Goal: Task Accomplishment & Management: Complete application form

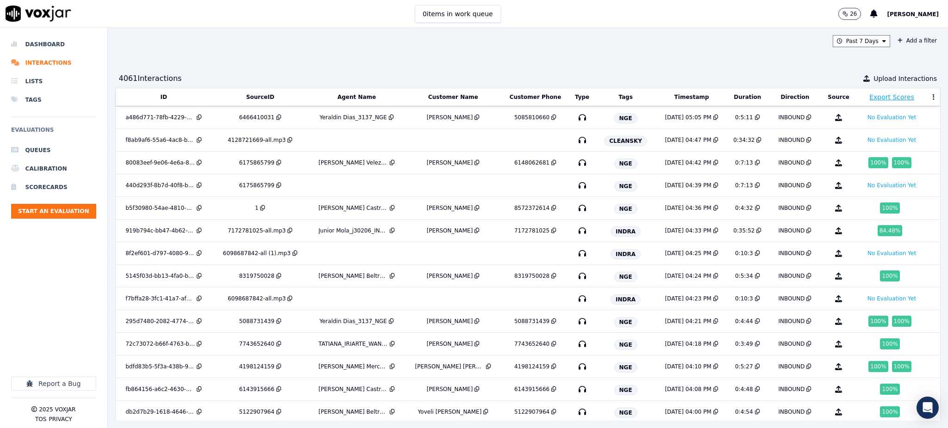
scroll to position [3139, 0]
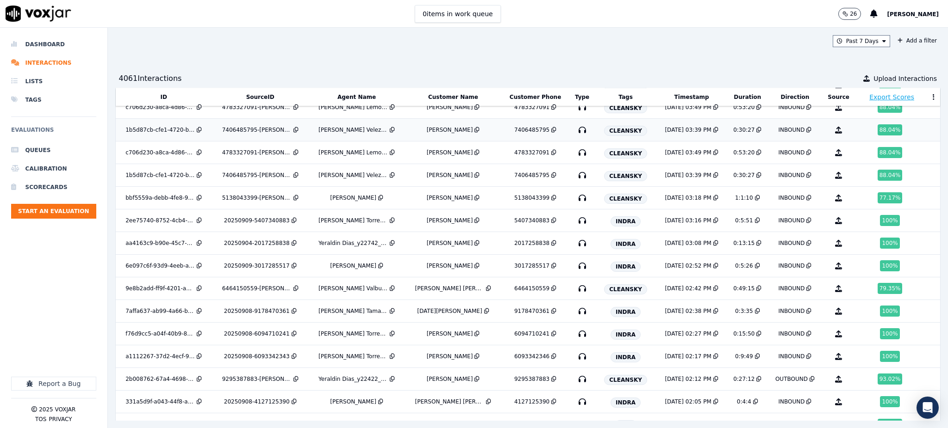
click at [575, 137] on icon "button" at bounding box center [582, 130] width 15 height 15
click at [575, 180] on icon "button" at bounding box center [582, 175] width 15 height 15
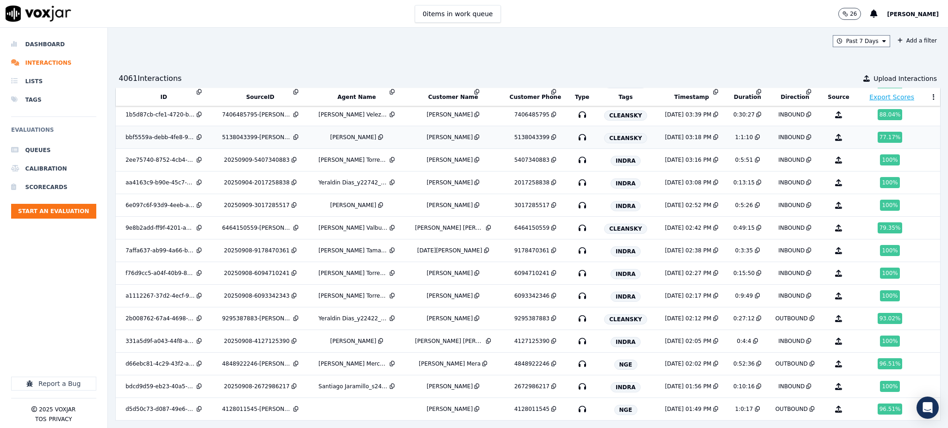
scroll to position [3201, 0]
click at [575, 140] on icon "button" at bounding box center [582, 136] width 15 height 15
click at [575, 185] on icon "button" at bounding box center [582, 181] width 15 height 15
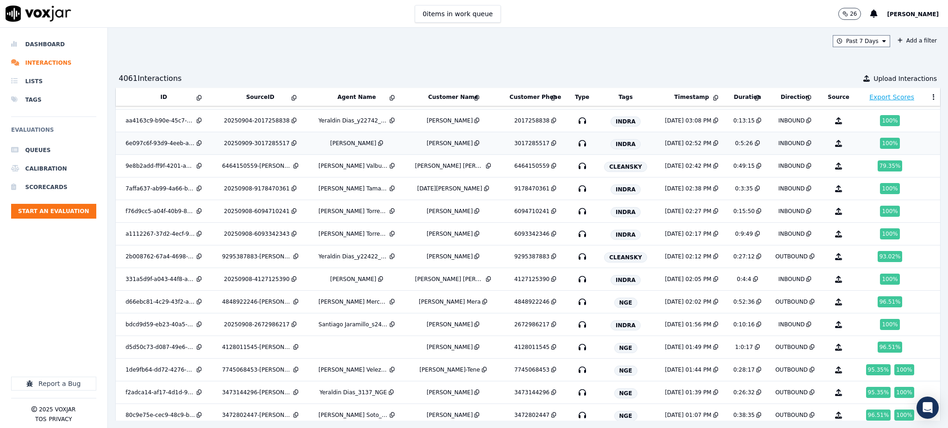
scroll to position [3262, 0]
click at [575, 170] on icon "button" at bounding box center [582, 165] width 15 height 15
click at [575, 261] on icon "button" at bounding box center [582, 256] width 15 height 15
click at [575, 307] on icon "button" at bounding box center [582, 301] width 15 height 15
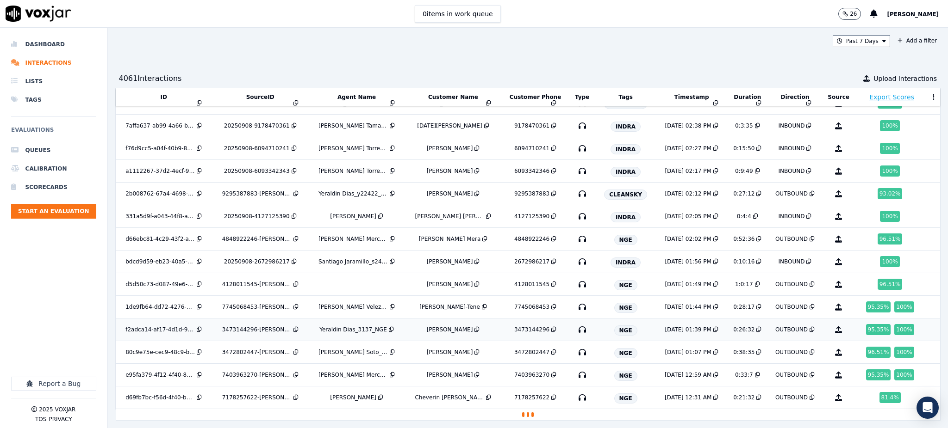
scroll to position [3357, 0]
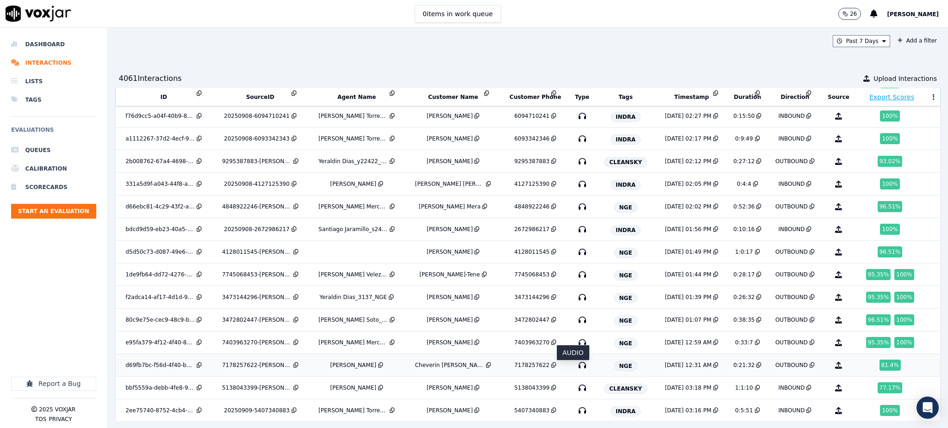
click at [575, 370] on icon "button" at bounding box center [582, 365] width 15 height 15
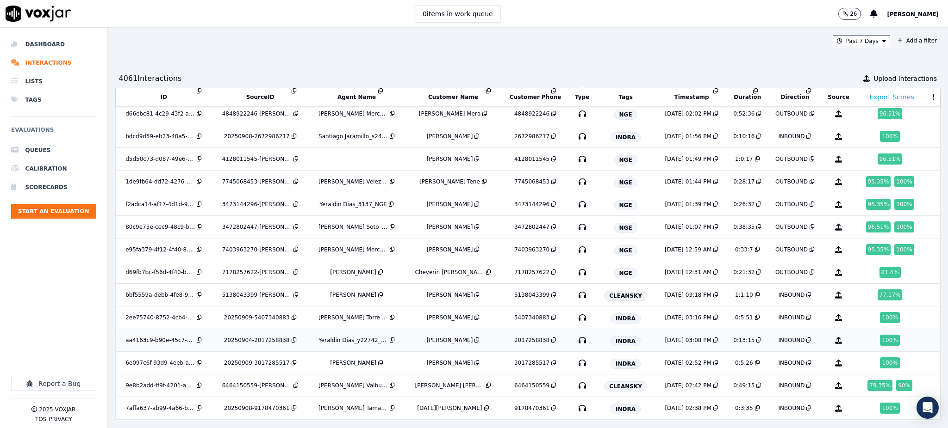
scroll to position [3481, 0]
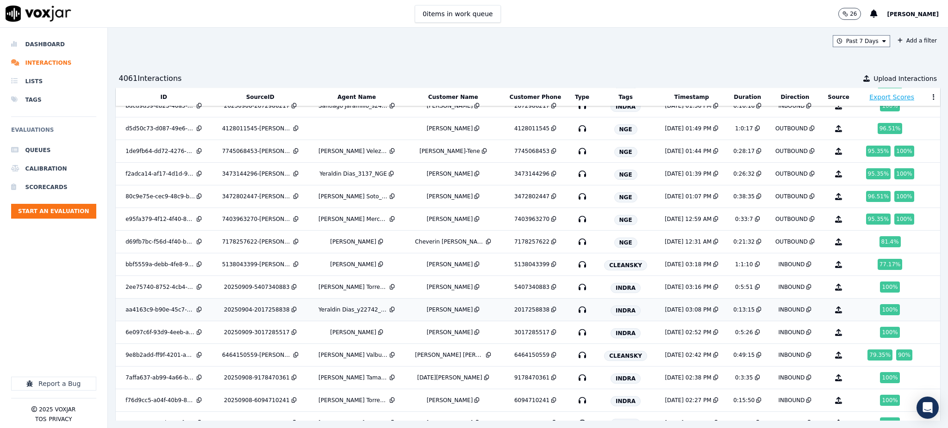
click at [578, 316] on icon "button" at bounding box center [582, 310] width 15 height 15
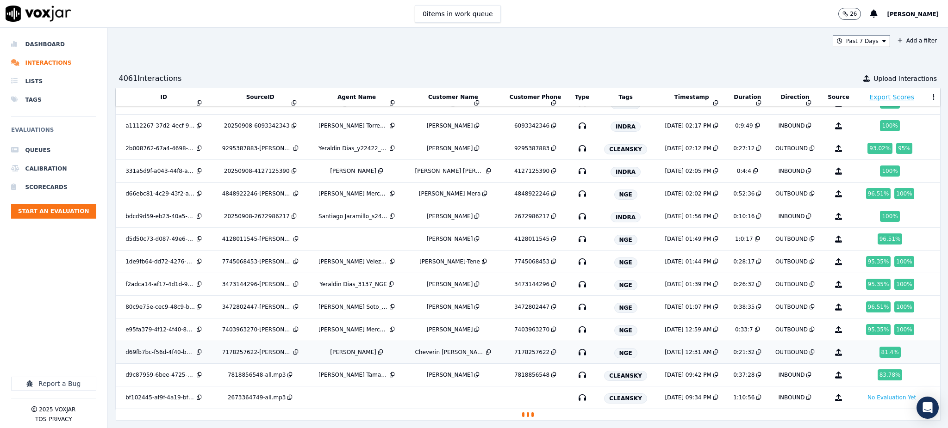
scroll to position [3800, 0]
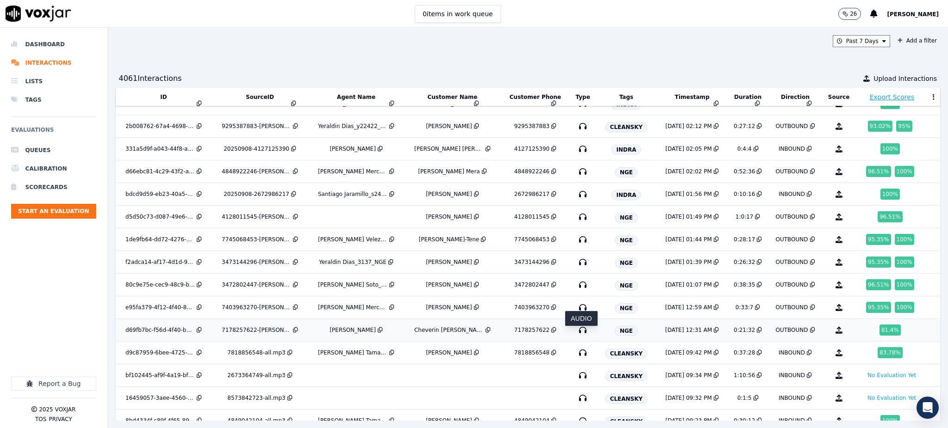
click at [577, 336] on icon "button" at bounding box center [582, 330] width 15 height 15
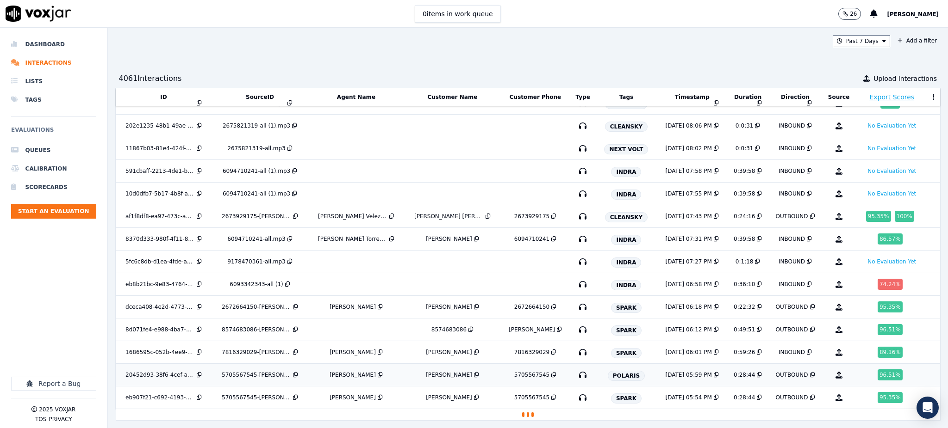
scroll to position [4254, 0]
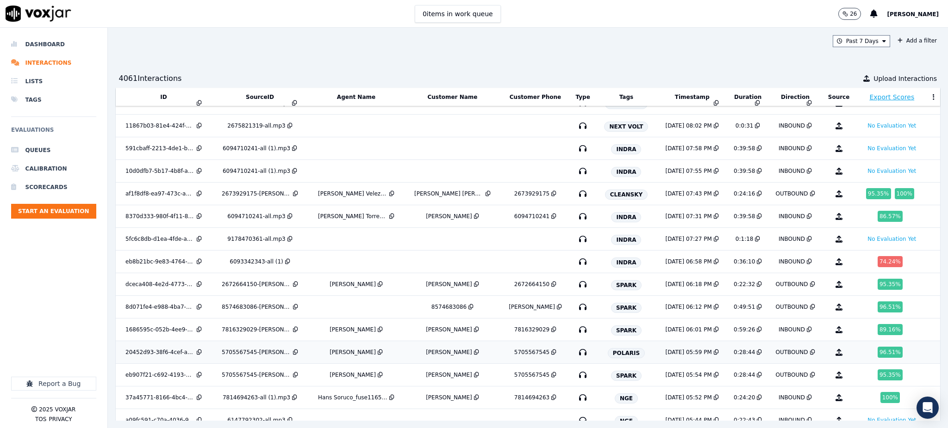
click at [582, 360] on icon "button" at bounding box center [582, 352] width 15 height 15
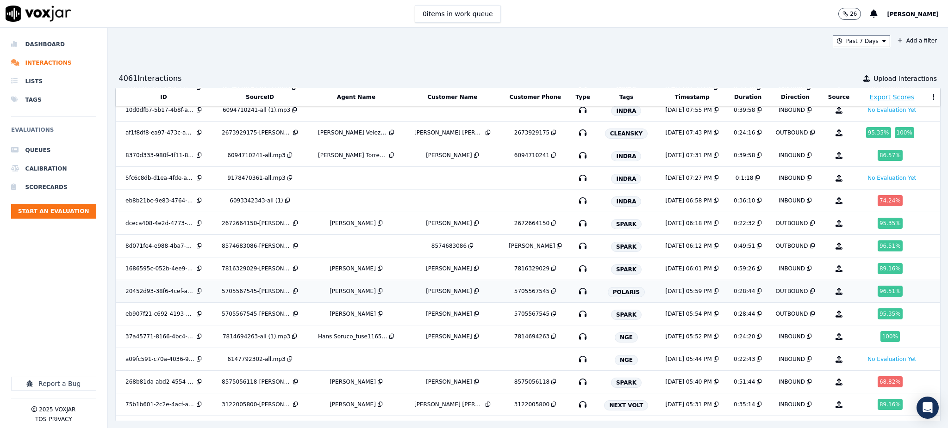
scroll to position [4316, 0]
click at [578, 321] on icon "button" at bounding box center [582, 313] width 15 height 15
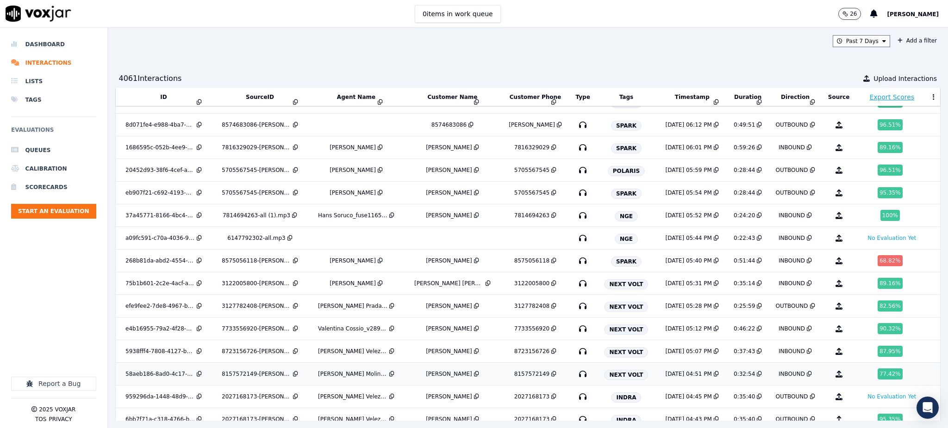
scroll to position [4439, 0]
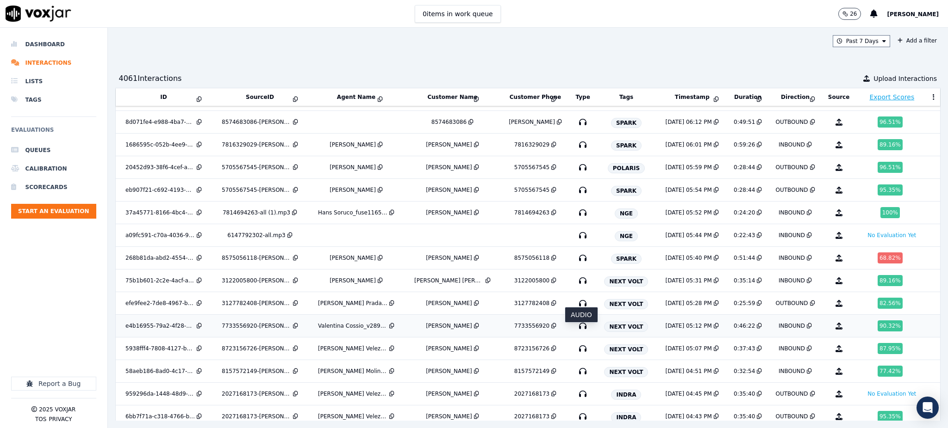
click at [581, 332] on icon "button" at bounding box center [582, 326] width 15 height 15
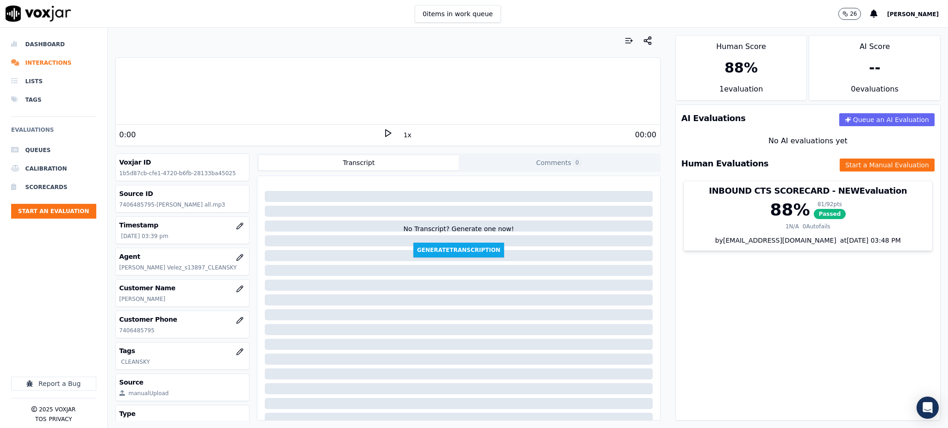
click at [385, 134] on polygon at bounding box center [388, 133] width 6 height 7
drag, startPoint x: 157, startPoint y: 332, endPoint x: 115, endPoint y: 337, distance: 42.9
click at [116, 337] on div "Customer Phone 7406485795" at bounding box center [183, 324] width 134 height 27
copy p "7406485795"
click at [383, 132] on icon at bounding box center [387, 133] width 9 height 9
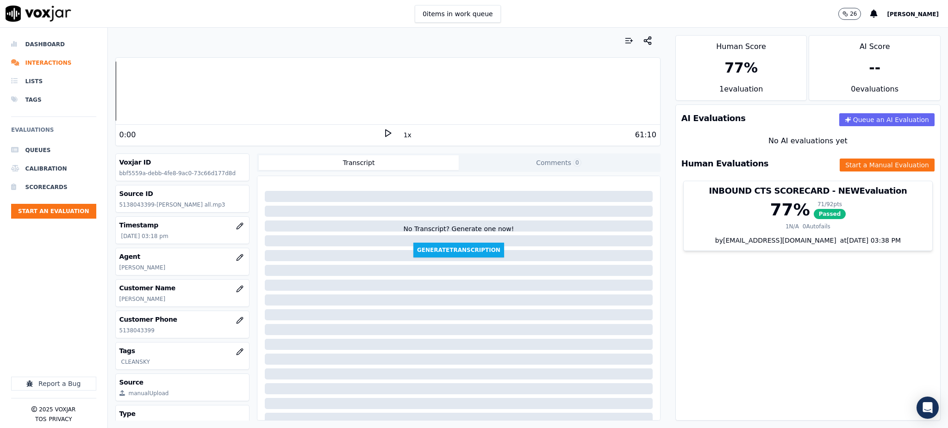
click at [383, 132] on icon at bounding box center [387, 133] width 9 height 9
click at [383, 131] on icon at bounding box center [387, 133] width 9 height 9
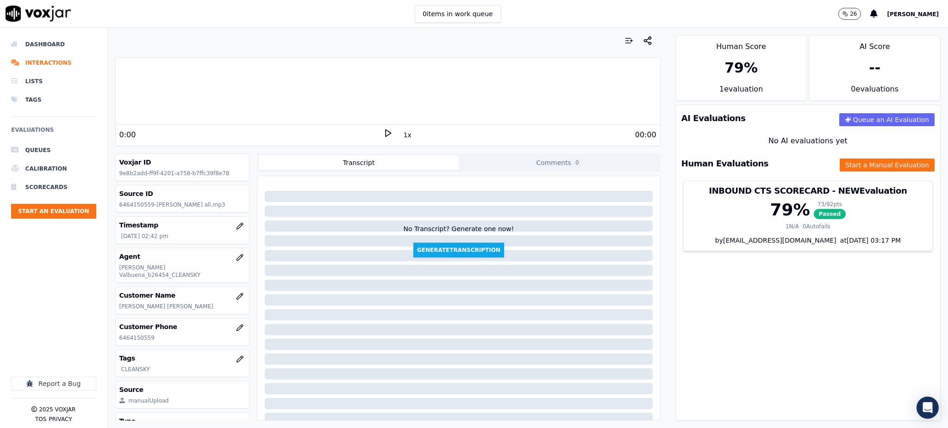
click at [383, 134] on icon at bounding box center [387, 133] width 9 height 9
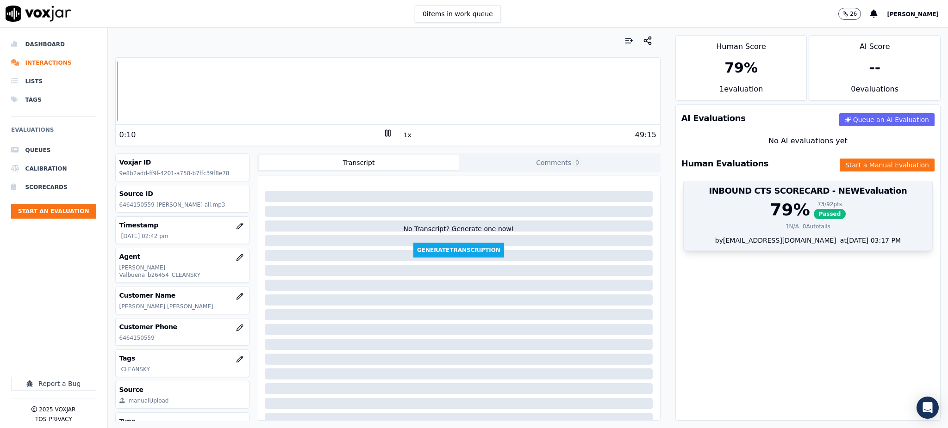
click at [813, 216] on span "Passed" at bounding box center [829, 214] width 32 height 10
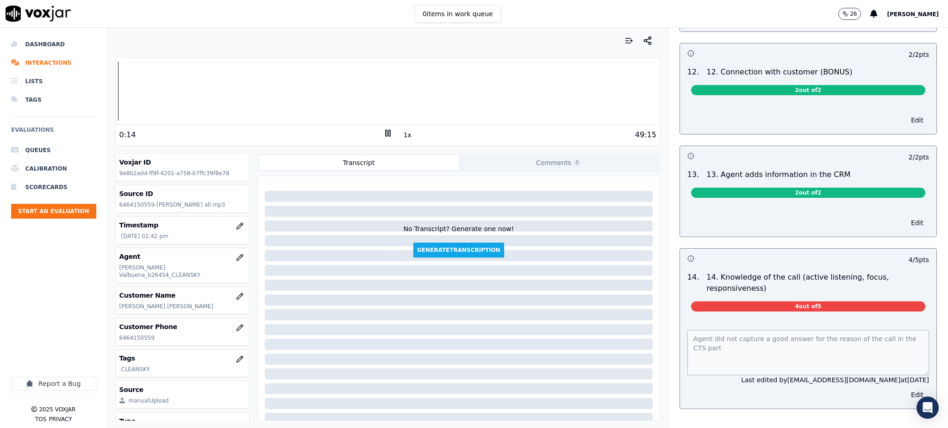
scroll to position [1334, 0]
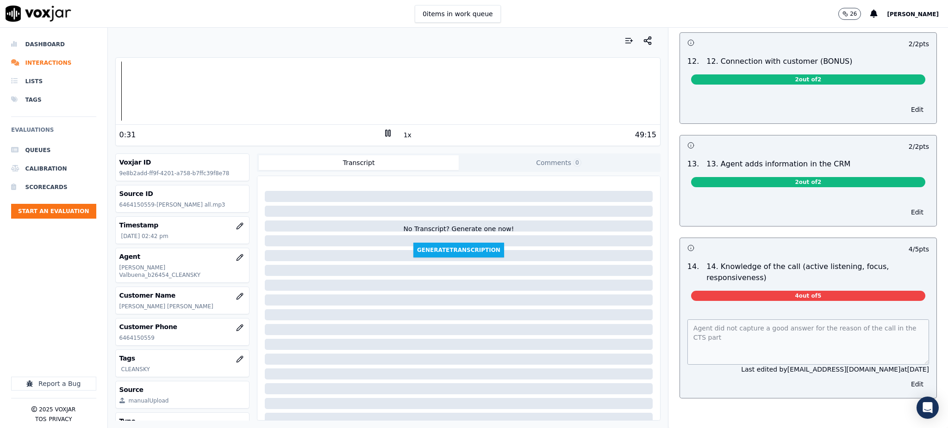
click at [116, 100] on div at bounding box center [388, 91] width 544 height 59
drag, startPoint x: 156, startPoint y: 326, endPoint x: 157, endPoint y: 334, distance: 8.0
click at [142, 333] on div "Customer Phone 6464150559" at bounding box center [183, 332] width 134 height 27
click at [160, 335] on p "6464150559" at bounding box center [182, 338] width 126 height 7
drag, startPoint x: 153, startPoint y: 332, endPoint x: 118, endPoint y: 335, distance: 34.4
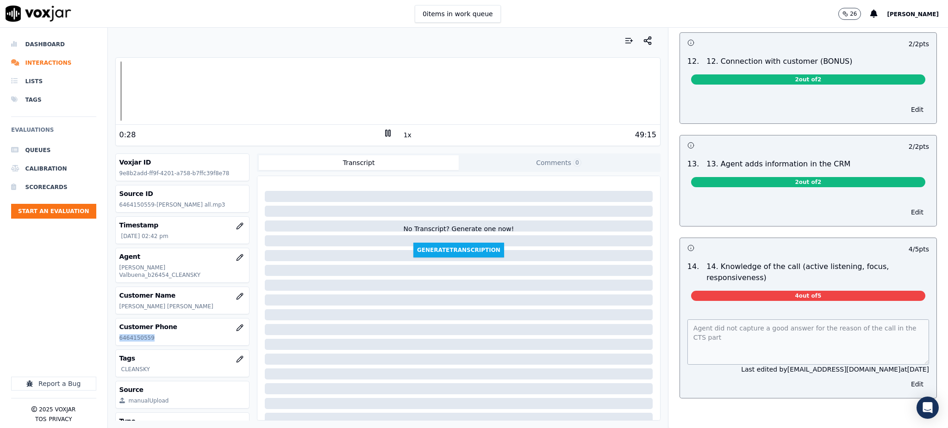
click at [118, 335] on div "Customer Phone 6464150559" at bounding box center [183, 332] width 134 height 27
copy p "6464150559"
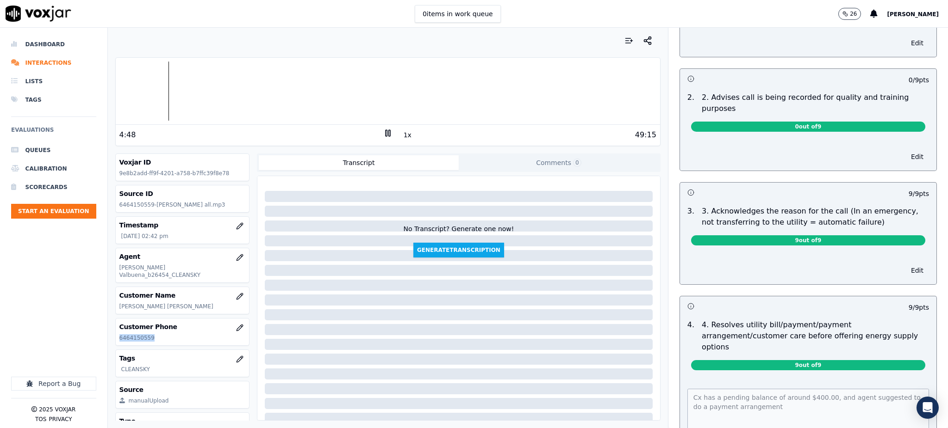
scroll to position [0, 0]
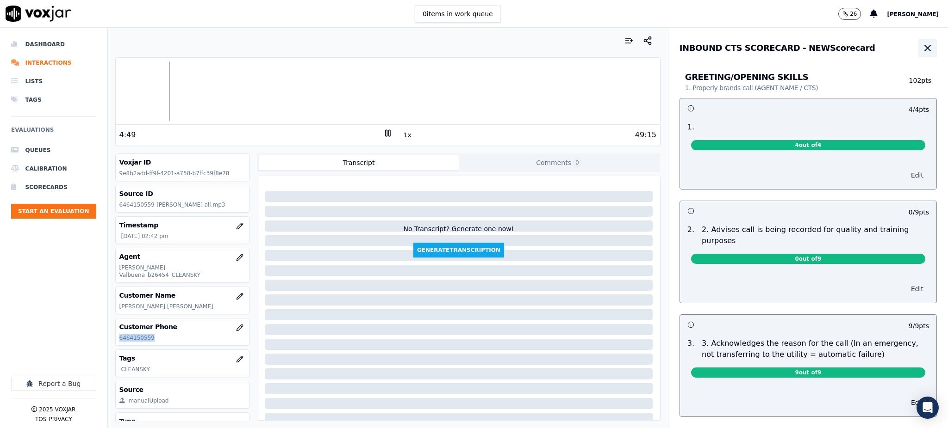
click at [925, 46] on icon "button" at bounding box center [928, 48] width 6 height 6
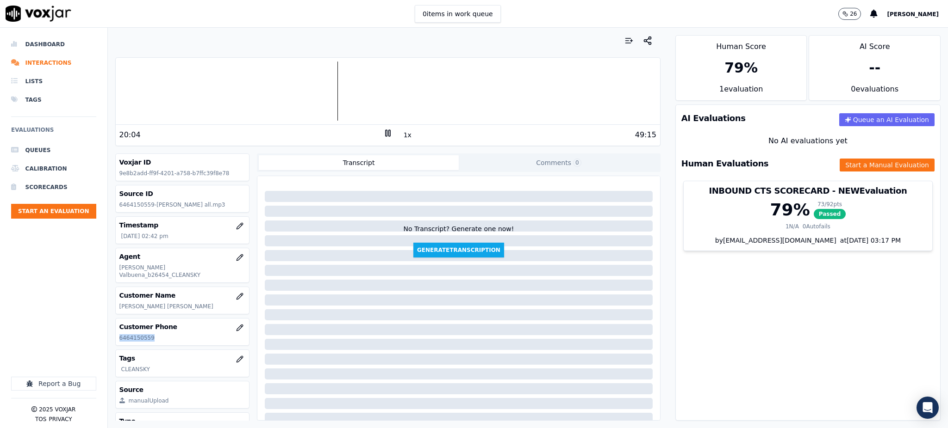
click at [383, 132] on icon at bounding box center [387, 133] width 9 height 9
click at [383, 137] on icon at bounding box center [387, 133] width 9 height 9
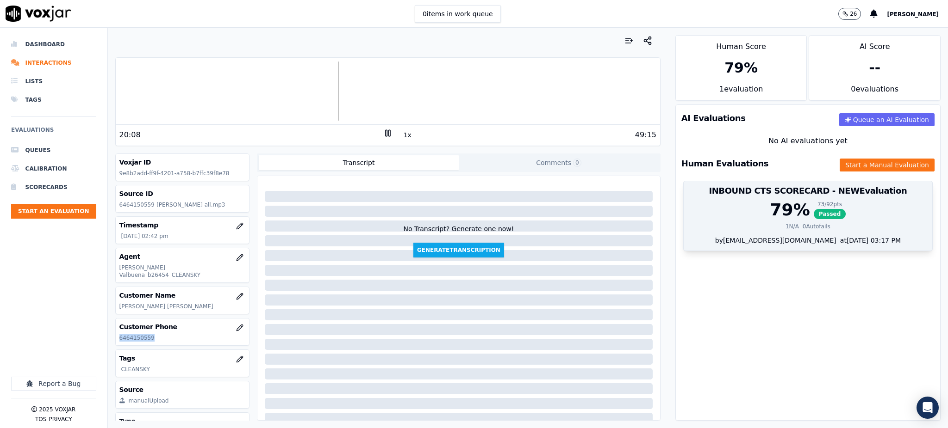
click at [813, 216] on span "Passed" at bounding box center [829, 214] width 32 height 10
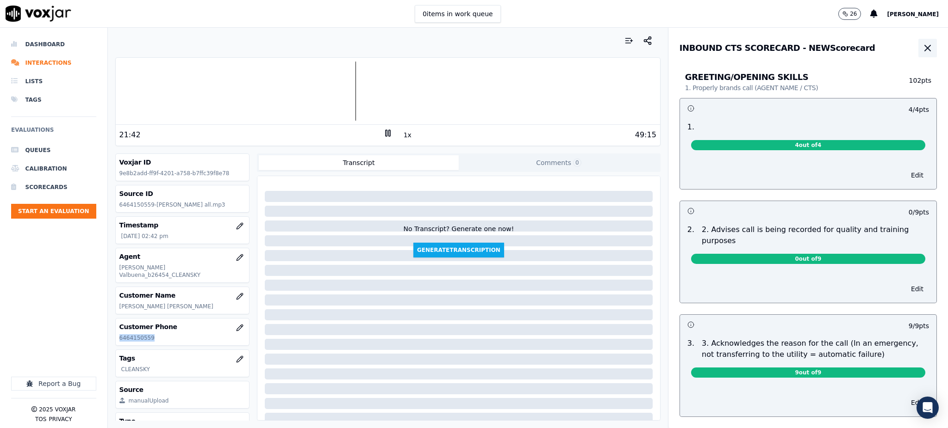
click at [925, 49] on icon "button" at bounding box center [928, 48] width 6 height 6
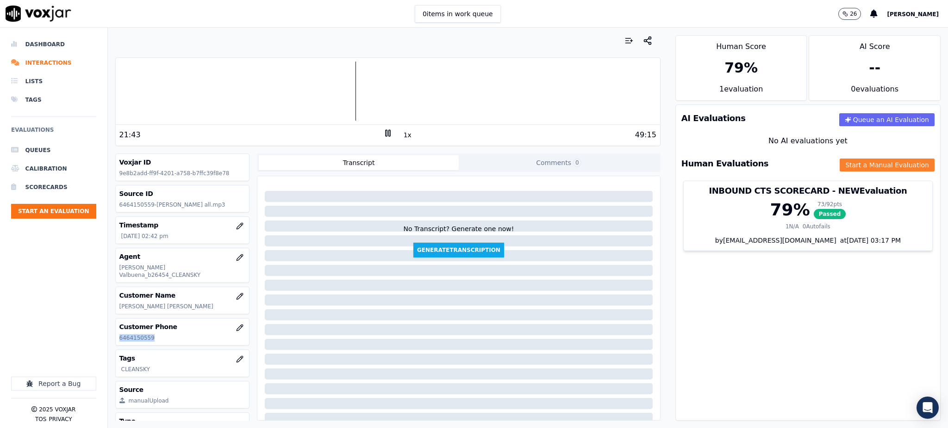
click at [839, 159] on button "Start a Manual Evaluation" at bounding box center [886, 165] width 95 height 13
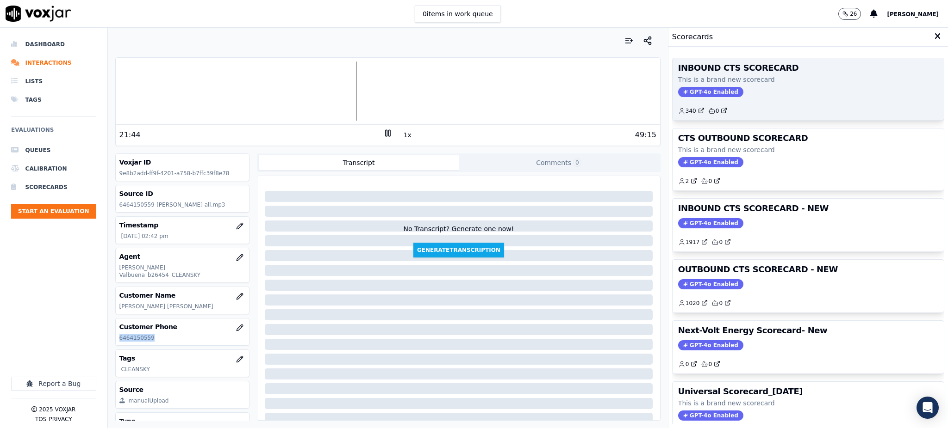
click at [698, 93] on span "GPT-4o Enabled" at bounding box center [710, 92] width 65 height 10
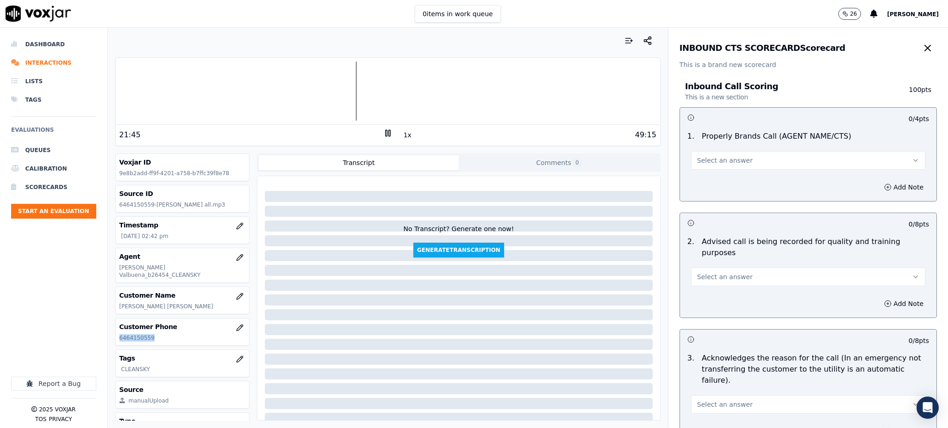
click at [702, 167] on button "Select an answer" at bounding box center [808, 160] width 234 height 19
click at [707, 183] on div "Yes" at bounding box center [788, 181] width 214 height 15
click at [713, 273] on span "Select an answer" at bounding box center [725, 277] width 56 height 9
click at [716, 284] on div "Yes" at bounding box center [788, 286] width 214 height 15
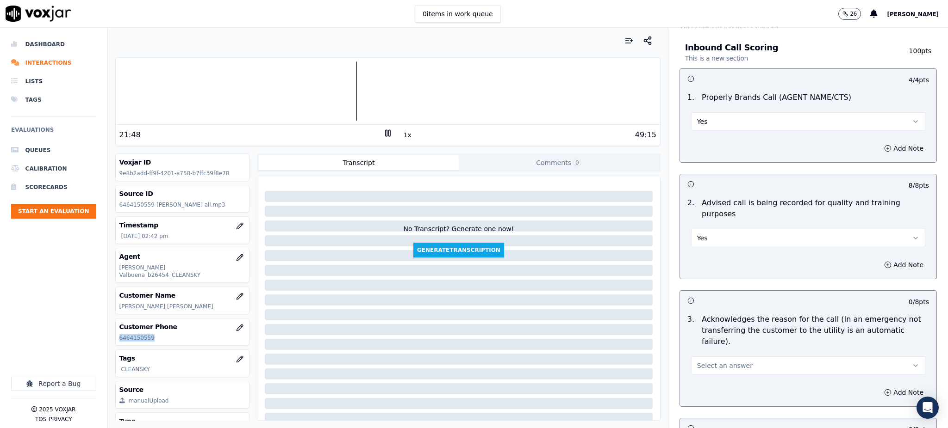
scroll to position [185, 0]
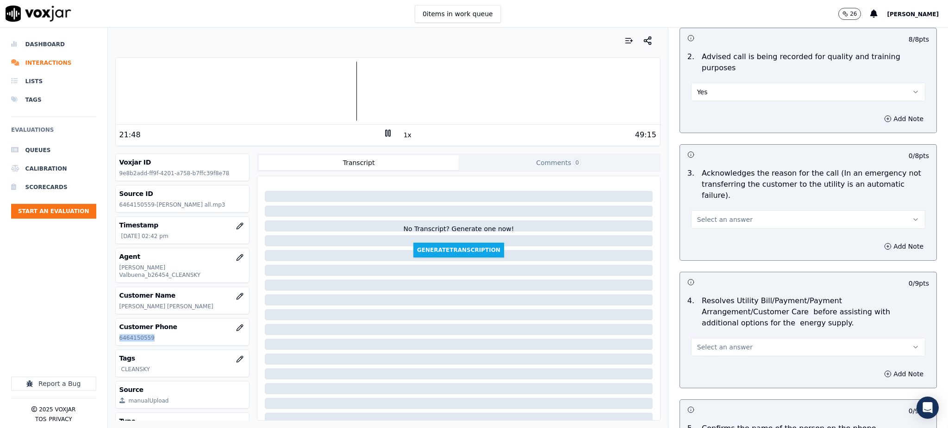
click at [697, 215] on span "Select an answer" at bounding box center [725, 219] width 56 height 9
drag, startPoint x: 705, startPoint y: 218, endPoint x: 709, endPoint y: 260, distance: 41.9
click at [705, 219] on div "Yes" at bounding box center [788, 218] width 214 height 15
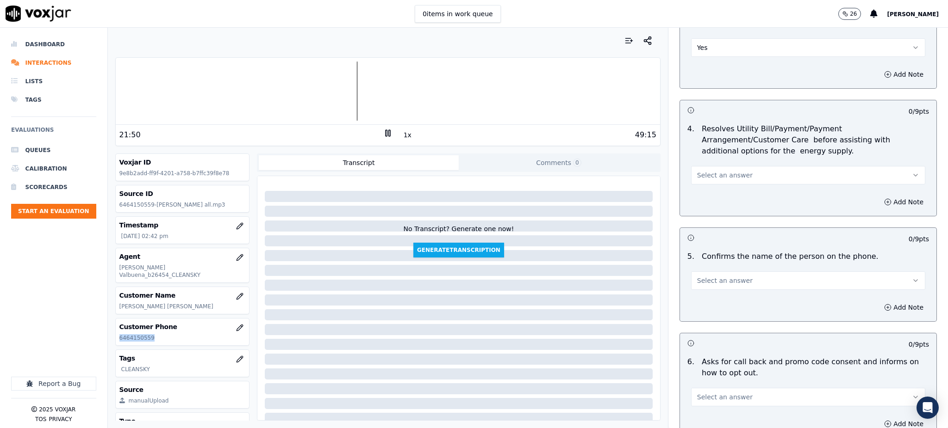
scroll to position [370, 0]
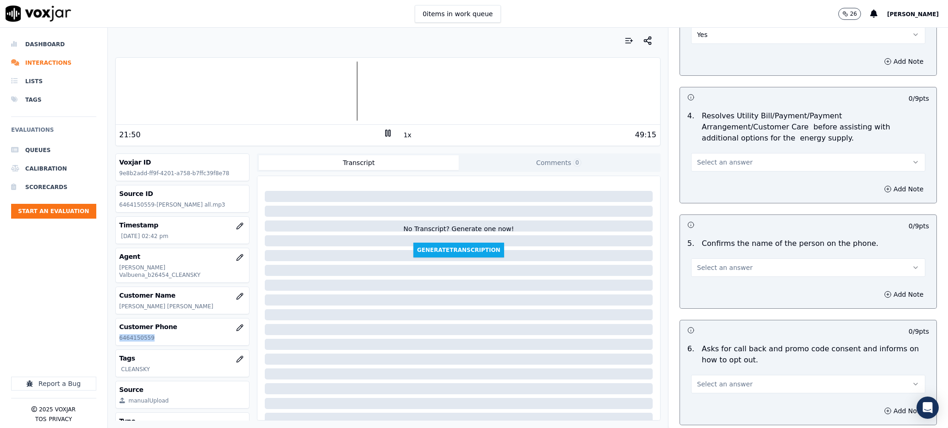
drag, startPoint x: 698, startPoint y: 144, endPoint x: 702, endPoint y: 151, distance: 7.5
click at [698, 158] on span "Select an answer" at bounding box center [725, 162] width 56 height 9
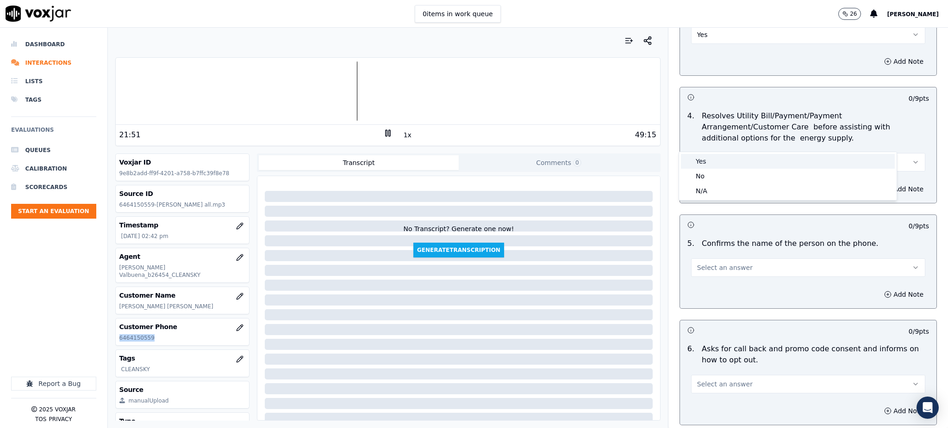
click at [706, 164] on div "Yes" at bounding box center [788, 161] width 214 height 15
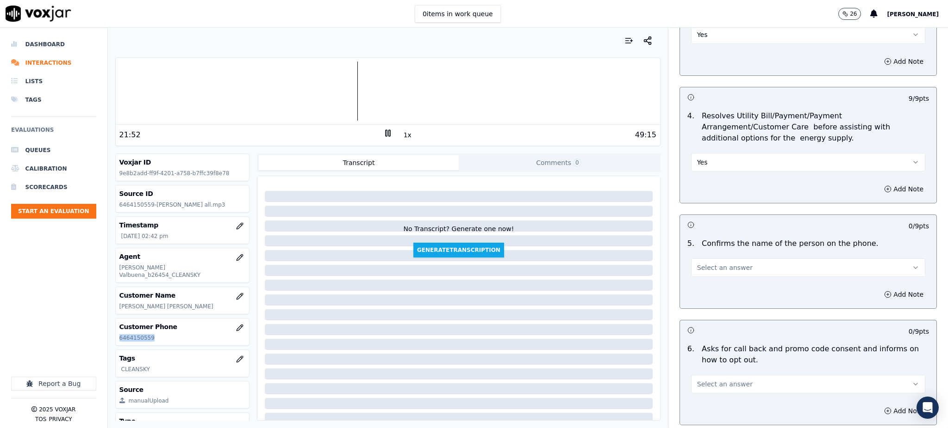
click at [697, 263] on span "Select an answer" at bounding box center [725, 267] width 56 height 9
click at [699, 266] on div "Yes" at bounding box center [788, 267] width 214 height 15
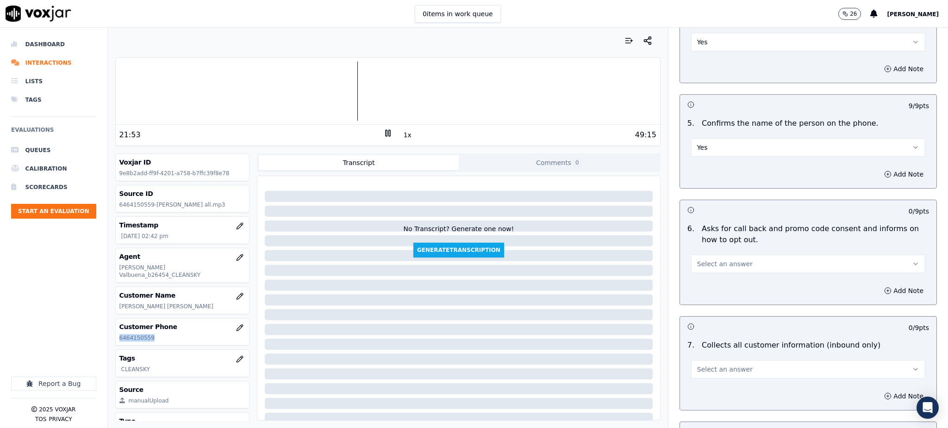
scroll to position [555, 0]
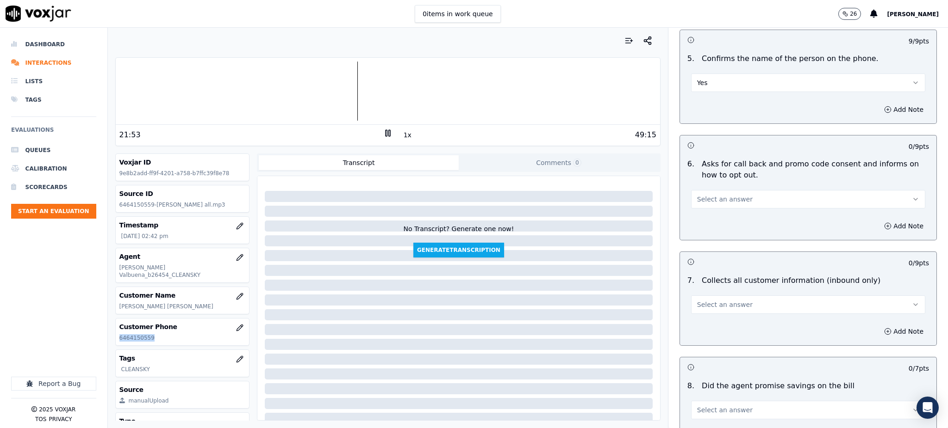
click at [691, 190] on button "Select an answer" at bounding box center [808, 199] width 234 height 19
click at [697, 204] on div "Yes" at bounding box center [788, 198] width 214 height 15
click at [710, 300] on span "Select an answer" at bounding box center [725, 304] width 56 height 9
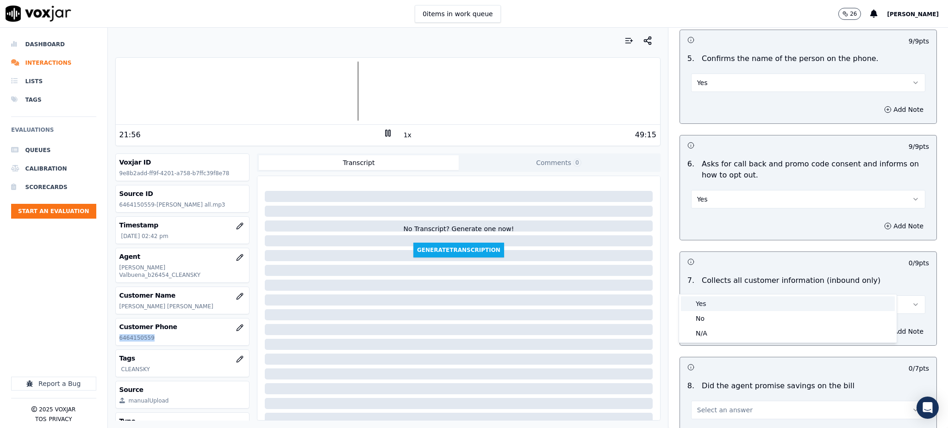
drag, startPoint x: 710, startPoint y: 293, endPoint x: 710, endPoint y: 304, distance: 10.6
click at [710, 304] on div "Yes" at bounding box center [788, 304] width 214 height 15
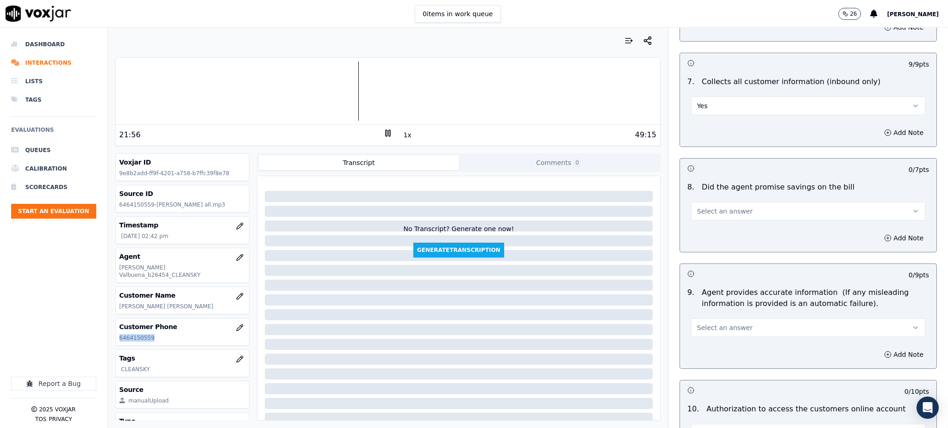
scroll to position [802, 0]
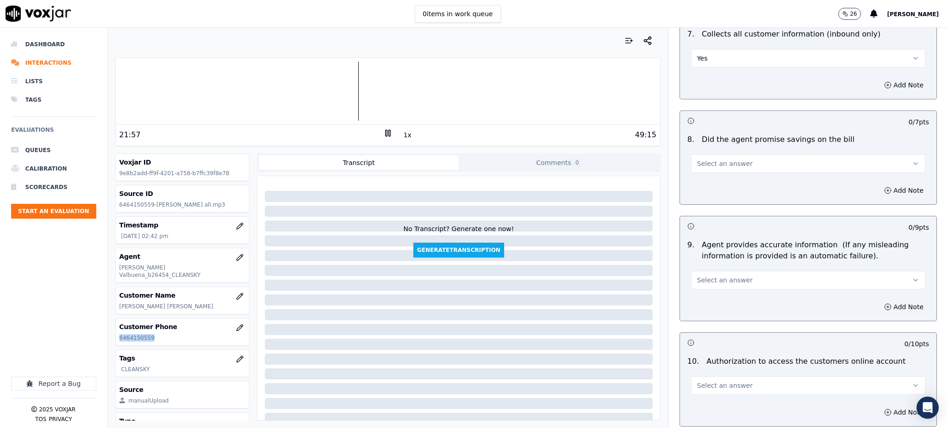
click at [714, 159] on span "Select an answer" at bounding box center [725, 163] width 56 height 9
click at [714, 162] on div "Yes" at bounding box center [788, 162] width 214 height 15
click at [697, 276] on span "Select an answer" at bounding box center [725, 280] width 56 height 9
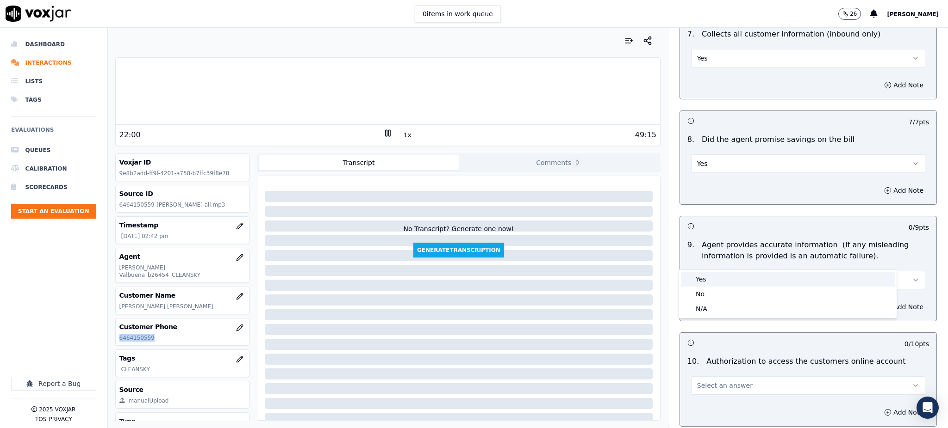
click at [697, 278] on div "Yes" at bounding box center [788, 279] width 214 height 15
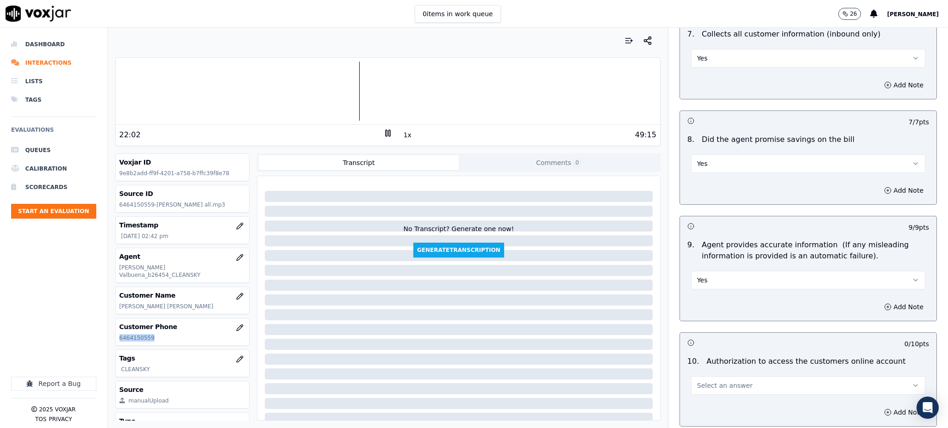
click at [726, 381] on span "Select an answer" at bounding box center [725, 385] width 56 height 9
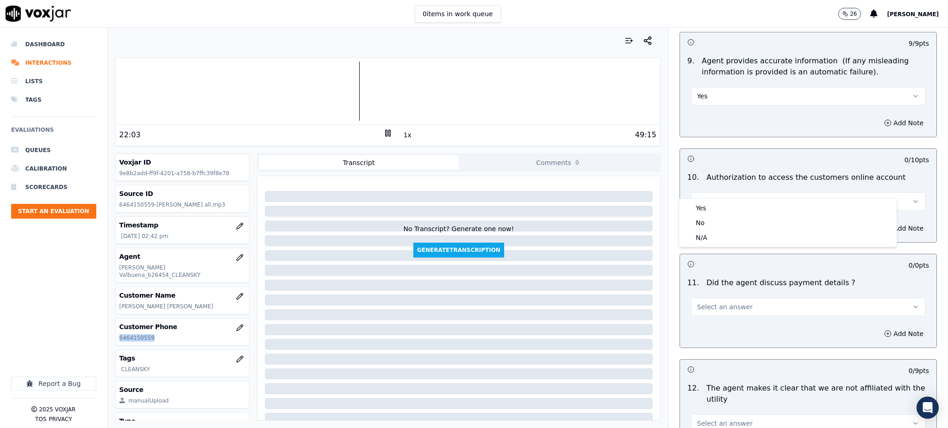
scroll to position [987, 0]
click at [709, 214] on div "No" at bounding box center [788, 214] width 214 height 15
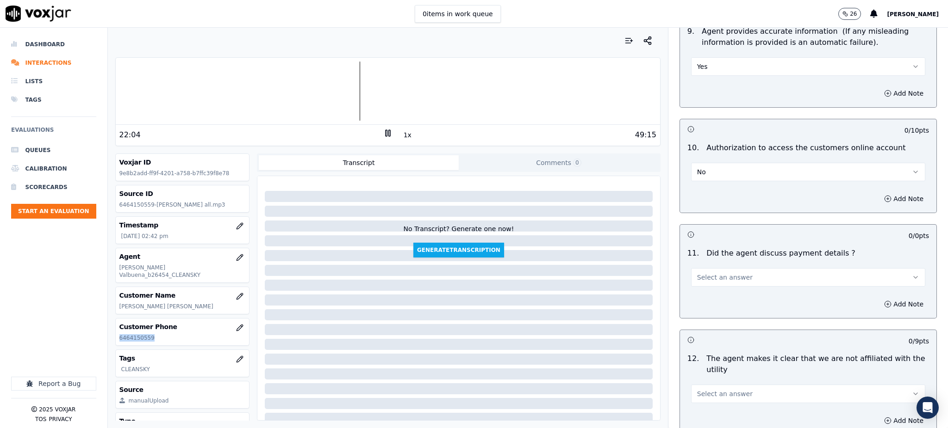
scroll to position [1111, 0]
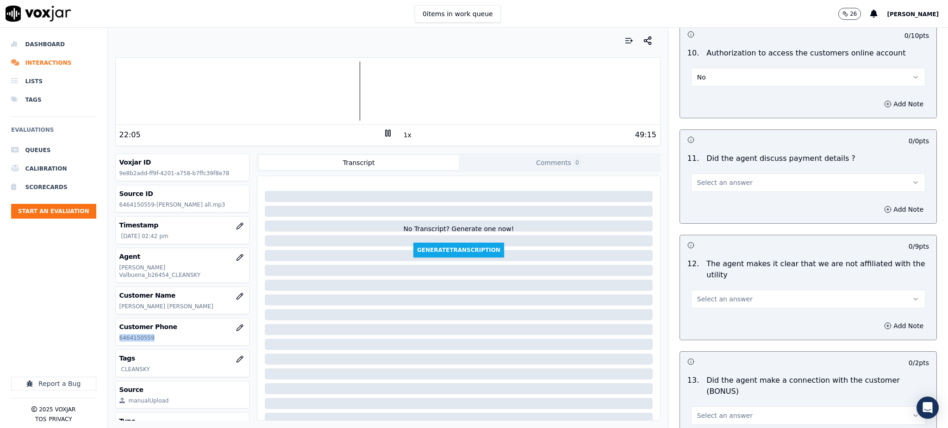
click at [707, 178] on span "Select an answer" at bounding box center [725, 182] width 56 height 9
click at [707, 212] on div "N/A" at bounding box center [788, 211] width 214 height 15
click at [697, 295] on span "Select an answer" at bounding box center [725, 299] width 56 height 9
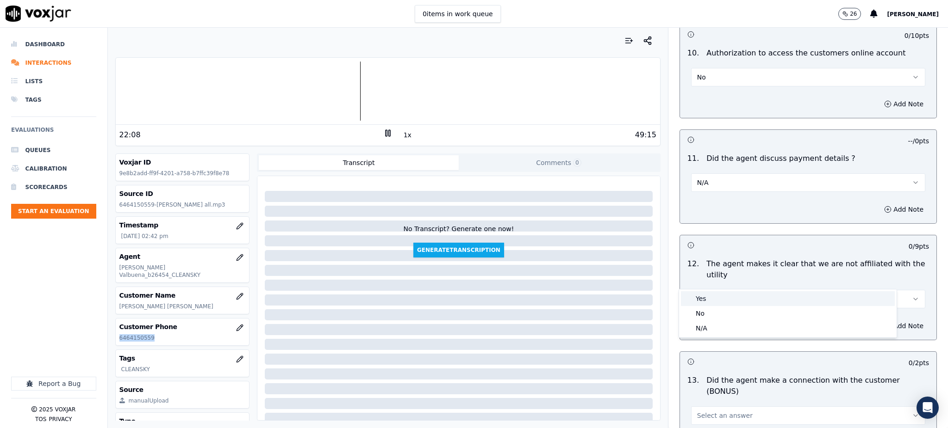
click at [693, 301] on div "Yes" at bounding box center [788, 299] width 214 height 15
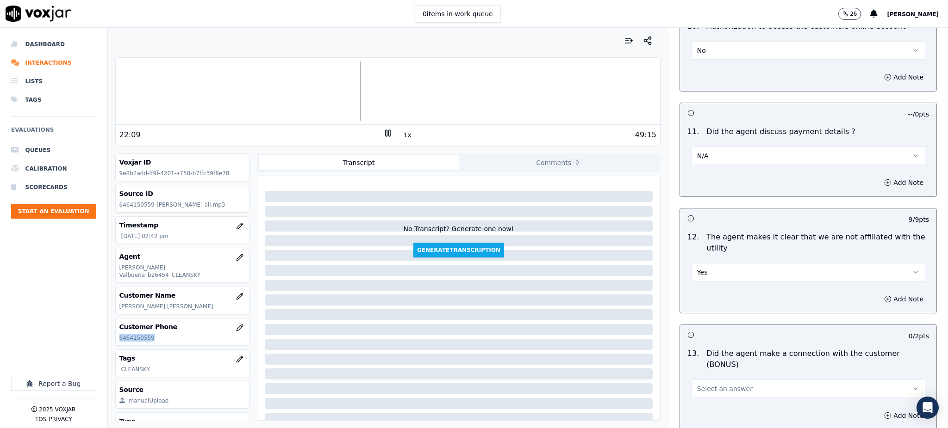
scroll to position [1234, 0]
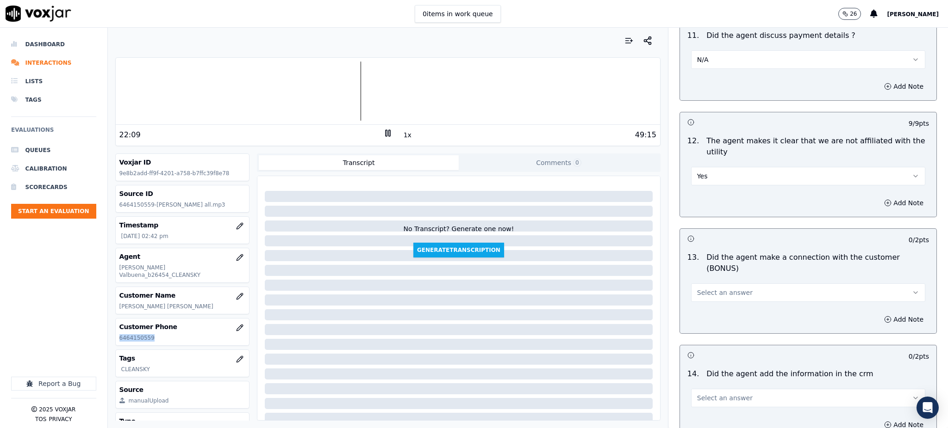
click at [697, 284] on button "Select an answer" at bounding box center [808, 293] width 234 height 19
drag, startPoint x: 698, startPoint y: 270, endPoint x: 700, endPoint y: 329, distance: 59.2
click at [699, 279] on div "Yes" at bounding box center [788, 280] width 214 height 15
click at [704, 394] on span "Select an answer" at bounding box center [725, 398] width 56 height 9
click at [712, 388] on div "Yes" at bounding box center [788, 386] width 214 height 15
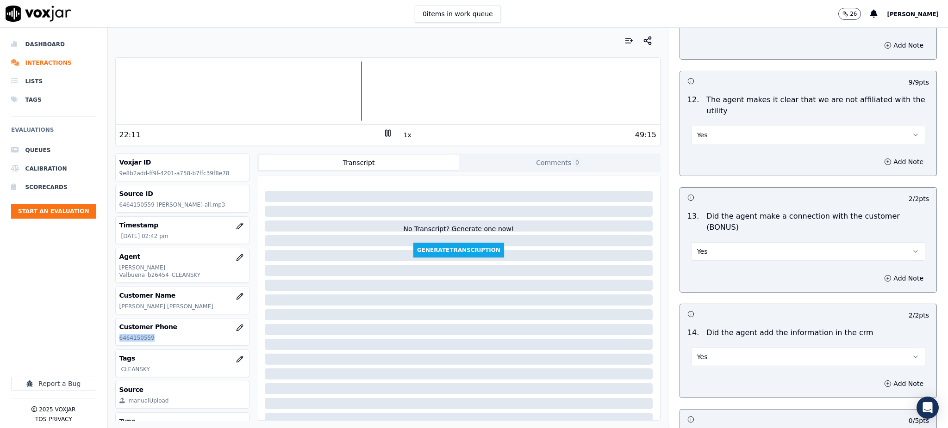
scroll to position [1401, 0]
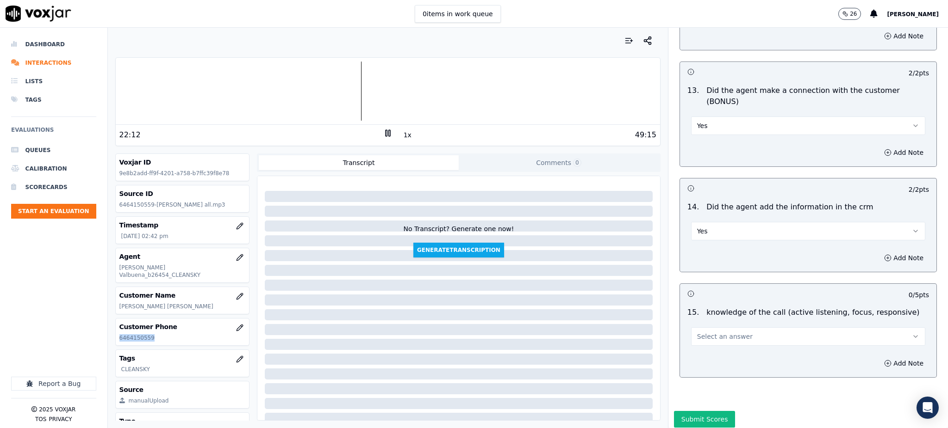
click at [707, 328] on button "Select an answer" at bounding box center [808, 337] width 234 height 19
click at [712, 322] on div "Yes" at bounding box center [788, 325] width 214 height 15
click at [681, 411] on button "Submit Scores" at bounding box center [705, 419] width 62 height 17
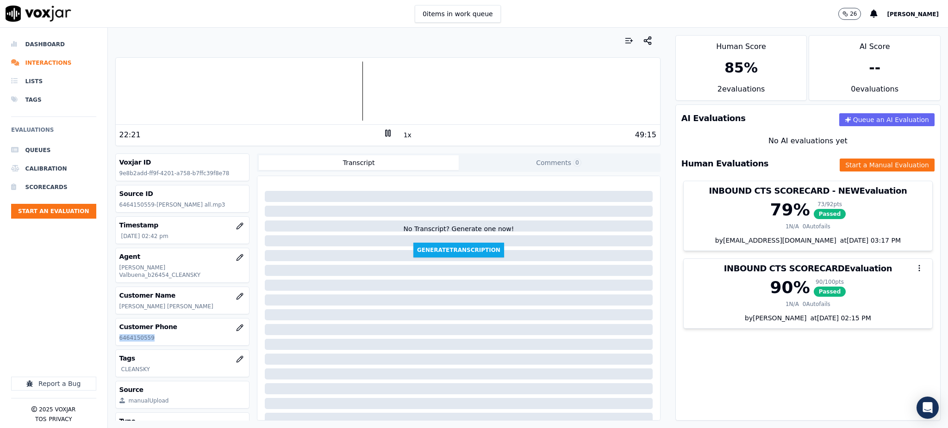
copy p "6464150559"
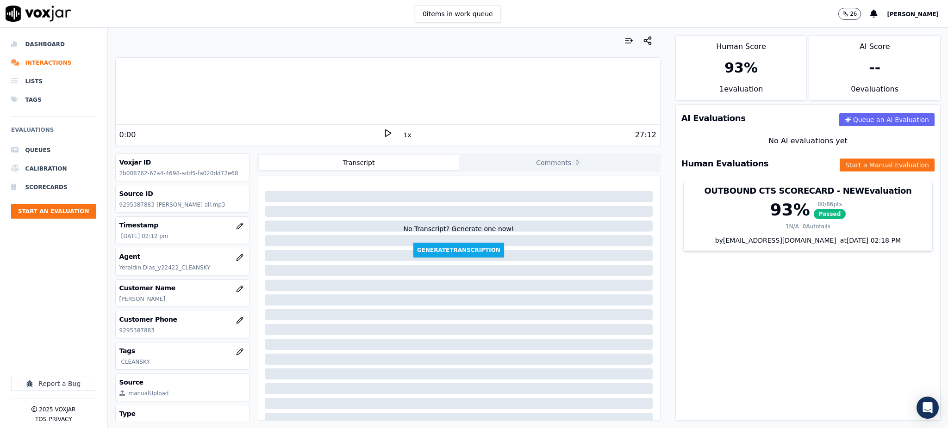
click at [385, 130] on polygon at bounding box center [388, 133] width 6 height 7
drag, startPoint x: 156, startPoint y: 330, endPoint x: 115, endPoint y: 332, distance: 41.2
click at [116, 332] on div "Customer Phone 9295387883" at bounding box center [183, 324] width 134 height 27
copy p "9295387883"
click at [383, 134] on icon at bounding box center [387, 133] width 9 height 9
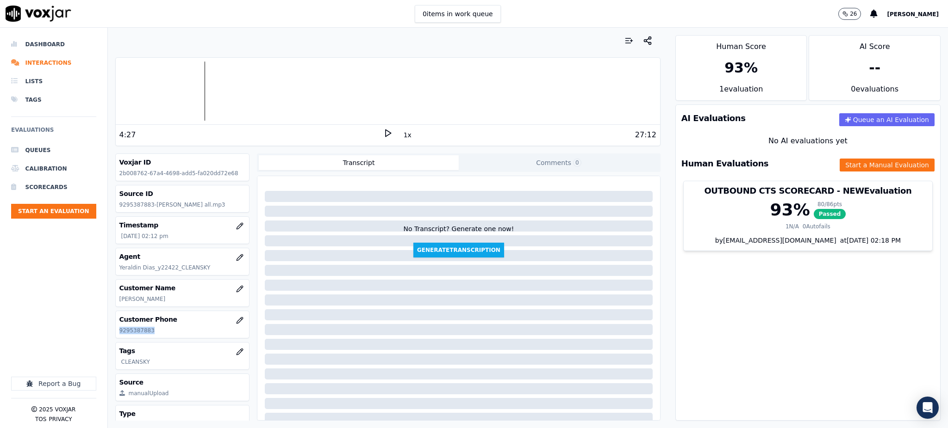
click at [385, 132] on polygon at bounding box center [388, 133] width 6 height 7
click at [384, 133] on icon at bounding box center [387, 133] width 9 height 9
click at [385, 135] on polygon at bounding box center [388, 133] width 6 height 7
click at [875, 162] on button "Start a Manual Evaluation" at bounding box center [886, 165] width 95 height 13
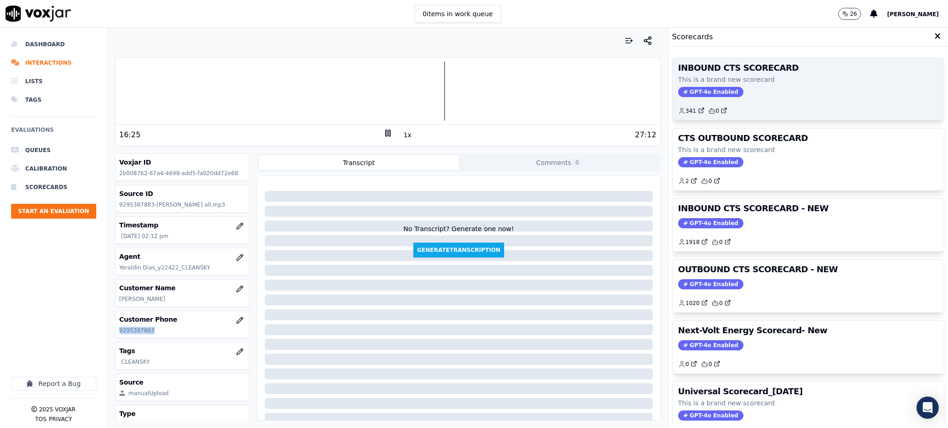
click at [701, 91] on span "GPT-4o Enabled" at bounding box center [710, 92] width 65 height 10
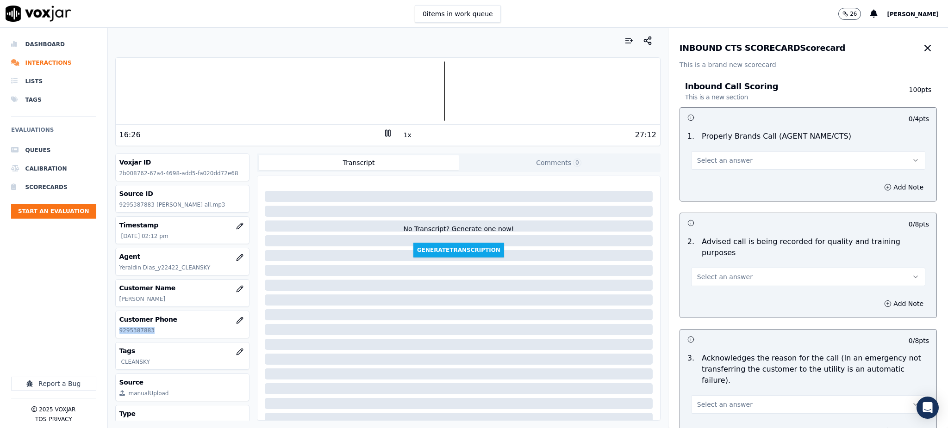
click at [707, 160] on span "Select an answer" at bounding box center [725, 160] width 56 height 9
click at [706, 180] on div "Yes" at bounding box center [788, 181] width 214 height 15
click at [706, 270] on button "Select an answer" at bounding box center [808, 277] width 234 height 19
click at [698, 290] on div "Yes" at bounding box center [788, 286] width 214 height 15
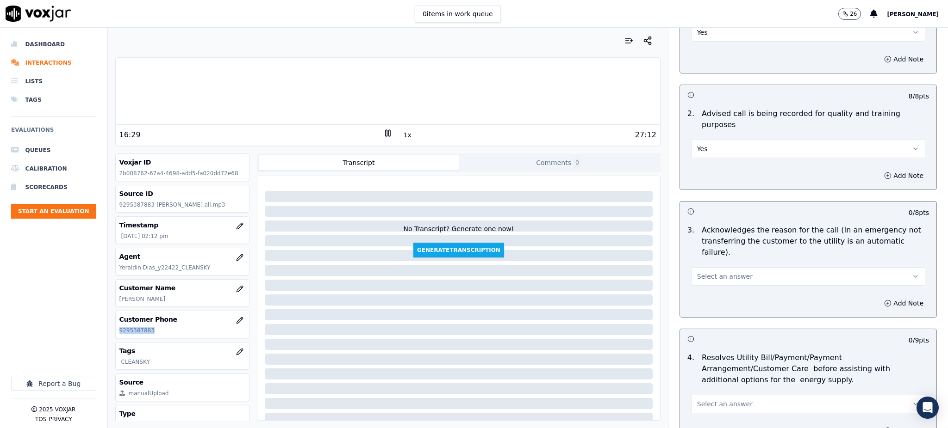
scroll to position [185, 0]
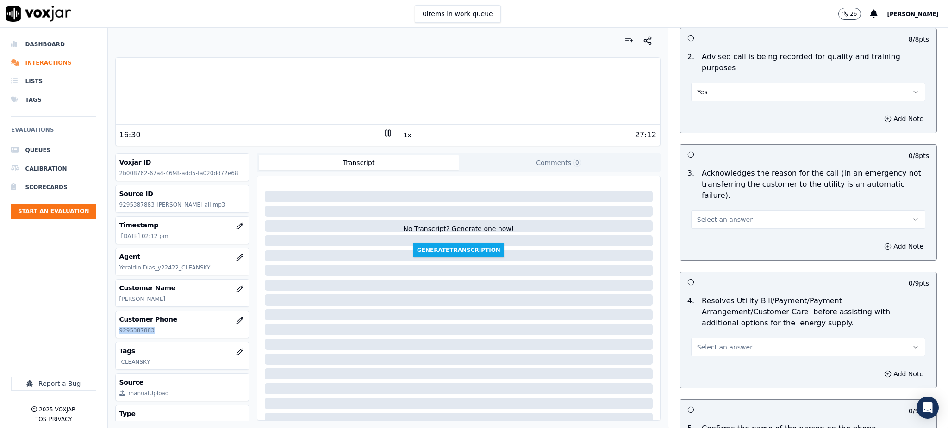
click at [701, 211] on button "Select an answer" at bounding box center [808, 220] width 234 height 19
click at [701, 220] on div "Yes" at bounding box center [788, 218] width 214 height 15
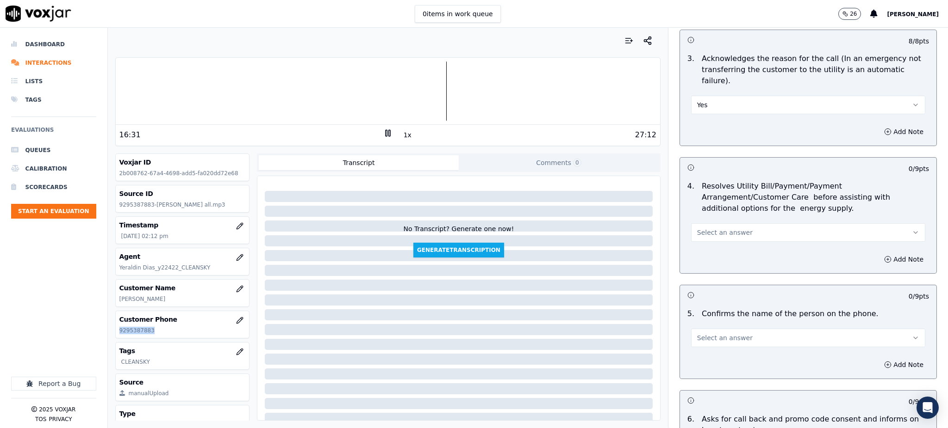
scroll to position [308, 0]
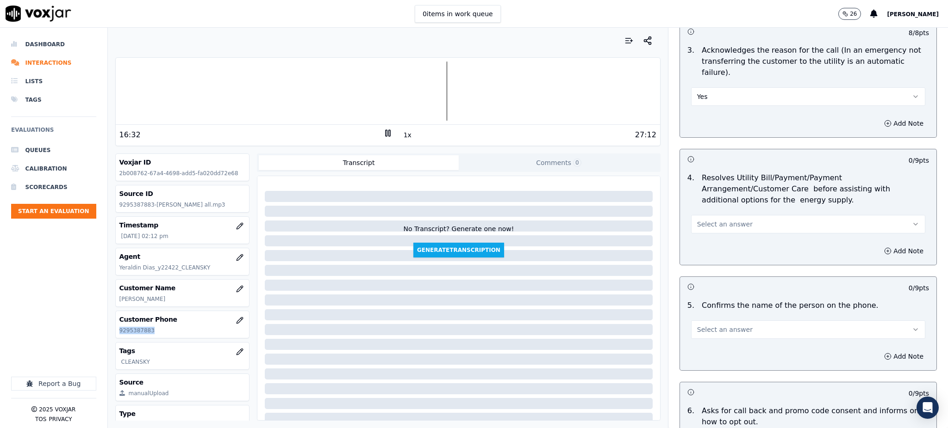
click at [697, 220] on span "Select an answer" at bounding box center [725, 224] width 56 height 9
click at [694, 222] on div "Yes" at bounding box center [788, 223] width 214 height 15
click at [697, 325] on span "Select an answer" at bounding box center [725, 329] width 56 height 9
click at [699, 334] on div "Yes" at bounding box center [788, 328] width 214 height 15
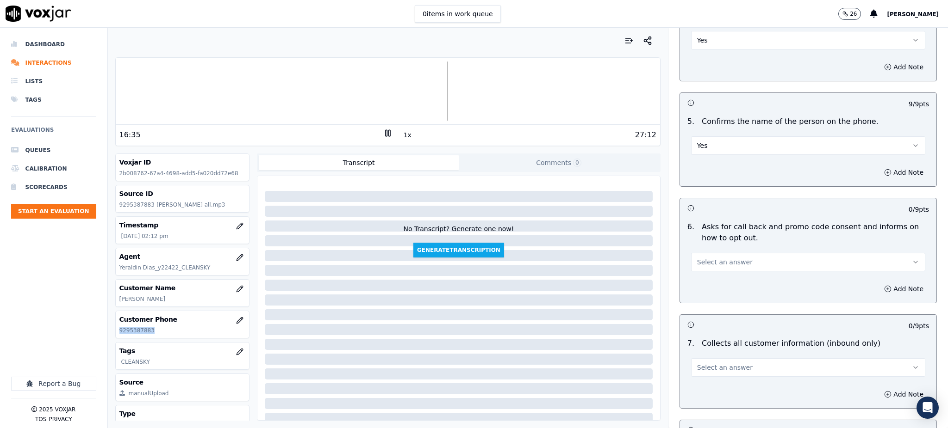
scroll to position [493, 0]
click at [697, 257] on span "Select an answer" at bounding box center [725, 261] width 56 height 9
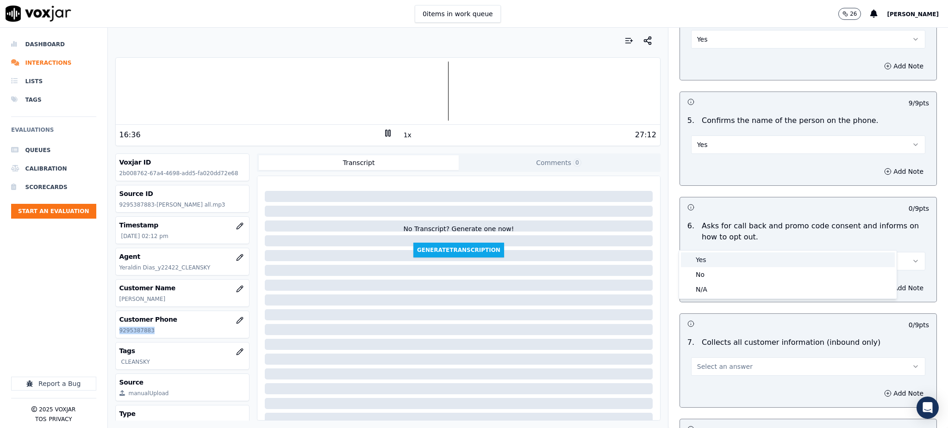
click at [697, 259] on div "Yes" at bounding box center [788, 260] width 214 height 15
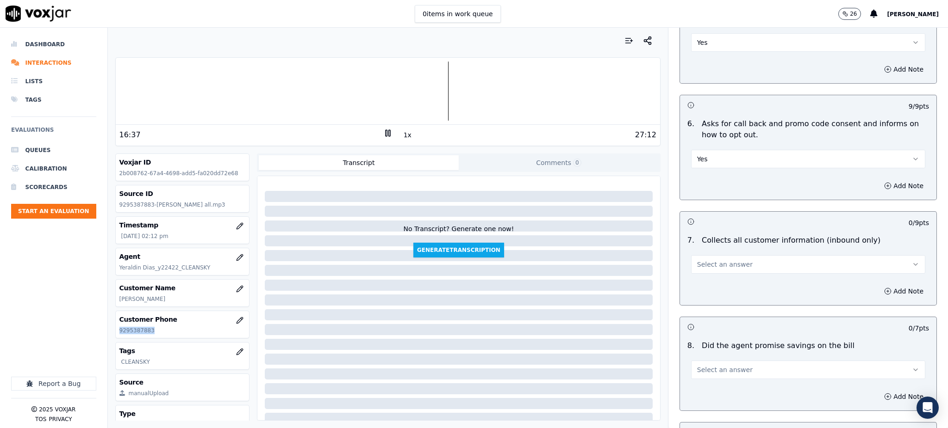
scroll to position [617, 0]
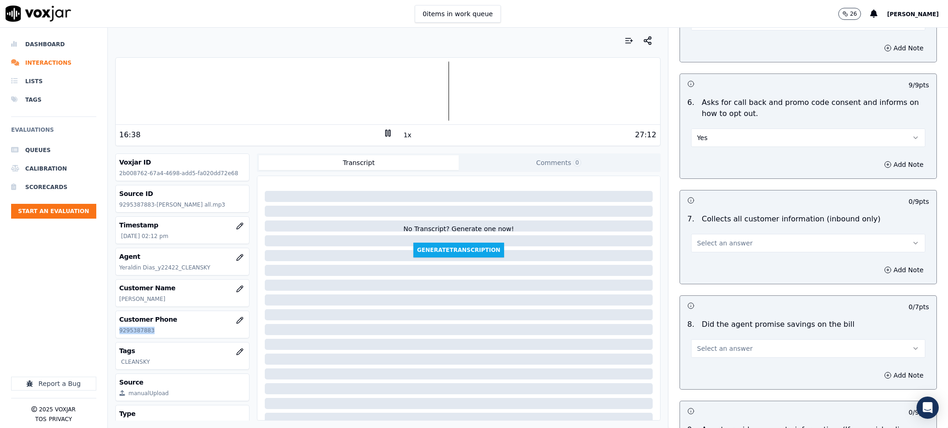
click at [697, 239] on span "Select an answer" at bounding box center [725, 243] width 56 height 9
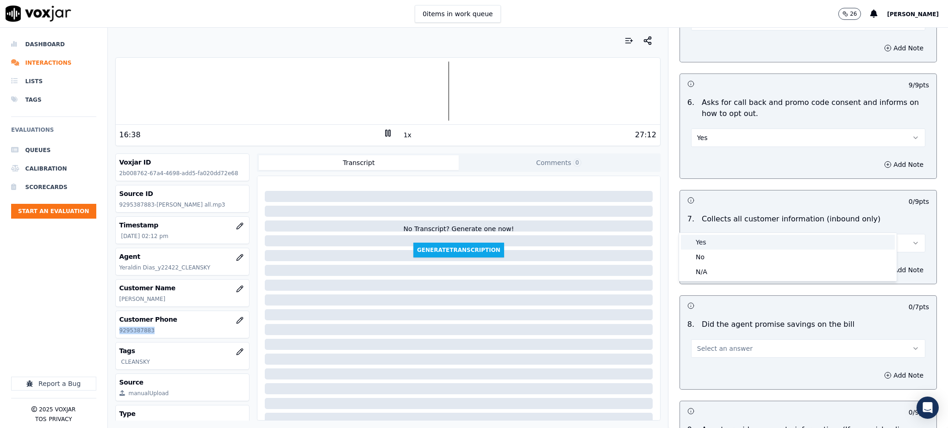
click at [696, 243] on div "Yes" at bounding box center [788, 242] width 214 height 15
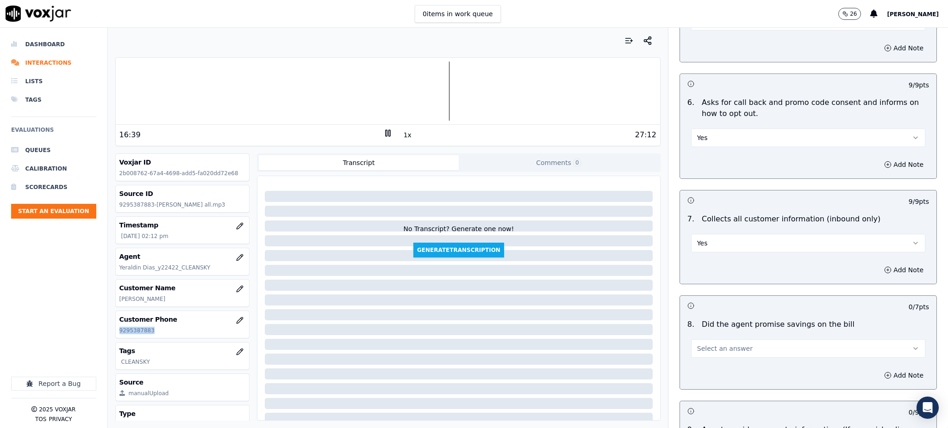
click at [697, 344] on span "Select an answer" at bounding box center [725, 348] width 56 height 9
click at [691, 344] on div "Yes" at bounding box center [788, 348] width 214 height 15
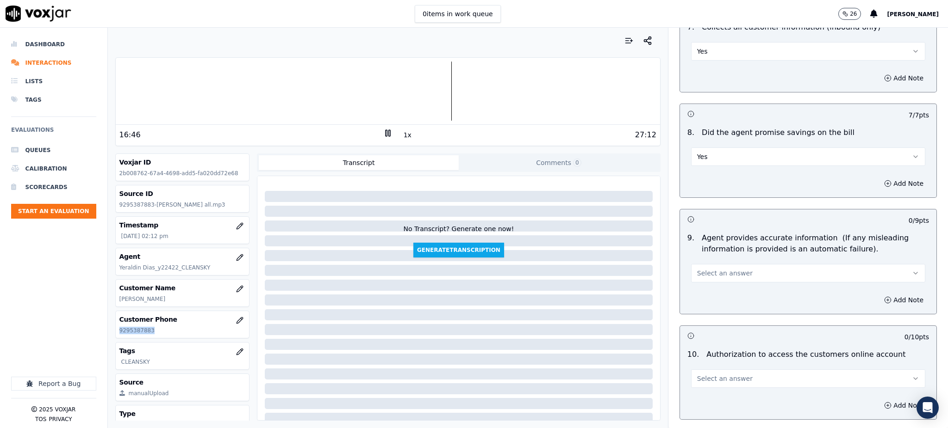
scroll to position [863, 0]
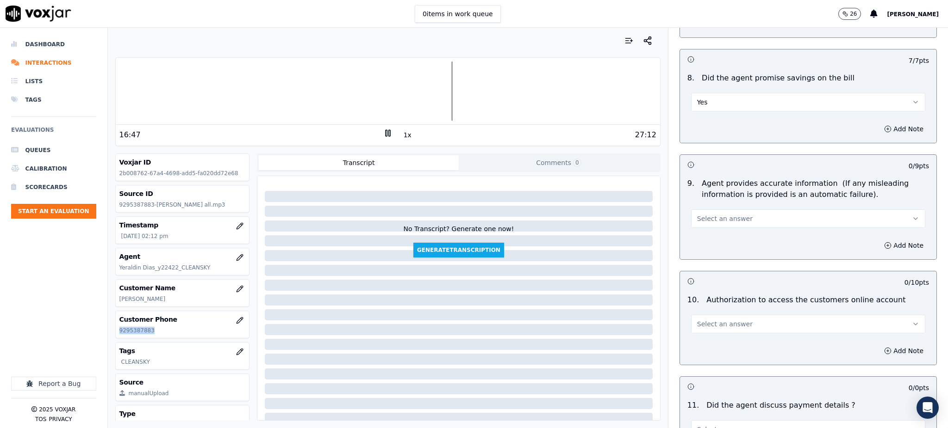
click at [712, 214] on span "Select an answer" at bounding box center [725, 218] width 56 height 9
click at [706, 219] on div "Yes" at bounding box center [788, 218] width 214 height 15
click at [697, 320] on span "Select an answer" at bounding box center [725, 324] width 56 height 9
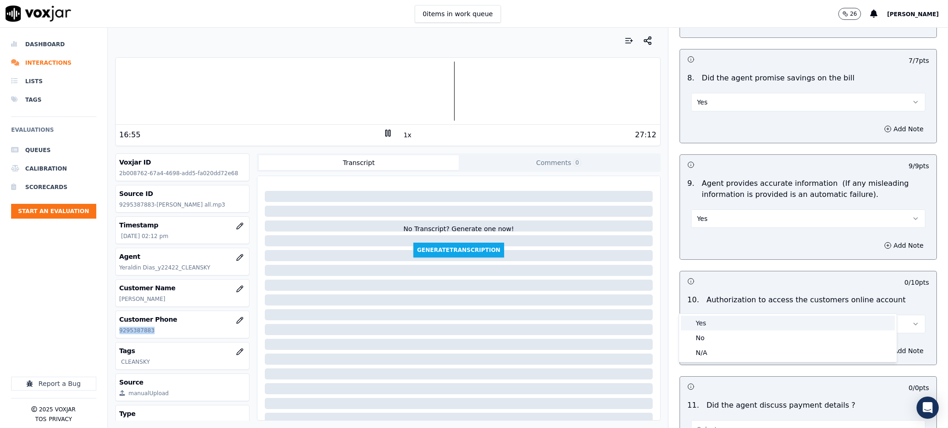
click at [704, 324] on div "Yes" at bounding box center [788, 323] width 214 height 15
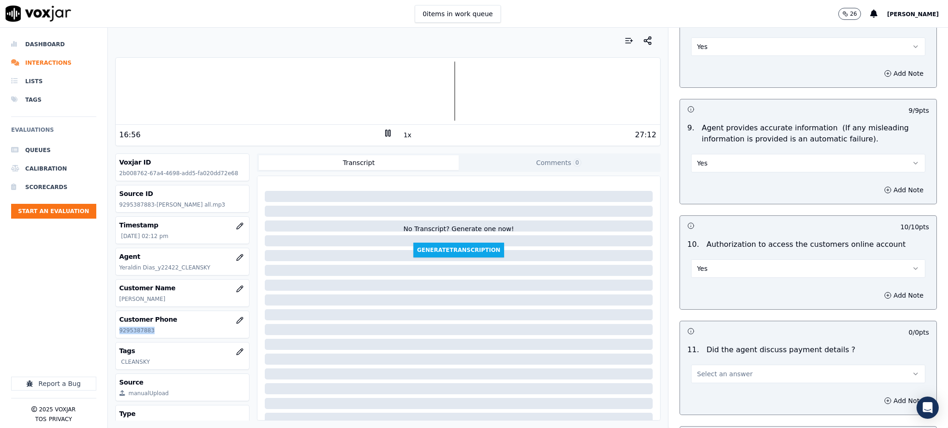
scroll to position [1049, 0]
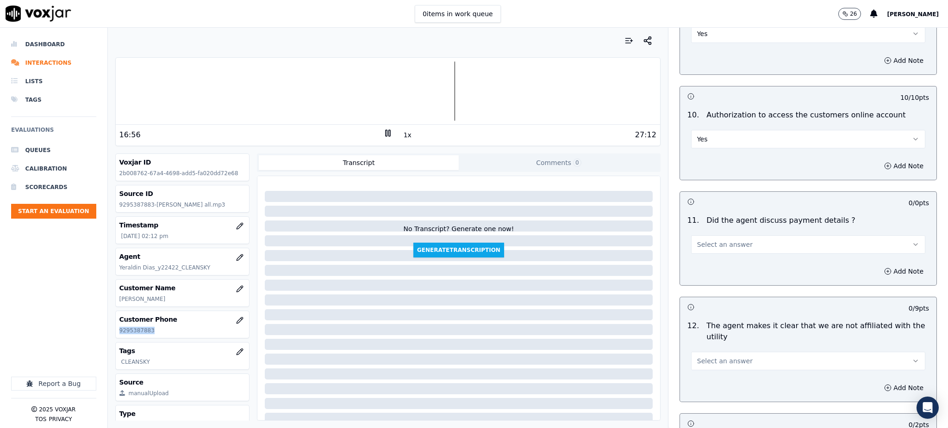
click at [707, 240] on span "Select an answer" at bounding box center [725, 244] width 56 height 9
click at [708, 277] on div "N/A" at bounding box center [788, 273] width 214 height 15
click at [701, 357] on span "Select an answer" at bounding box center [725, 361] width 56 height 9
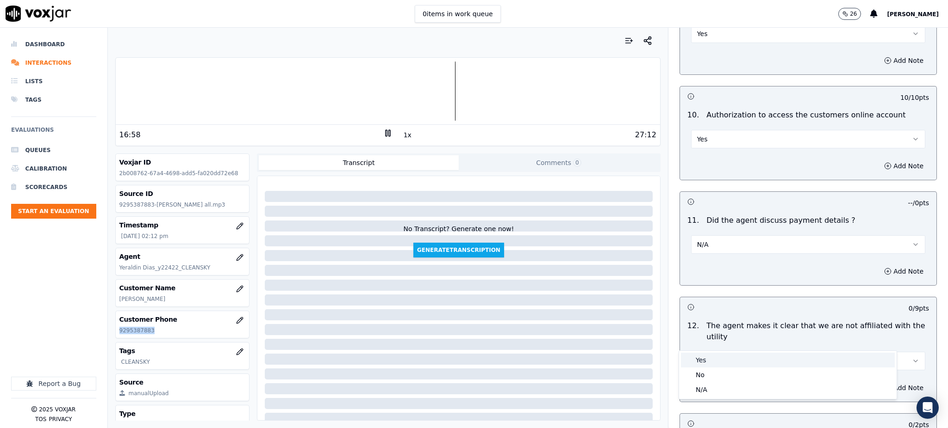
click at [699, 362] on div "Yes" at bounding box center [788, 360] width 214 height 15
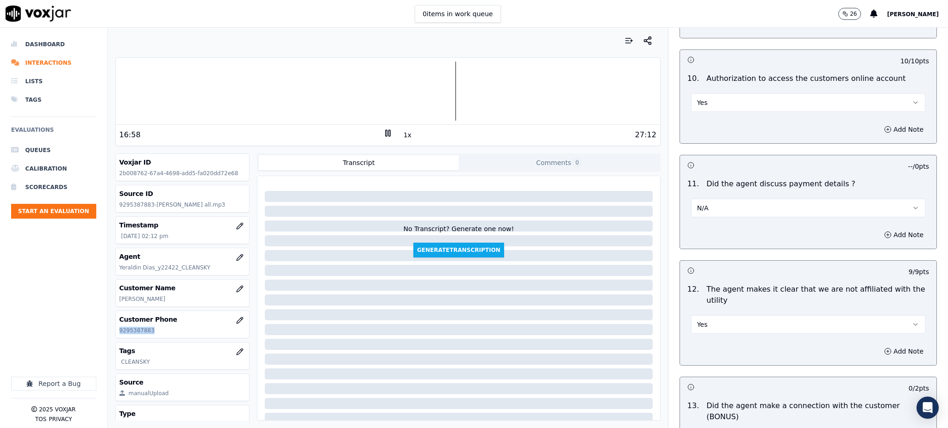
scroll to position [1296, 0]
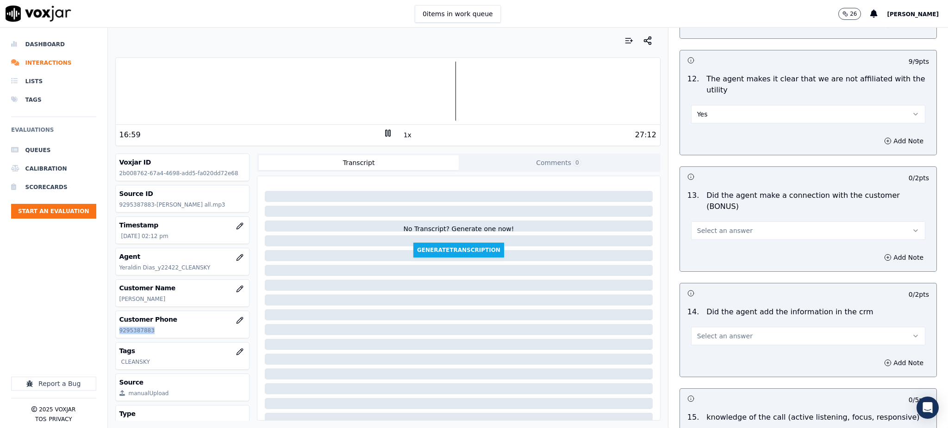
click at [697, 222] on button "Select an answer" at bounding box center [808, 231] width 234 height 19
click at [698, 223] on div "Yes" at bounding box center [788, 219] width 214 height 15
click at [697, 332] on span "Select an answer" at bounding box center [725, 336] width 56 height 9
click at [701, 321] on div "Yes" at bounding box center [788, 324] width 214 height 15
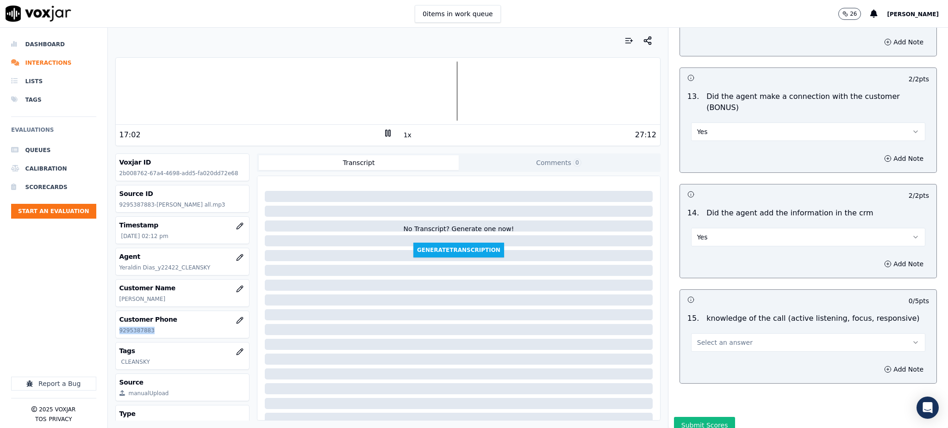
scroll to position [1401, 0]
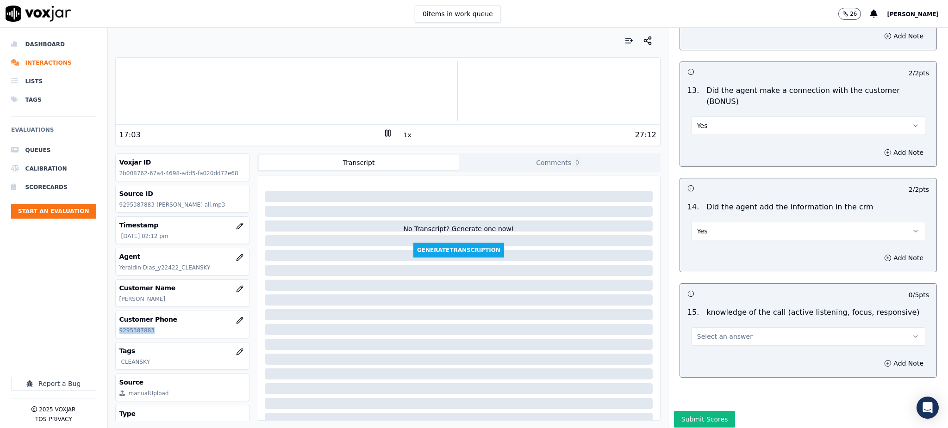
click at [705, 332] on span "Select an answer" at bounding box center [725, 336] width 56 height 9
click at [703, 339] on div "No" at bounding box center [788, 340] width 214 height 15
click at [697, 411] on button "Submit Scores" at bounding box center [705, 419] width 62 height 17
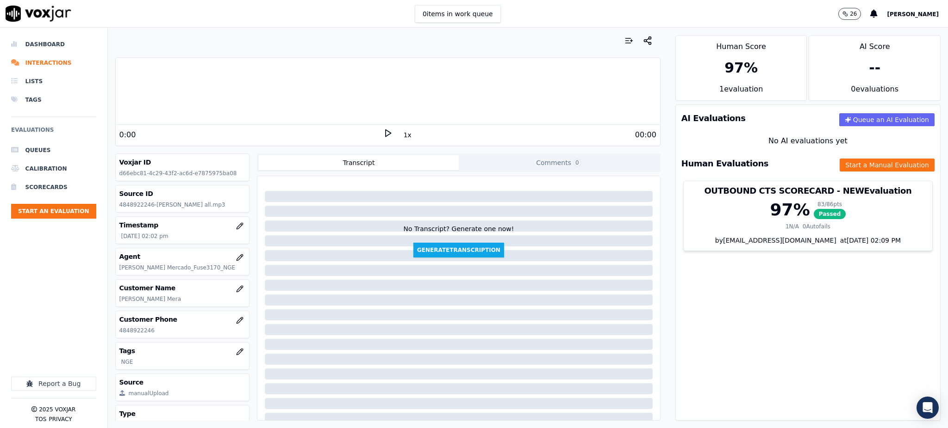
click at [383, 133] on icon at bounding box center [387, 133] width 9 height 9
drag, startPoint x: 170, startPoint y: 333, endPoint x: 108, endPoint y: 337, distance: 62.6
click at [108, 337] on div "Your browser does not support the audio element. 0:00 1x 00:00 Voxjar ID d66ebc…" at bounding box center [388, 228] width 560 height 401
copy p "4848922246"
click at [388, 130] on rect at bounding box center [388, 133] width 1 height 6
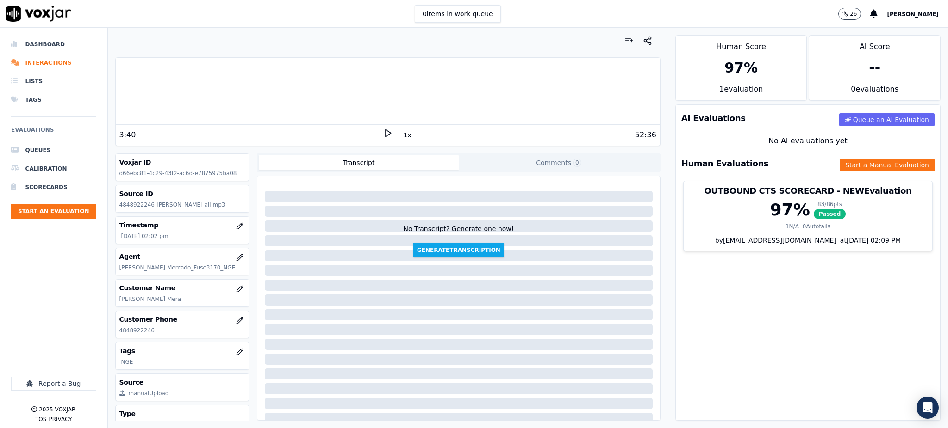
click at [374, 138] on div "3:40" at bounding box center [251, 135] width 264 height 11
click at [383, 134] on icon at bounding box center [387, 133] width 9 height 9
click at [712, 355] on div "AI Evaluations Queue an AI Evaluation No AI evaluations yet Human Evaluations S…" at bounding box center [807, 263] width 265 height 317
click at [722, 361] on div "AI Evaluations Queue an AI Evaluation No AI evaluations yet Human Evaluations S…" at bounding box center [807, 263] width 265 height 317
click at [839, 164] on button "Start a Manual Evaluation" at bounding box center [886, 165] width 95 height 13
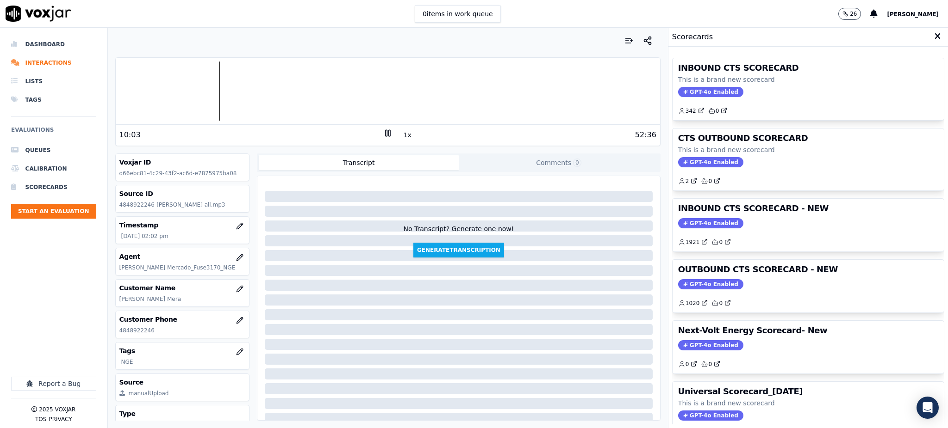
click at [696, 87] on span "GPT-4o Enabled" at bounding box center [710, 92] width 65 height 10
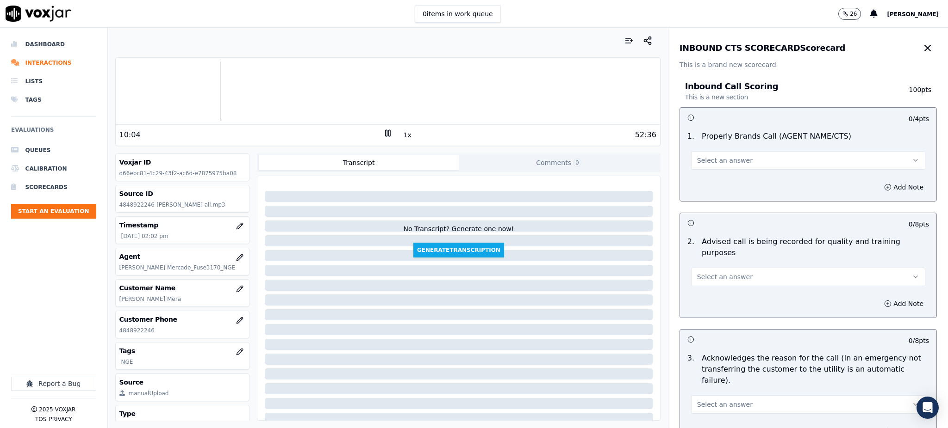
drag, startPoint x: 701, startPoint y: 159, endPoint x: 701, endPoint y: 168, distance: 8.3
click at [701, 160] on span "Select an answer" at bounding box center [725, 160] width 56 height 9
click at [705, 181] on div "Yes" at bounding box center [788, 181] width 214 height 15
click at [699, 273] on span "Select an answer" at bounding box center [725, 277] width 56 height 9
click at [706, 286] on div "Yes" at bounding box center [788, 286] width 214 height 15
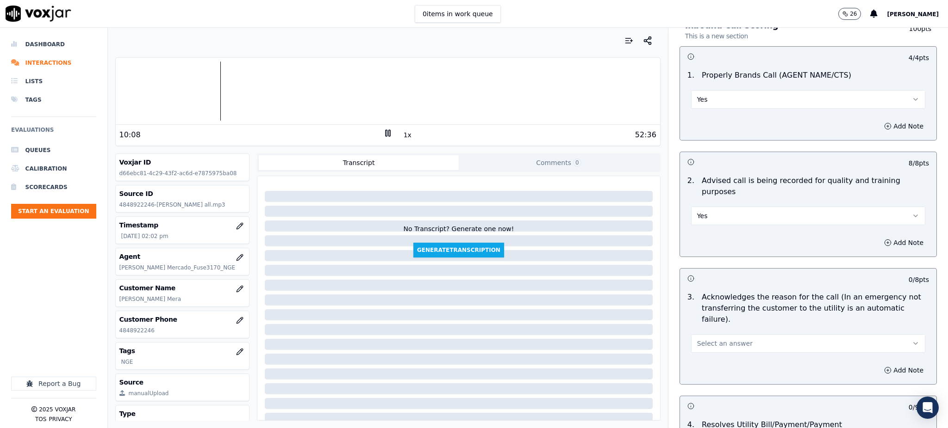
scroll to position [62, 0]
click at [697, 339] on span "Select an answer" at bounding box center [725, 343] width 56 height 9
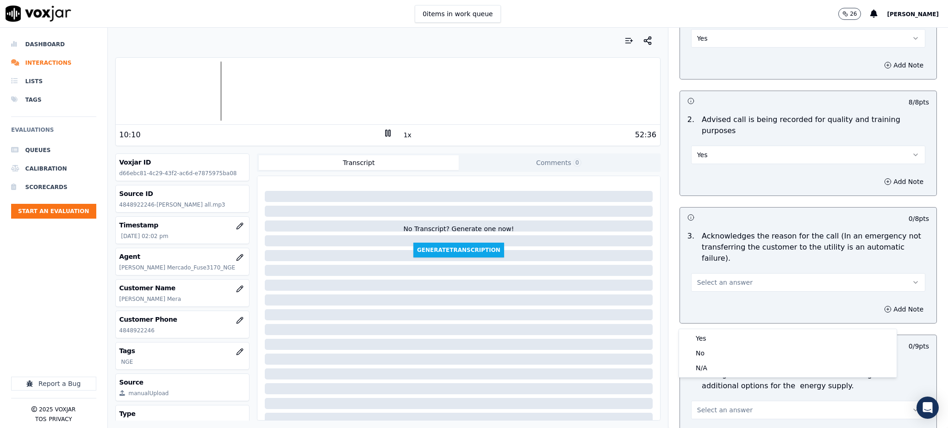
scroll to position [123, 0]
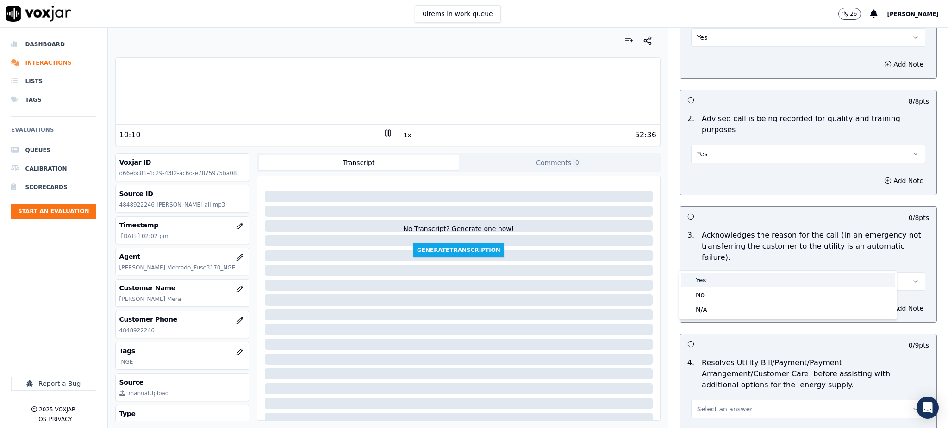
click at [701, 285] on div "Yes" at bounding box center [788, 280] width 214 height 15
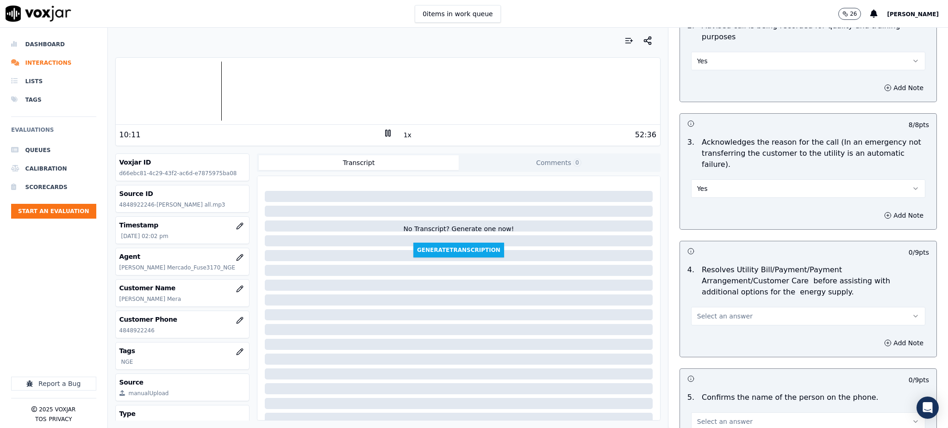
scroll to position [247, 0]
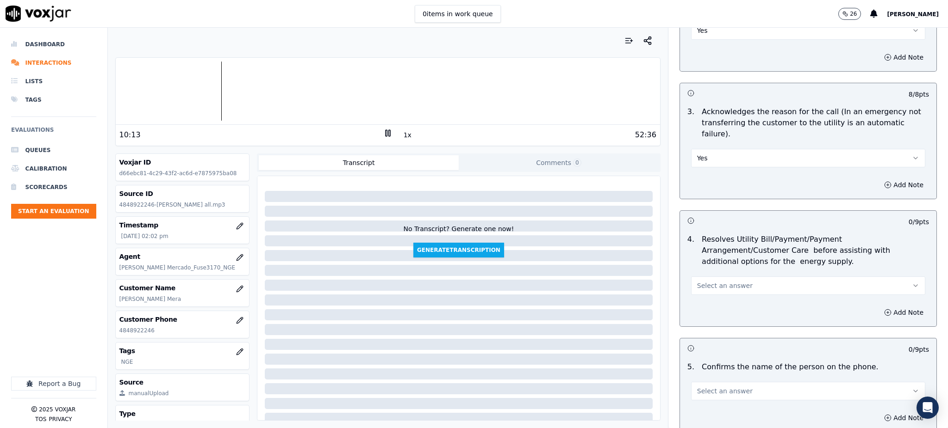
click at [703, 281] on span "Select an answer" at bounding box center [725, 285] width 56 height 9
click at [702, 285] on div "Yes" at bounding box center [788, 284] width 214 height 15
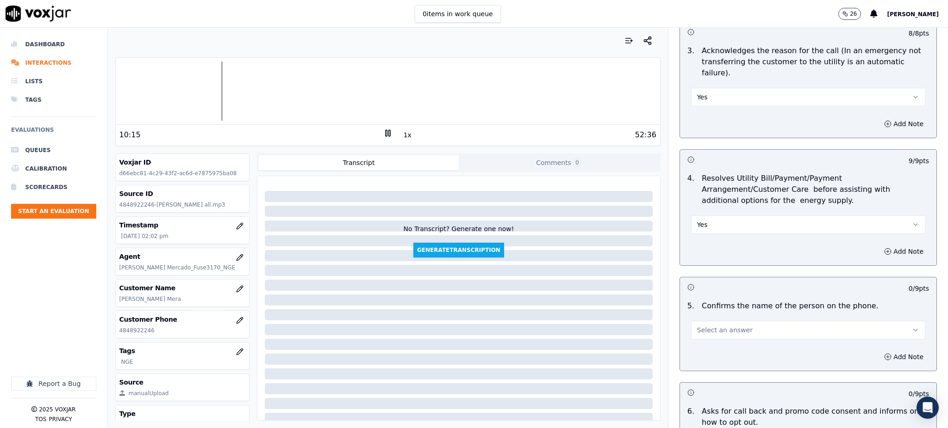
scroll to position [308, 0]
click at [702, 325] on span "Select an answer" at bounding box center [725, 329] width 56 height 9
click at [702, 326] on div "Yes" at bounding box center [788, 328] width 214 height 15
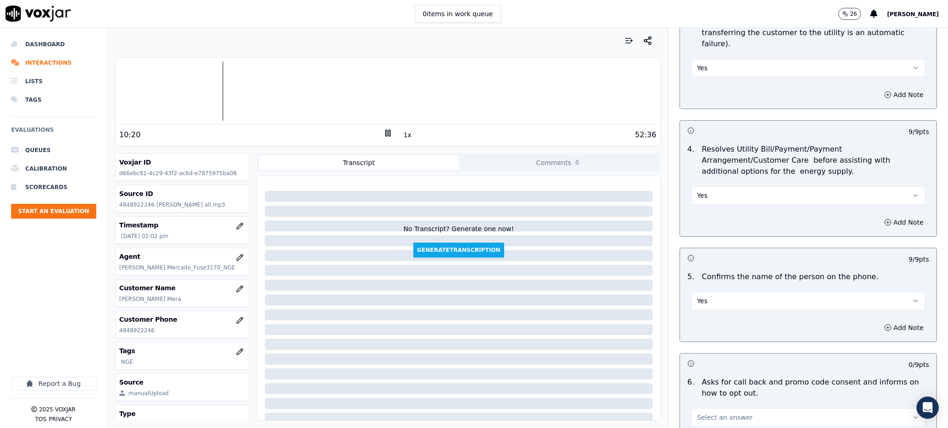
scroll to position [432, 0]
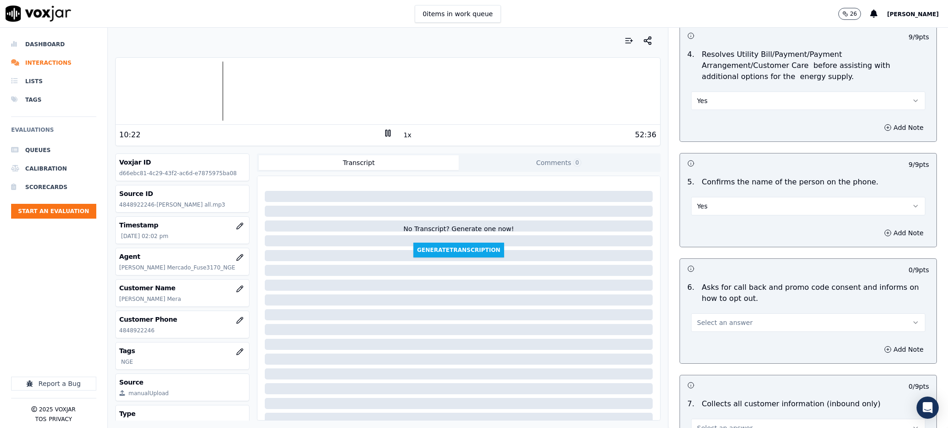
click at [699, 318] on span "Select an answer" at bounding box center [725, 322] width 56 height 9
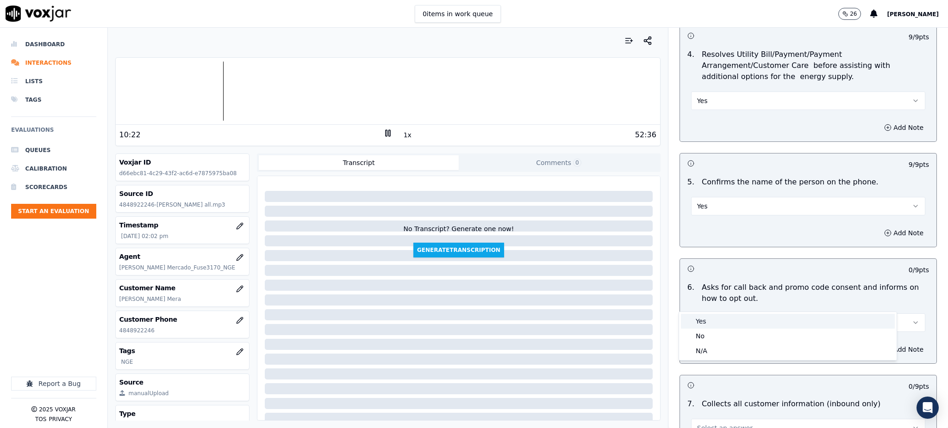
click at [706, 320] on div "Yes" at bounding box center [788, 321] width 214 height 15
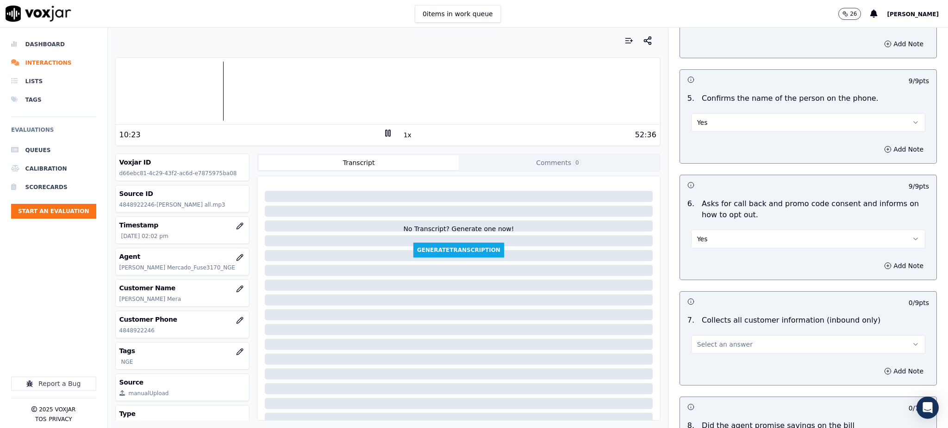
scroll to position [555, 0]
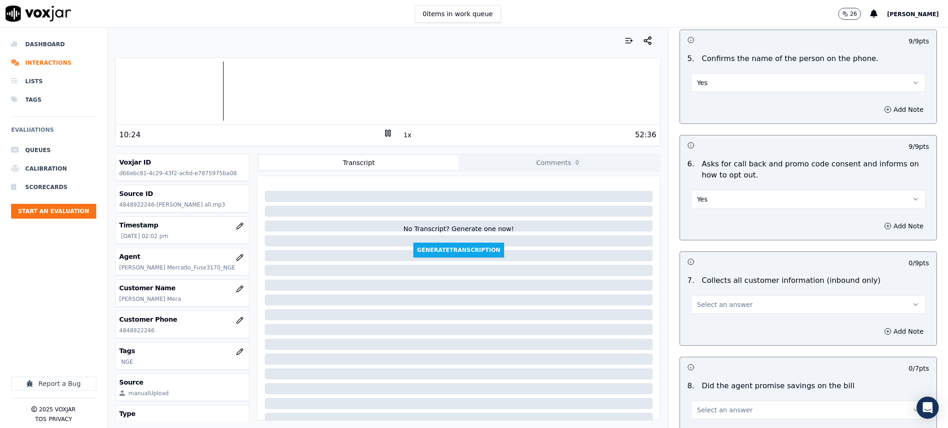
click at [705, 300] on span "Select an answer" at bounding box center [725, 304] width 56 height 9
click at [703, 304] on div "Yes" at bounding box center [788, 304] width 214 height 15
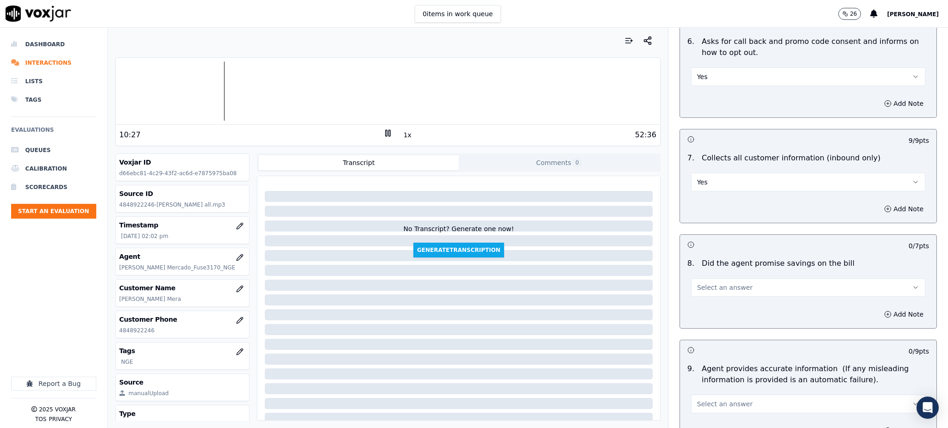
scroll to position [678, 0]
click at [714, 283] on span "Select an answer" at bounding box center [725, 287] width 56 height 9
click at [707, 285] on div "Yes" at bounding box center [788, 286] width 214 height 15
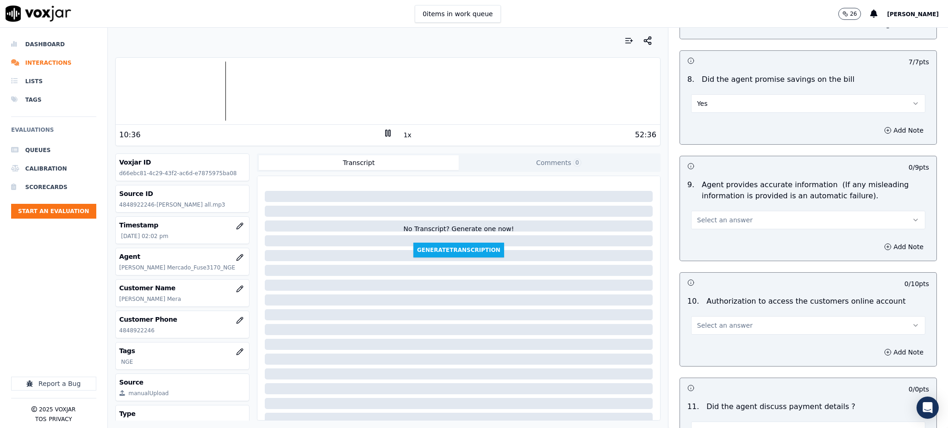
scroll to position [863, 0]
click at [723, 214] on span "Select an answer" at bounding box center [725, 218] width 56 height 9
click at [723, 215] on div "Yes" at bounding box center [788, 218] width 214 height 15
click at [708, 320] on span "Select an answer" at bounding box center [725, 324] width 56 height 9
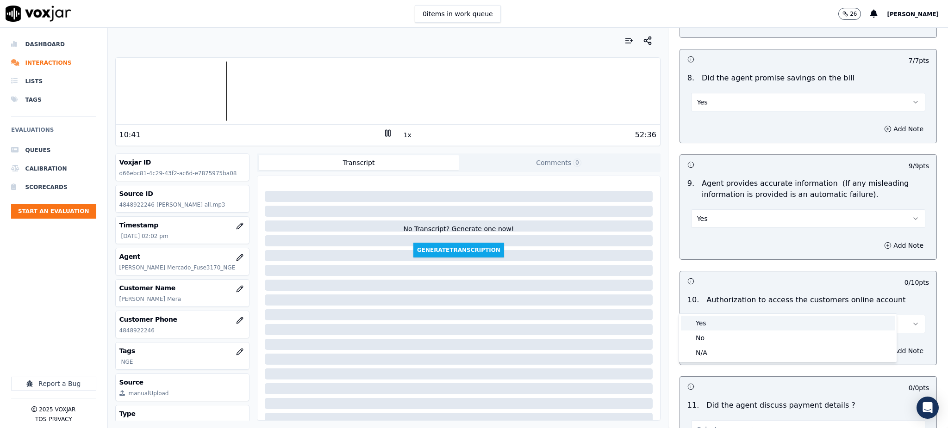
click at [708, 325] on div "Yes" at bounding box center [788, 323] width 214 height 15
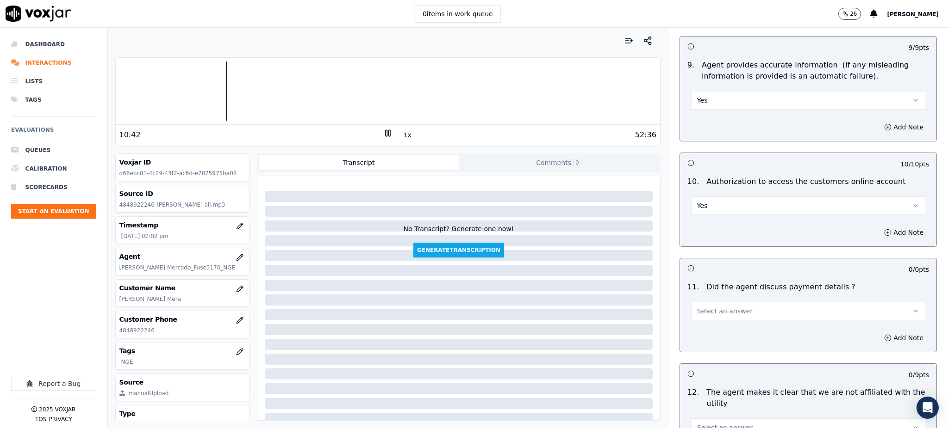
scroll to position [987, 0]
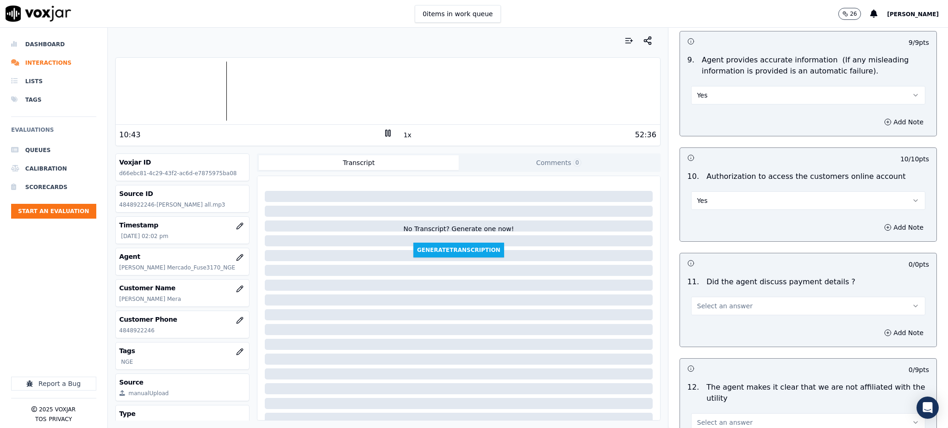
click at [703, 302] on span "Select an answer" at bounding box center [725, 306] width 56 height 9
click at [707, 331] on div "N/A" at bounding box center [788, 335] width 214 height 15
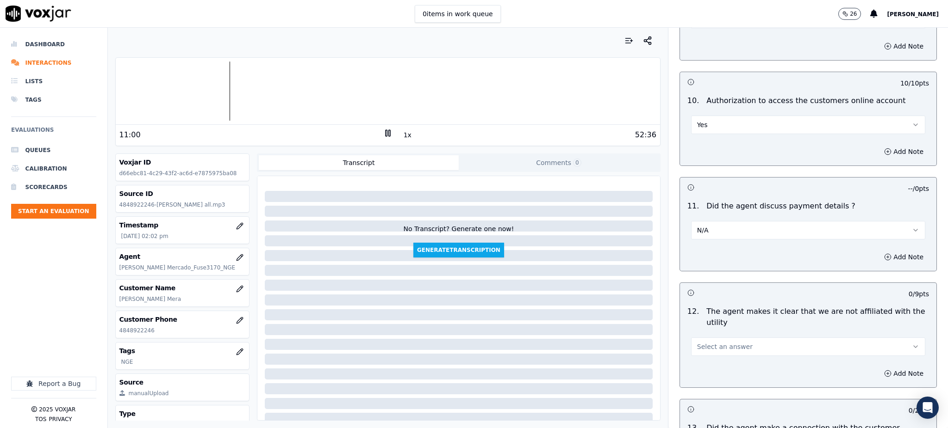
scroll to position [1111, 0]
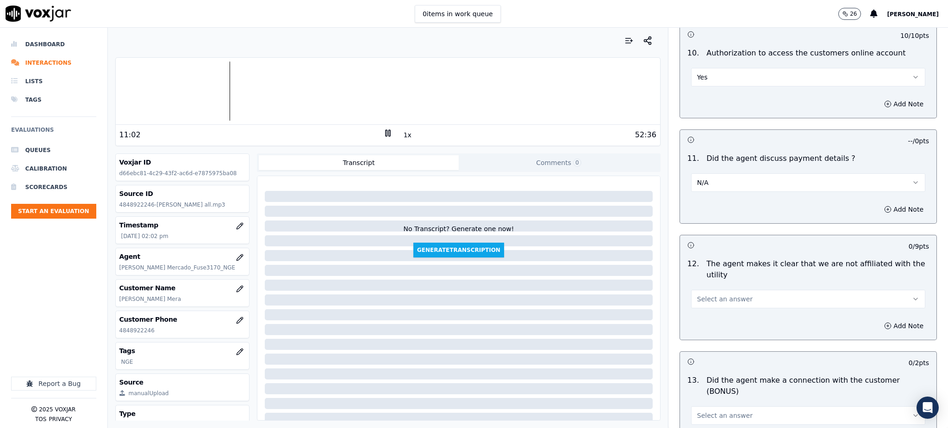
click at [722, 290] on button "Select an answer" at bounding box center [808, 299] width 234 height 19
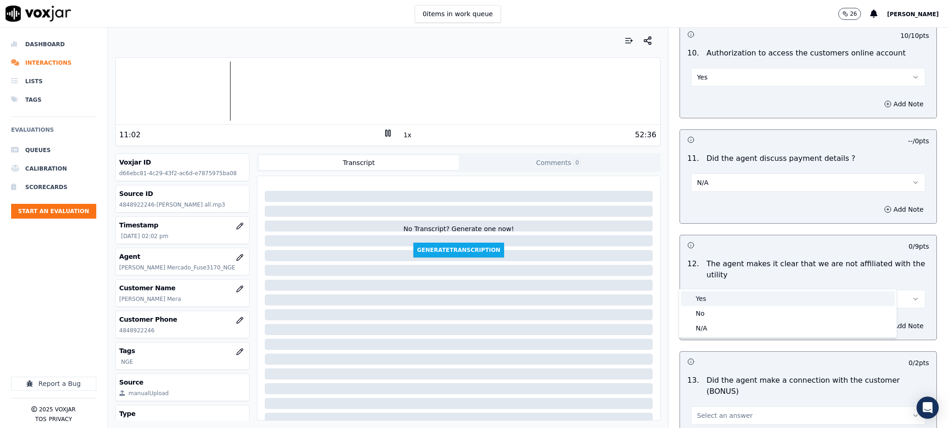
click at [705, 293] on div "Yes" at bounding box center [788, 299] width 214 height 15
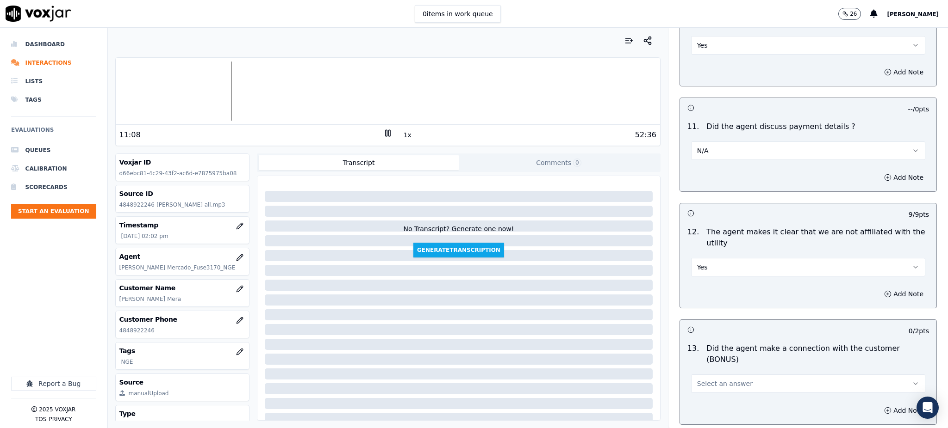
scroll to position [1234, 0]
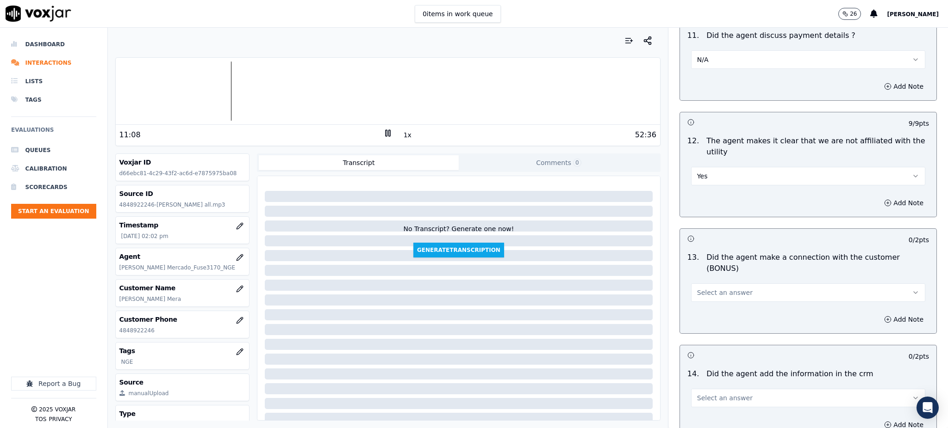
click at [697, 288] on span "Select an answer" at bounding box center [725, 292] width 56 height 9
click at [698, 277] on div "Yes" at bounding box center [788, 280] width 214 height 15
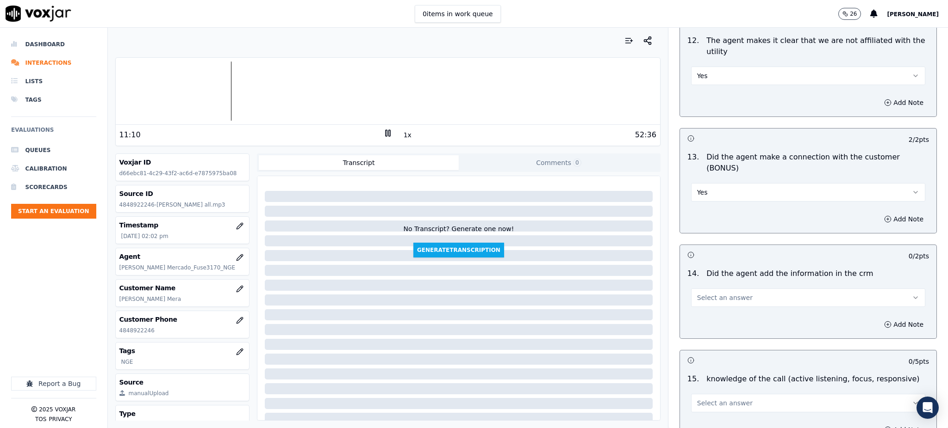
scroll to position [1357, 0]
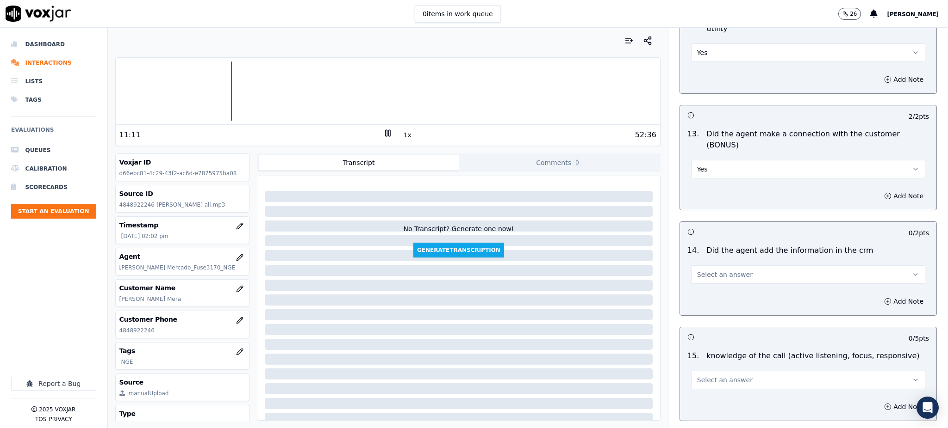
click at [705, 266] on button "Select an answer" at bounding box center [808, 275] width 234 height 19
click at [711, 261] on div "Yes" at bounding box center [788, 263] width 214 height 15
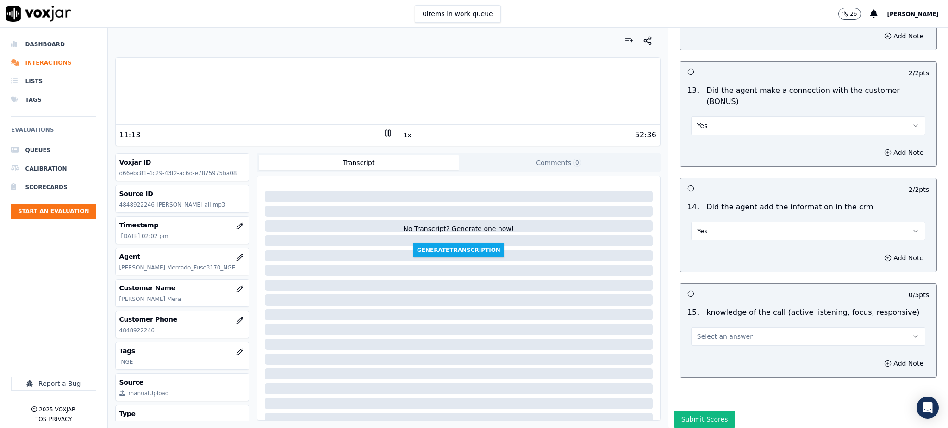
click at [713, 332] on span "Select an answer" at bounding box center [725, 336] width 56 height 9
click at [702, 326] on div "Yes" at bounding box center [788, 325] width 214 height 15
click at [693, 411] on button "Submit Scores" at bounding box center [705, 419] width 62 height 17
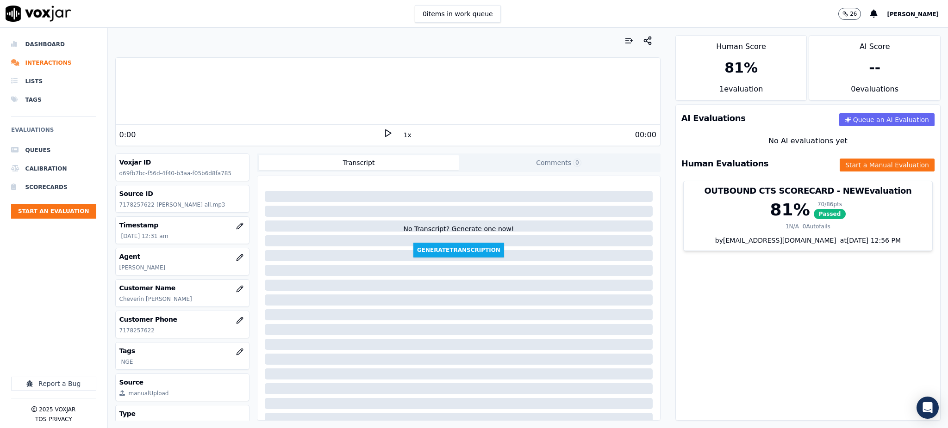
click at [383, 132] on icon at bounding box center [387, 133] width 9 height 9
click at [385, 134] on polygon at bounding box center [388, 133] width 6 height 7
click at [383, 130] on icon at bounding box center [387, 133] width 9 height 9
click at [385, 134] on polygon at bounding box center [388, 133] width 6 height 7
drag, startPoint x: 160, startPoint y: 334, endPoint x: 112, endPoint y: 333, distance: 47.2
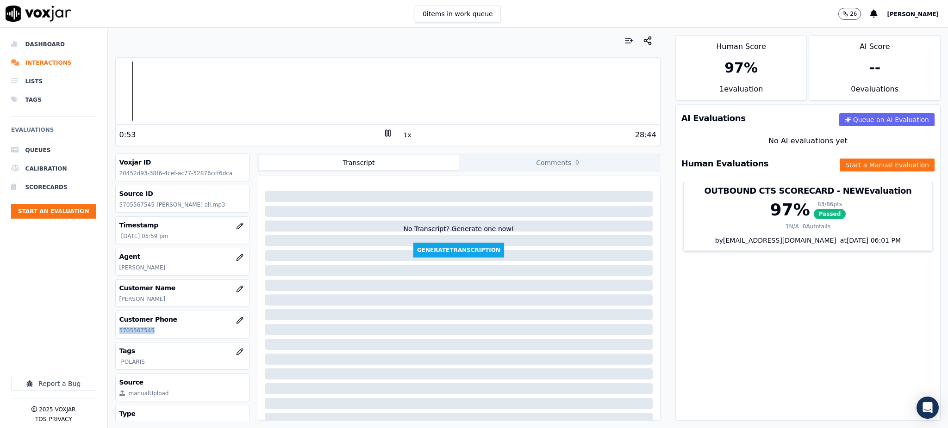
click at [112, 333] on div "Your browser does not support the audio element. 0:53 1x 28:44 Voxjar ID 20452d…" at bounding box center [388, 228] width 560 height 401
copy p "5705567545"
click at [383, 138] on div "1x" at bounding box center [387, 135] width 9 height 12
click at [383, 132] on icon at bounding box center [387, 133] width 9 height 9
click at [383, 129] on icon at bounding box center [387, 133] width 9 height 9
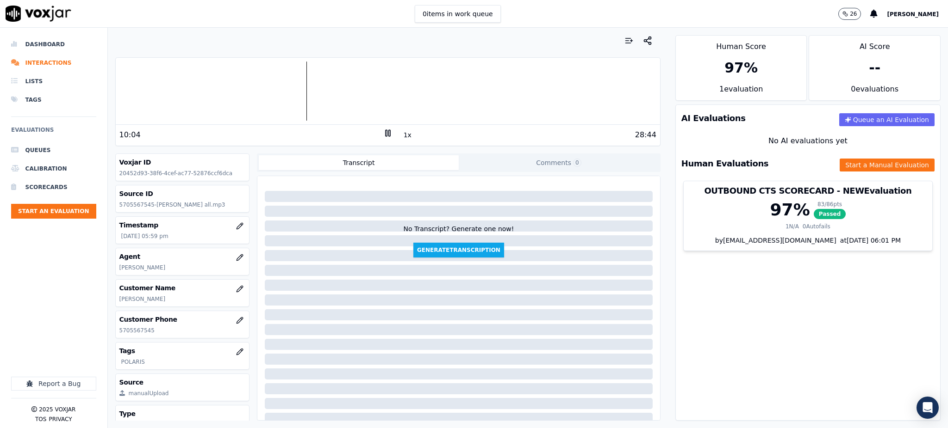
click at [383, 135] on icon at bounding box center [387, 133] width 9 height 9
click at [383, 132] on icon at bounding box center [387, 133] width 9 height 9
click at [383, 131] on icon at bounding box center [387, 133] width 9 height 9
click at [848, 163] on button "Start a Manual Evaluation" at bounding box center [886, 165] width 95 height 13
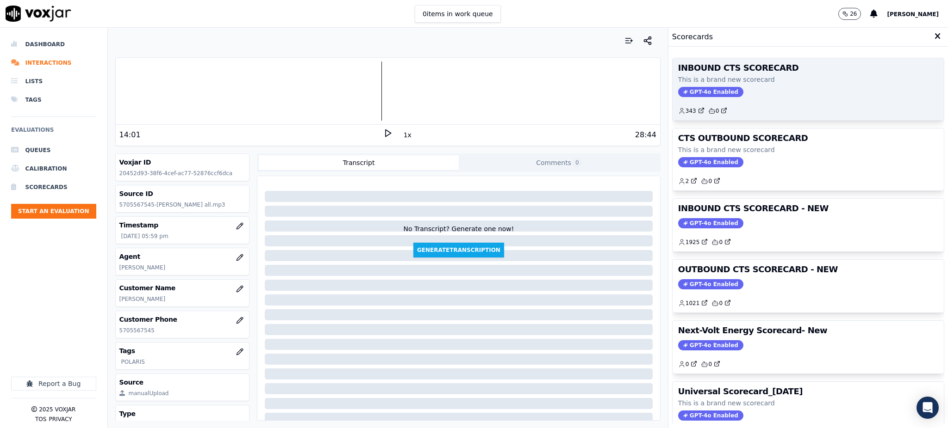
click at [696, 93] on span "GPT-4o Enabled" at bounding box center [710, 92] width 65 height 10
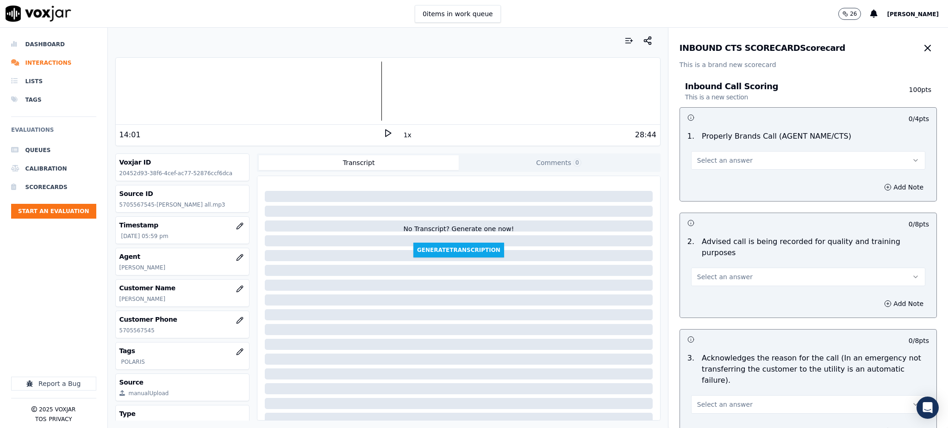
click at [713, 163] on span "Select an answer" at bounding box center [725, 160] width 56 height 9
drag, startPoint x: 720, startPoint y: 180, endPoint x: 715, endPoint y: 210, distance: 31.0
click at [720, 181] on div "Yes" at bounding box center [788, 181] width 214 height 15
drag, startPoint x: 717, startPoint y: 261, endPoint x: 721, endPoint y: 276, distance: 15.4
click at [717, 268] on button "Select an answer" at bounding box center [808, 277] width 234 height 19
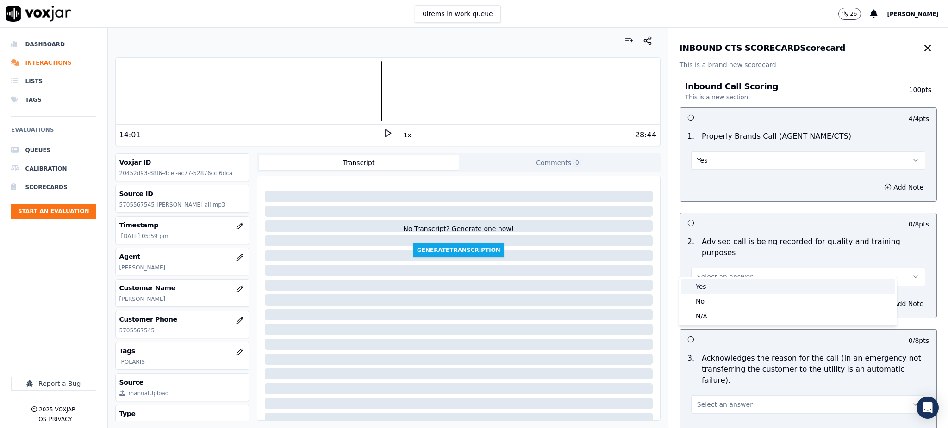
click at [721, 287] on div "Yes" at bounding box center [788, 286] width 214 height 15
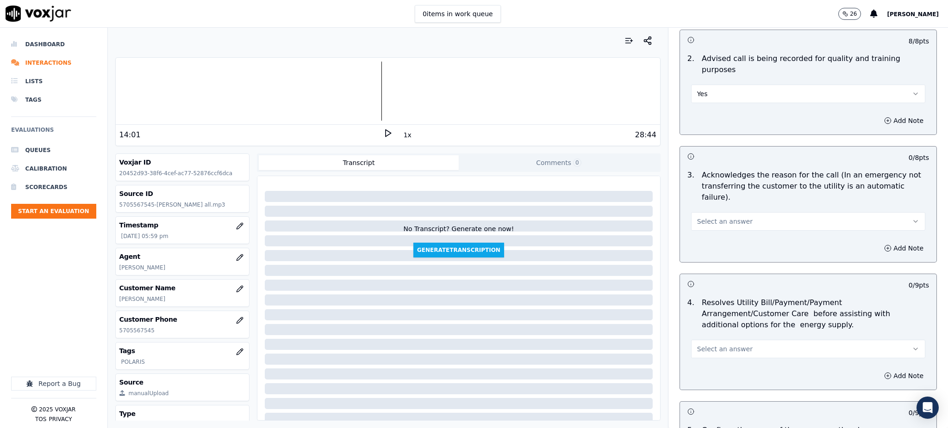
scroll to position [185, 0]
click at [704, 215] on span "Select an answer" at bounding box center [725, 219] width 56 height 9
click at [710, 219] on div "Yes" at bounding box center [788, 218] width 214 height 15
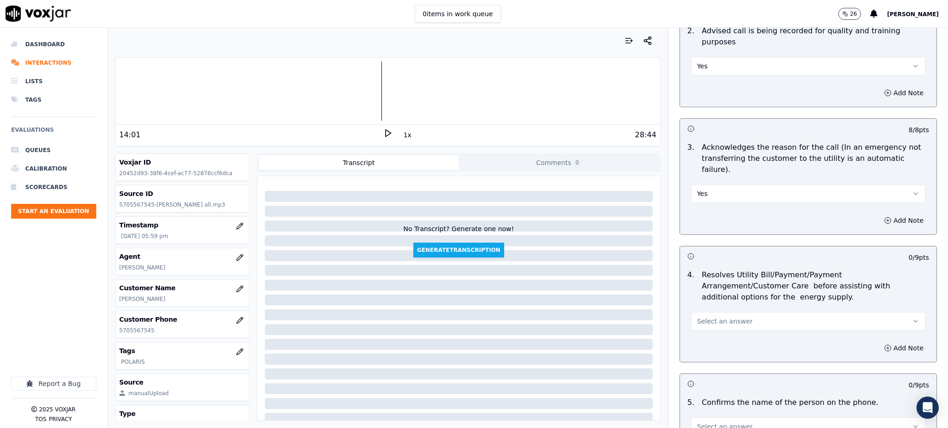
scroll to position [247, 0]
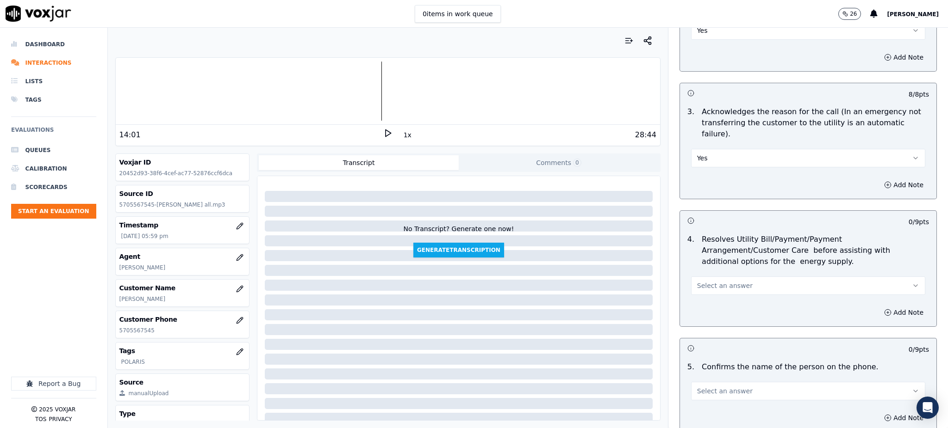
click at [726, 281] on span "Select an answer" at bounding box center [725, 285] width 56 height 9
click at [722, 278] on div "Yes No N/A" at bounding box center [787, 299] width 217 height 48
click at [722, 279] on div "Yes" at bounding box center [788, 284] width 214 height 15
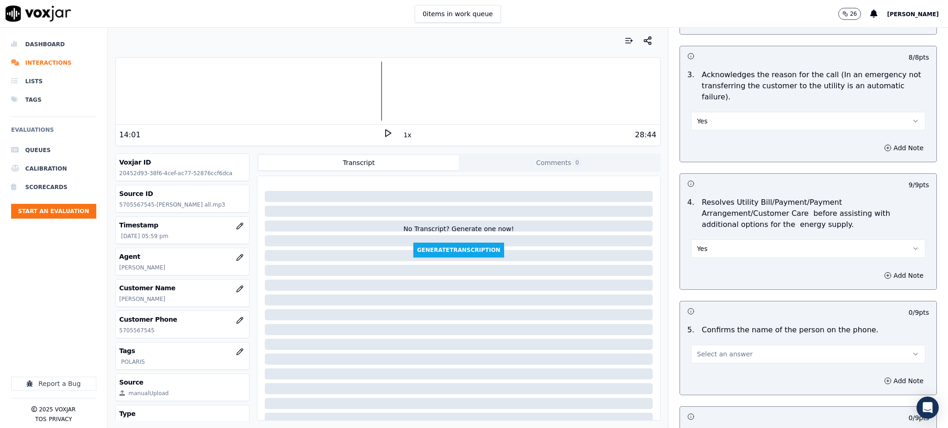
scroll to position [432, 0]
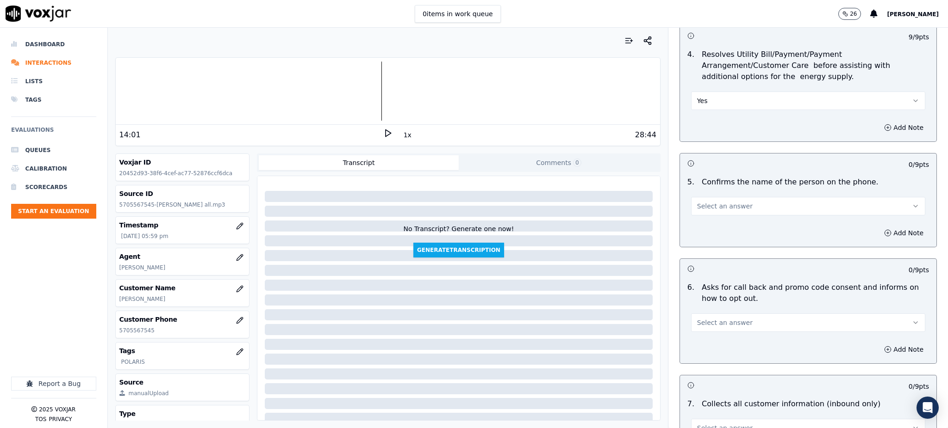
click at [713, 202] on span "Select an answer" at bounding box center [725, 206] width 56 height 9
click at [722, 204] on div "Yes" at bounding box center [788, 205] width 214 height 15
click at [725, 314] on button "Select an answer" at bounding box center [808, 323] width 234 height 19
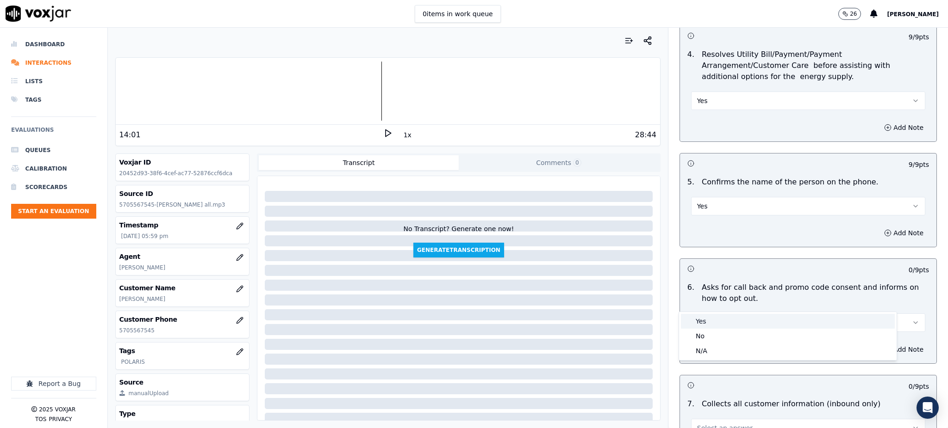
click at [734, 322] on div "Yes" at bounding box center [788, 321] width 214 height 15
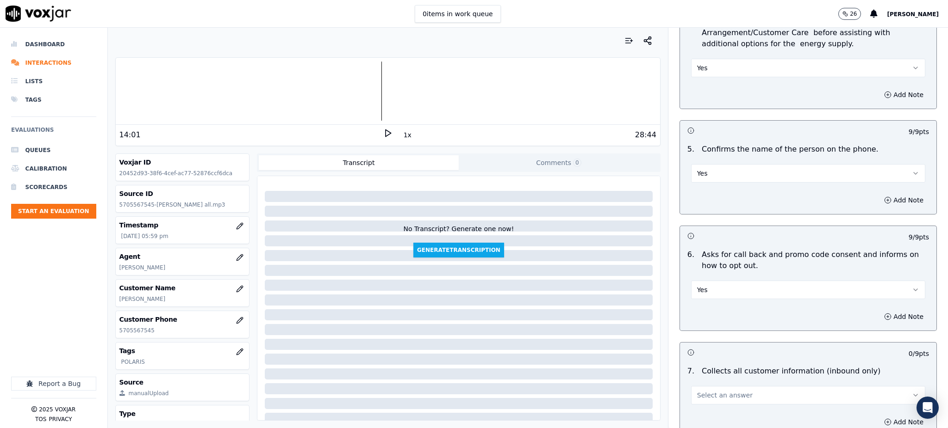
scroll to position [617, 0]
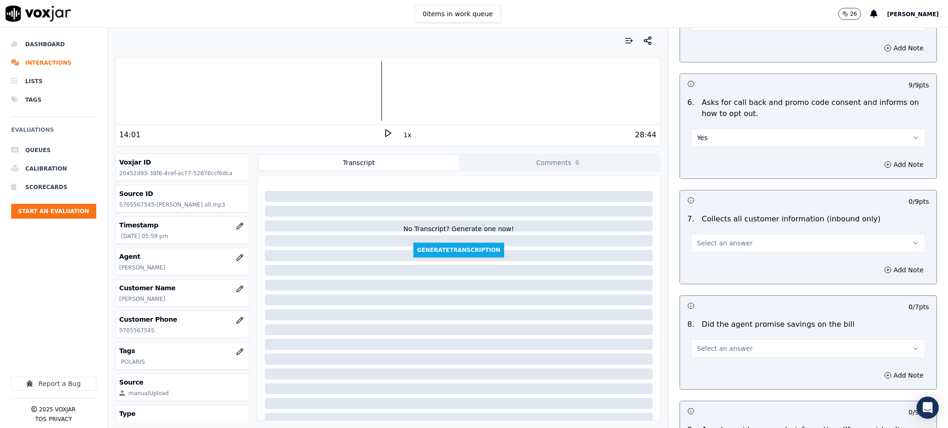
click at [714, 239] on span "Select an answer" at bounding box center [725, 243] width 56 height 9
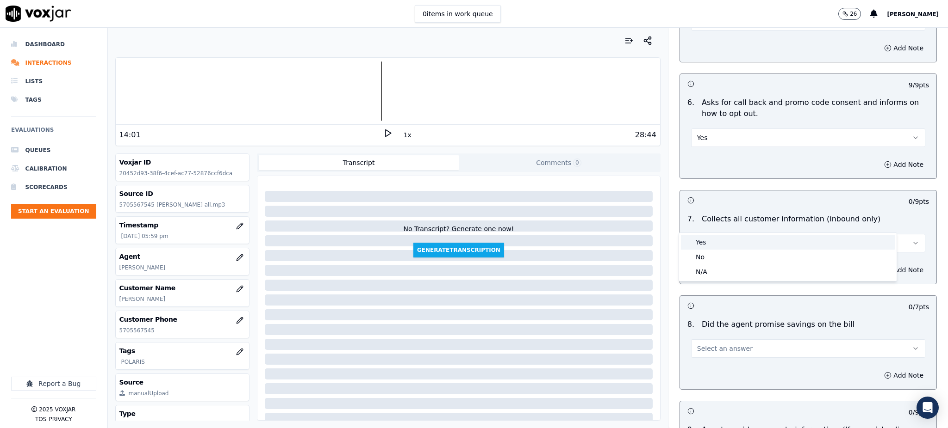
drag, startPoint x: 722, startPoint y: 239, endPoint x: 720, endPoint y: 255, distance: 16.3
click at [722, 240] on div "Yes" at bounding box center [788, 242] width 214 height 15
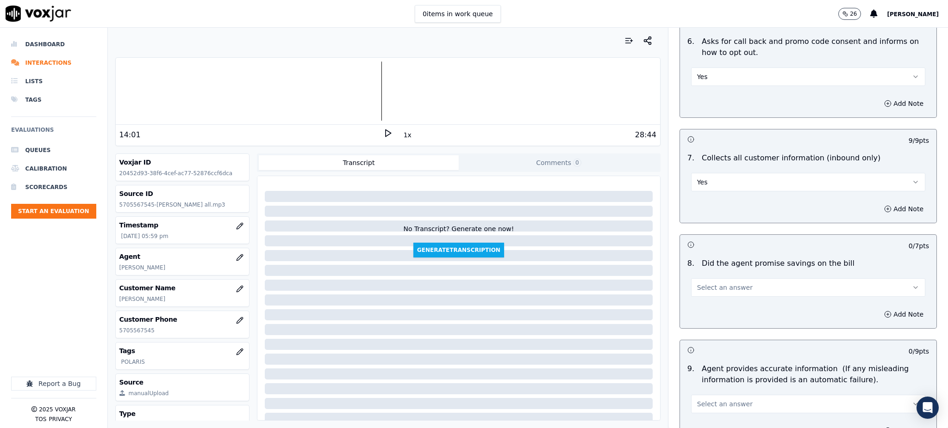
scroll to position [678, 0]
click at [713, 283] on span "Select an answer" at bounding box center [725, 287] width 56 height 9
click at [714, 287] on div "Yes" at bounding box center [788, 286] width 214 height 15
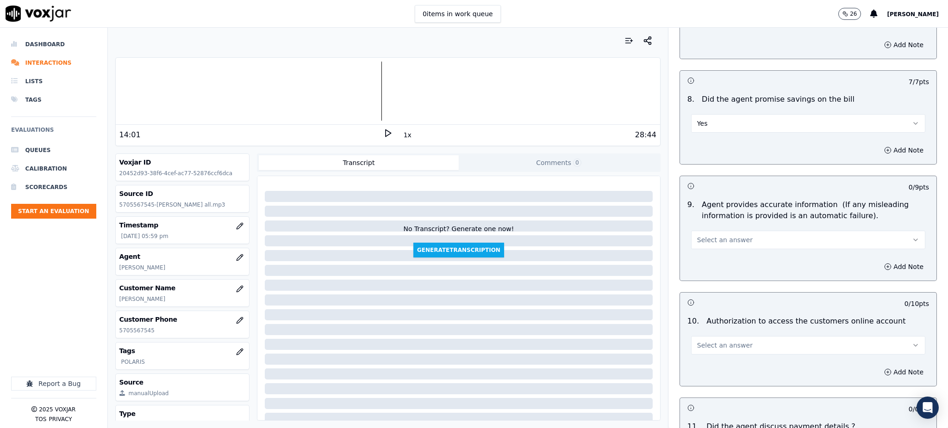
scroll to position [863, 0]
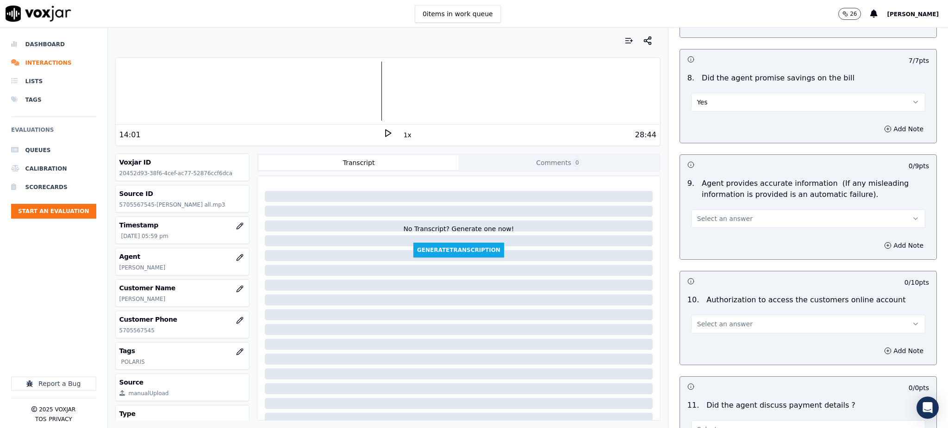
click at [732, 210] on button "Select an answer" at bounding box center [808, 219] width 234 height 19
drag, startPoint x: 726, startPoint y: 213, endPoint x: 718, endPoint y: 260, distance: 47.0
click at [726, 214] on div "Yes" at bounding box center [788, 218] width 214 height 15
click at [720, 320] on span "Select an answer" at bounding box center [725, 324] width 56 height 9
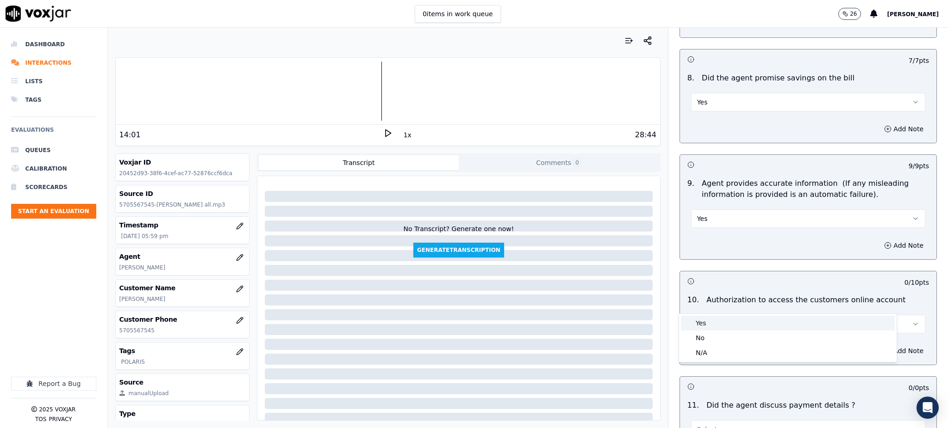
click at [711, 322] on div "Yes" at bounding box center [788, 323] width 214 height 15
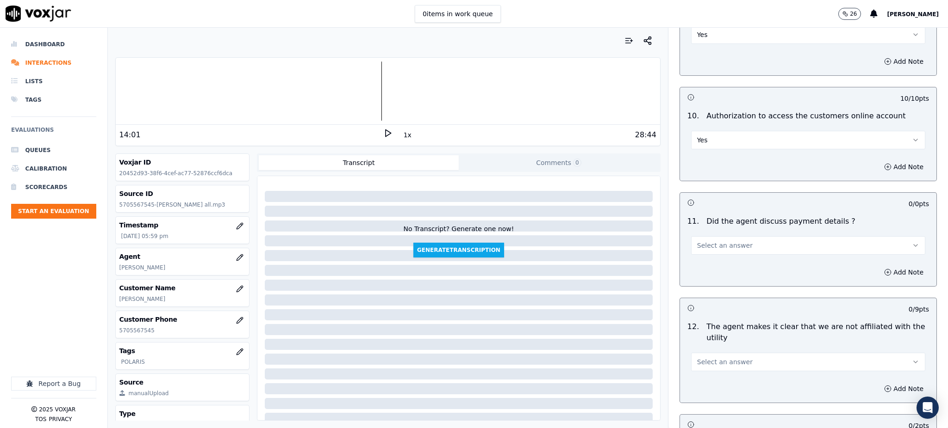
scroll to position [1049, 0]
click at [715, 240] on span "Select an answer" at bounding box center [725, 244] width 56 height 9
click at [713, 273] on div "N/A" at bounding box center [788, 273] width 214 height 15
click at [722, 357] on span "Select an answer" at bounding box center [725, 361] width 56 height 9
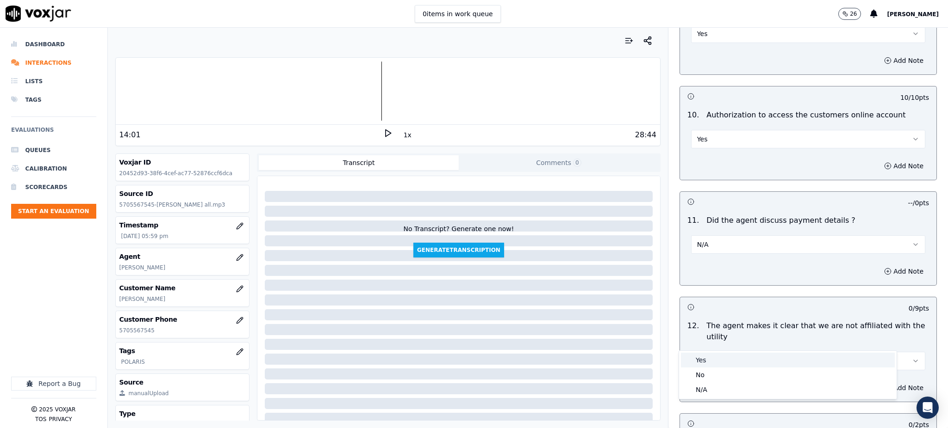
click at [707, 353] on div "Yes" at bounding box center [788, 360] width 214 height 15
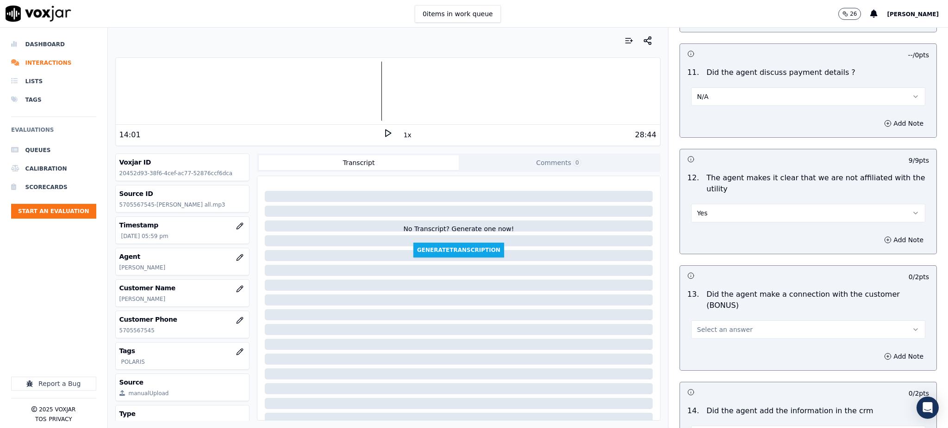
scroll to position [1234, 0]
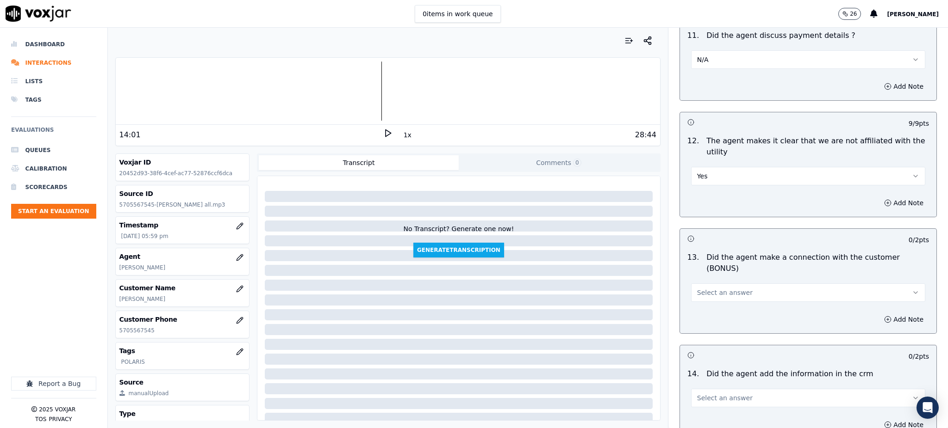
click at [714, 288] on span "Select an answer" at bounding box center [725, 292] width 56 height 9
click at [711, 279] on div "Yes" at bounding box center [788, 280] width 214 height 15
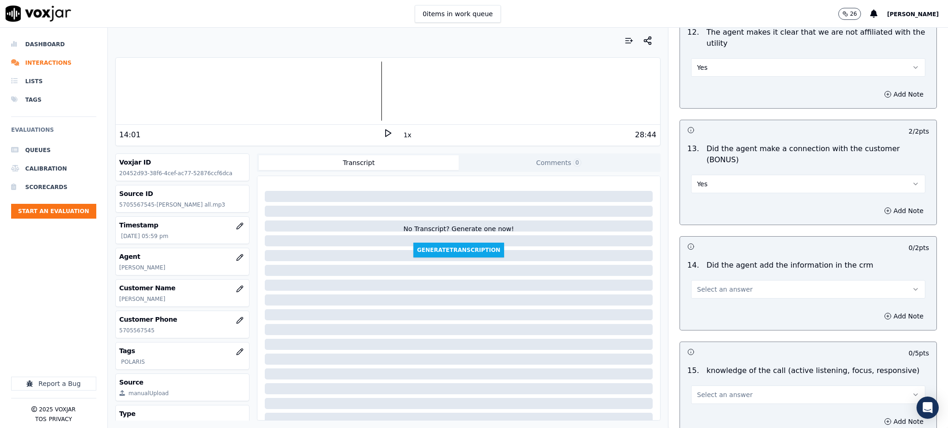
scroll to position [1357, 0]
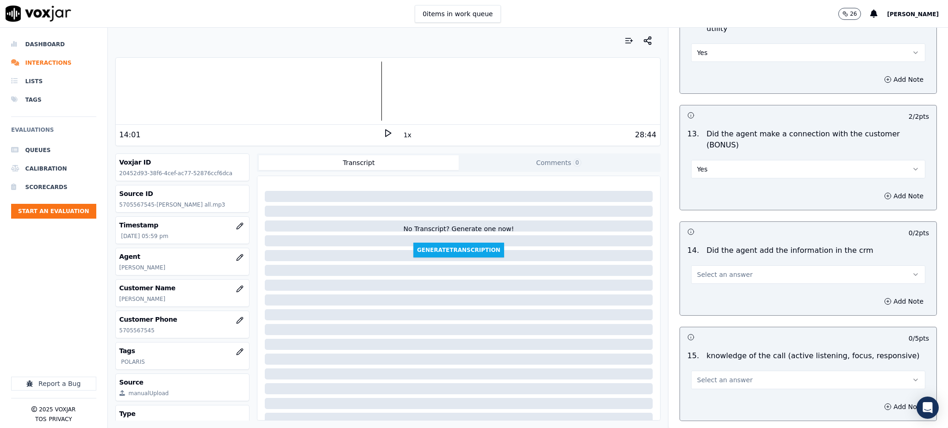
drag, startPoint x: 702, startPoint y: 243, endPoint x: 708, endPoint y: 250, distance: 9.2
click at [702, 270] on span "Select an answer" at bounding box center [725, 274] width 56 height 9
drag, startPoint x: 714, startPoint y: 260, endPoint x: 707, endPoint y: 308, distance: 48.6
click at [714, 260] on div "Yes" at bounding box center [788, 263] width 214 height 15
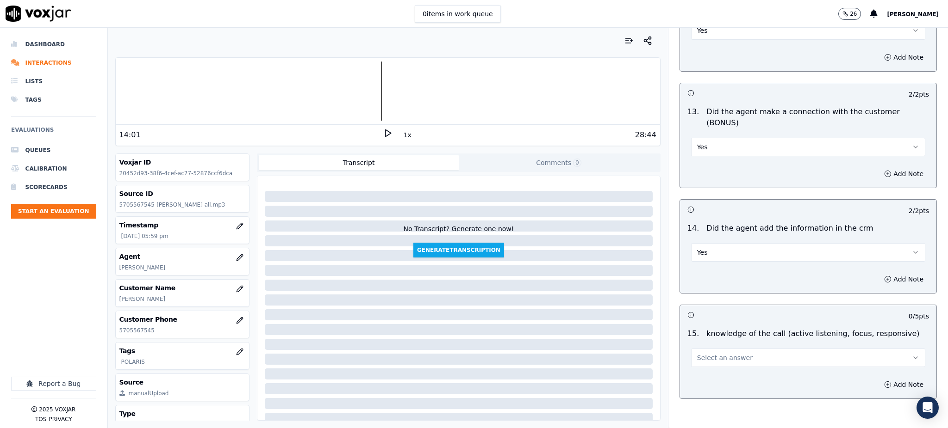
scroll to position [1401, 0]
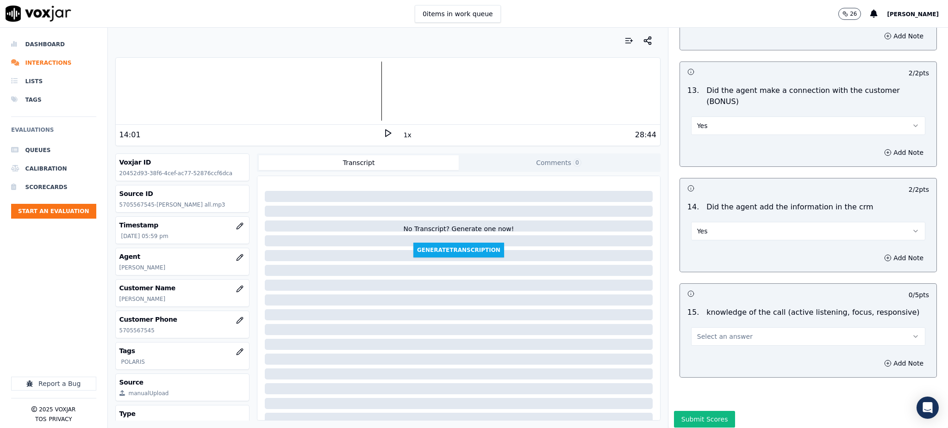
click at [702, 332] on span "Select an answer" at bounding box center [725, 336] width 56 height 9
click at [706, 326] on div "Yes" at bounding box center [788, 325] width 214 height 15
click at [688, 411] on button "Submit Scores" at bounding box center [705, 419] width 62 height 17
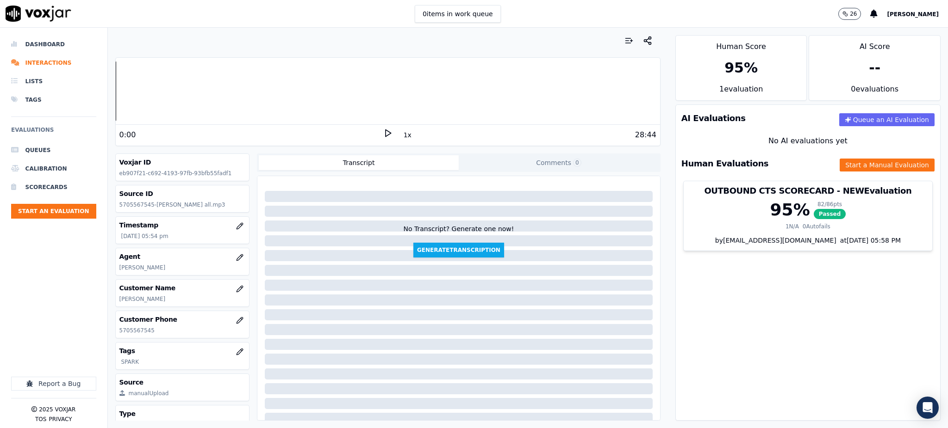
click at [385, 130] on polygon at bounding box center [388, 133] width 6 height 7
click at [137, 97] on div at bounding box center [388, 91] width 544 height 59
click at [872, 159] on button "Start a Manual Evaluation" at bounding box center [886, 165] width 95 height 13
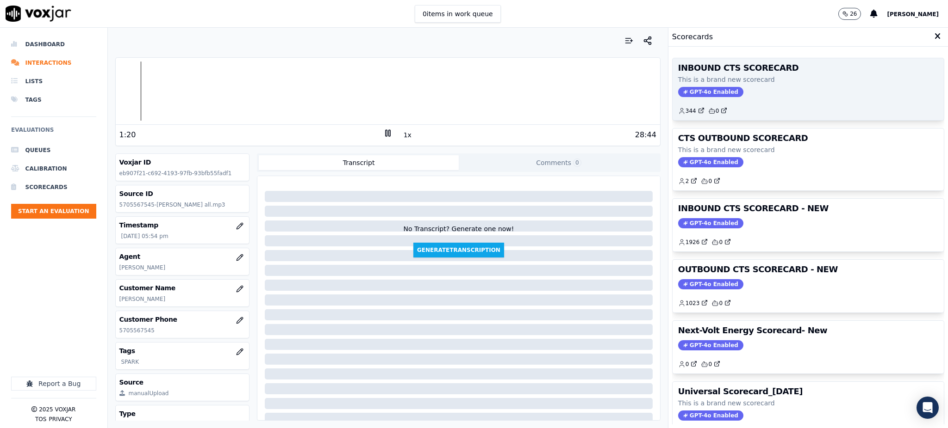
click at [699, 93] on span "GPT-4o Enabled" at bounding box center [710, 92] width 65 height 10
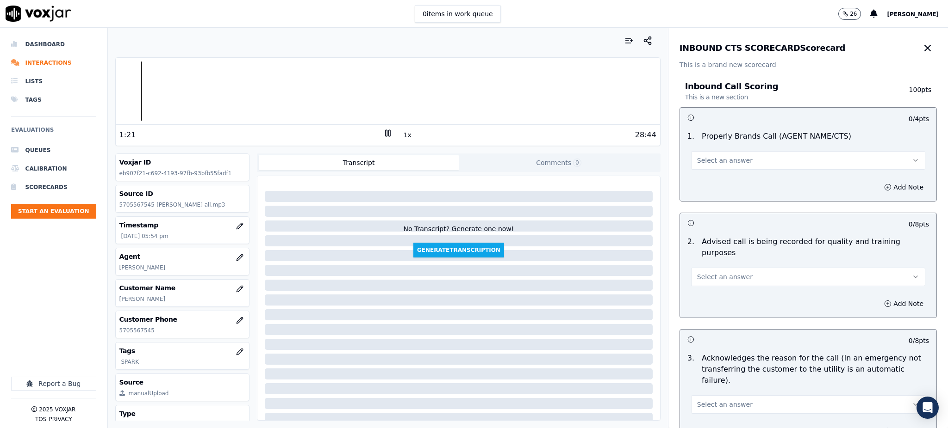
click at [720, 150] on div "Select an answer" at bounding box center [808, 159] width 234 height 20
click at [721, 160] on span "Select an answer" at bounding box center [725, 160] width 56 height 9
click at [720, 187] on div "Yes" at bounding box center [788, 181] width 214 height 15
click at [702, 271] on button "Select an answer" at bounding box center [808, 277] width 234 height 19
drag, startPoint x: 714, startPoint y: 292, endPoint x: 689, endPoint y: 377, distance: 88.6
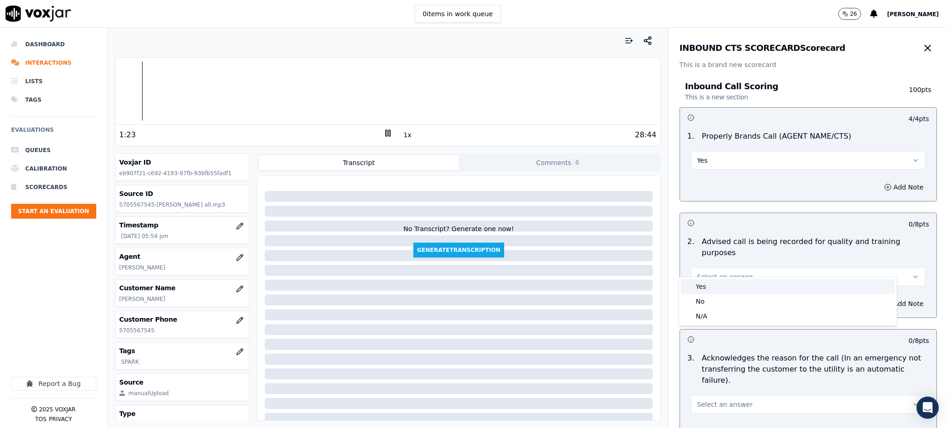
click at [714, 292] on div "Yes" at bounding box center [788, 286] width 214 height 15
click at [701, 396] on button "Select an answer" at bounding box center [808, 405] width 234 height 19
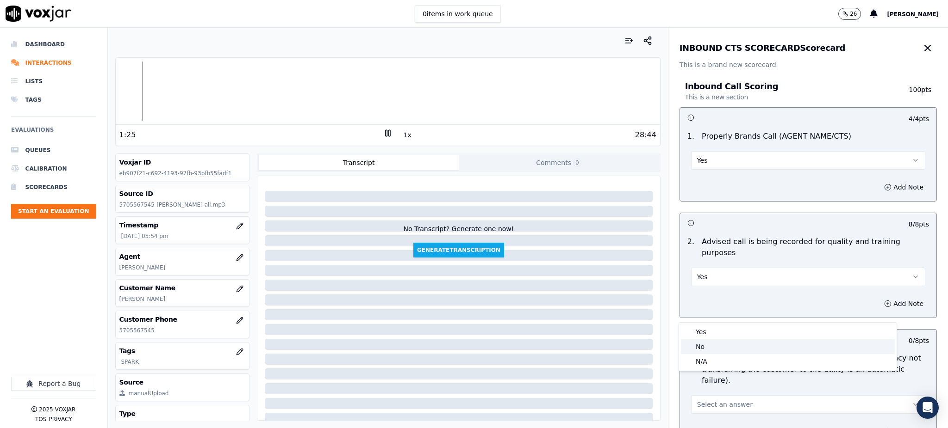
click at [705, 340] on div "No" at bounding box center [788, 347] width 214 height 15
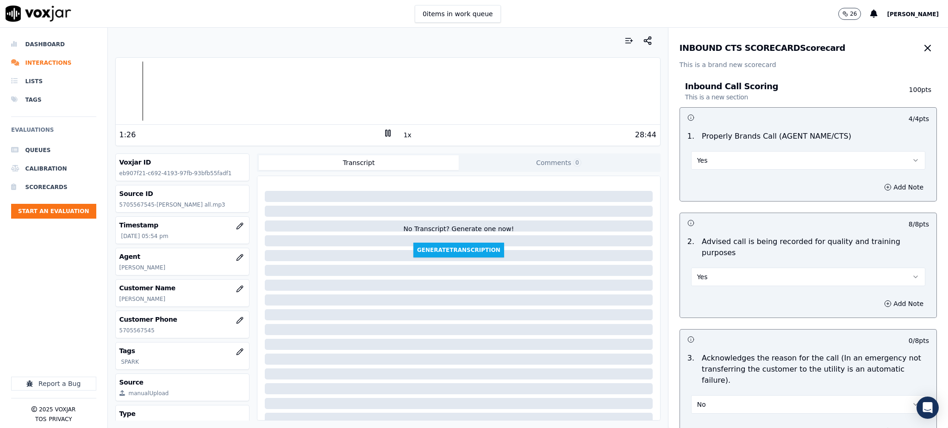
click at [696, 396] on button "No" at bounding box center [808, 405] width 234 height 19
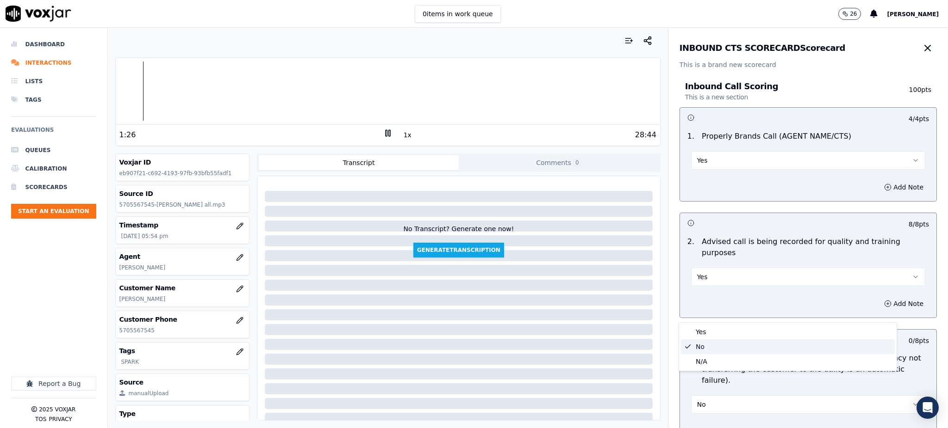
click at [700, 340] on div "No" at bounding box center [788, 347] width 214 height 15
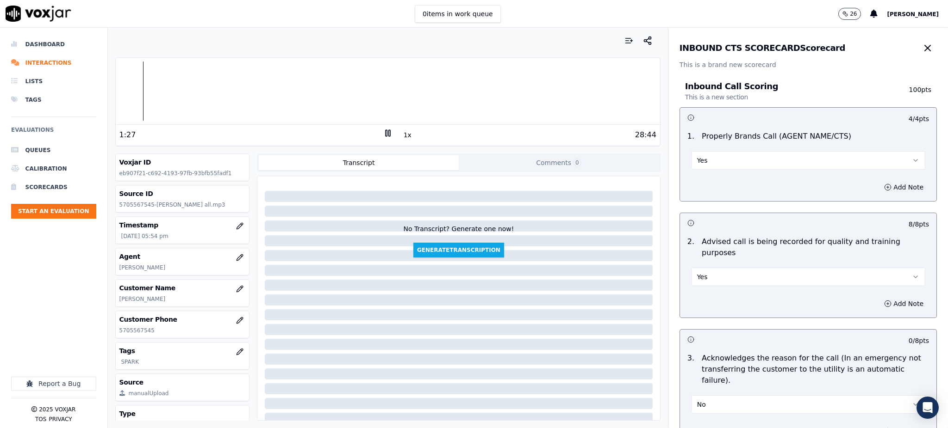
click at [696, 396] on button "No" at bounding box center [808, 405] width 234 height 19
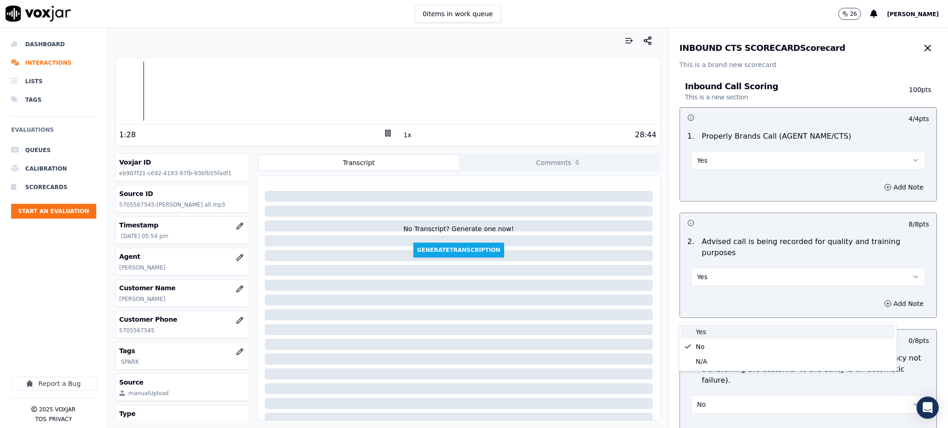
click at [706, 331] on div "Yes" at bounding box center [788, 332] width 214 height 15
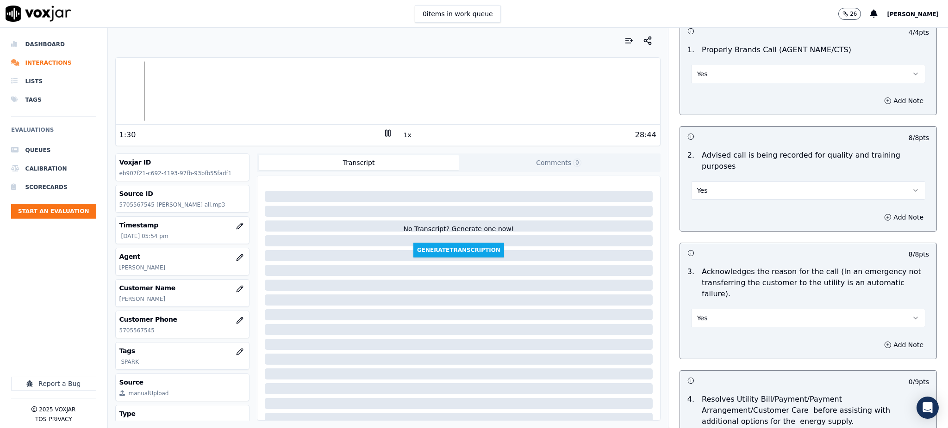
scroll to position [185, 0]
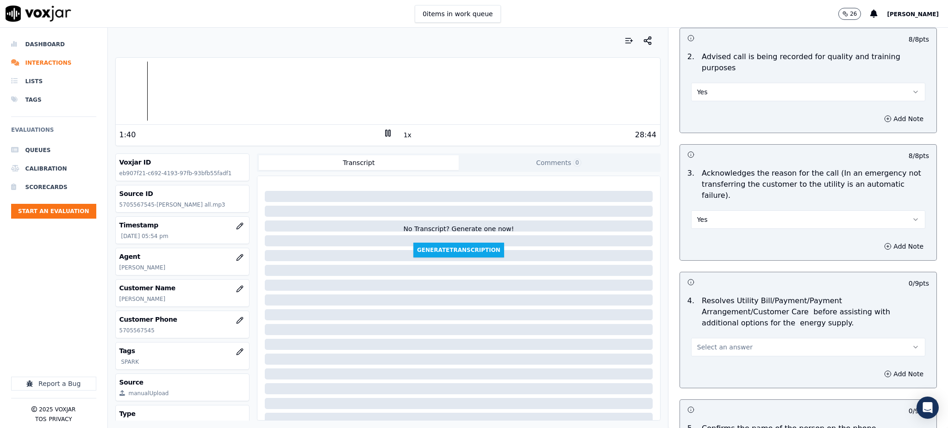
click at [705, 211] on button "Yes" at bounding box center [808, 220] width 234 height 19
drag, startPoint x: 704, startPoint y: 230, endPoint x: 704, endPoint y: 236, distance: 5.1
click at [704, 232] on div "No" at bounding box center [788, 233] width 214 height 15
click at [697, 343] on span "Select an answer" at bounding box center [725, 347] width 56 height 9
click at [706, 352] on div "Yes" at bounding box center [788, 346] width 214 height 15
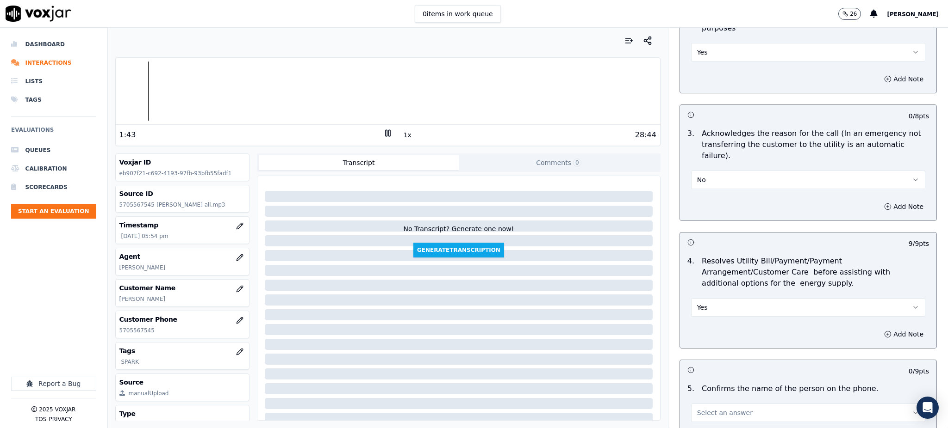
scroll to position [370, 0]
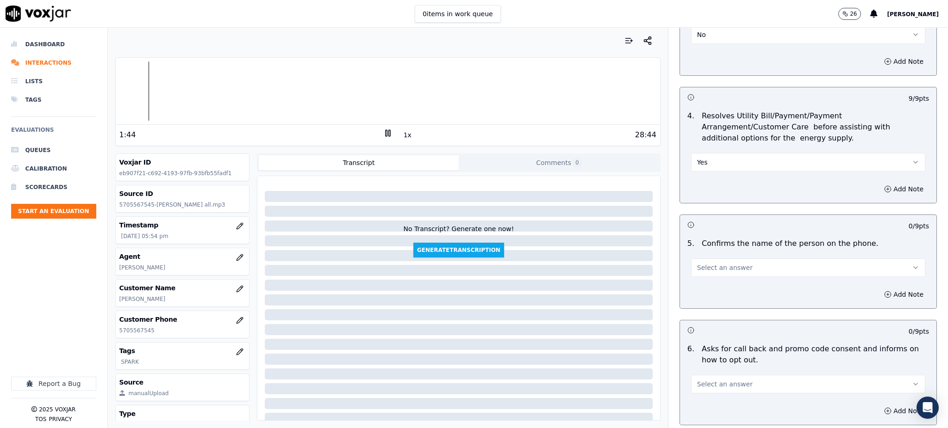
click at [700, 263] on span "Select an answer" at bounding box center [725, 267] width 56 height 9
click at [705, 271] on div "Yes" at bounding box center [788, 267] width 214 height 15
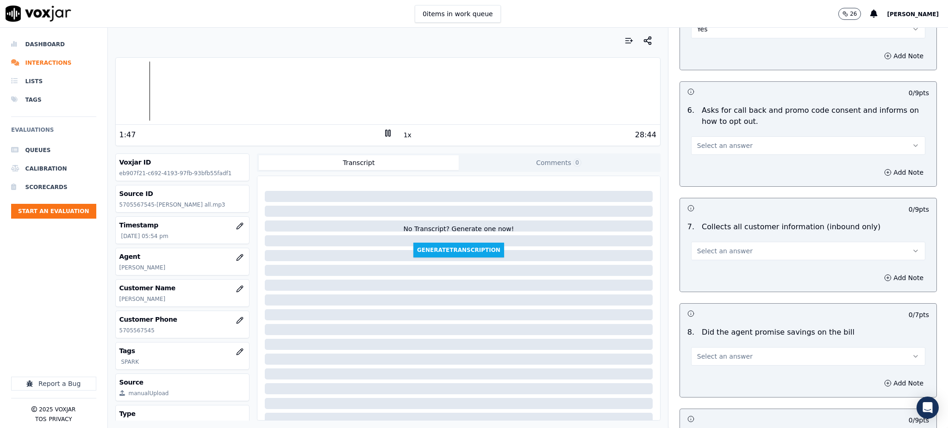
scroll to position [617, 0]
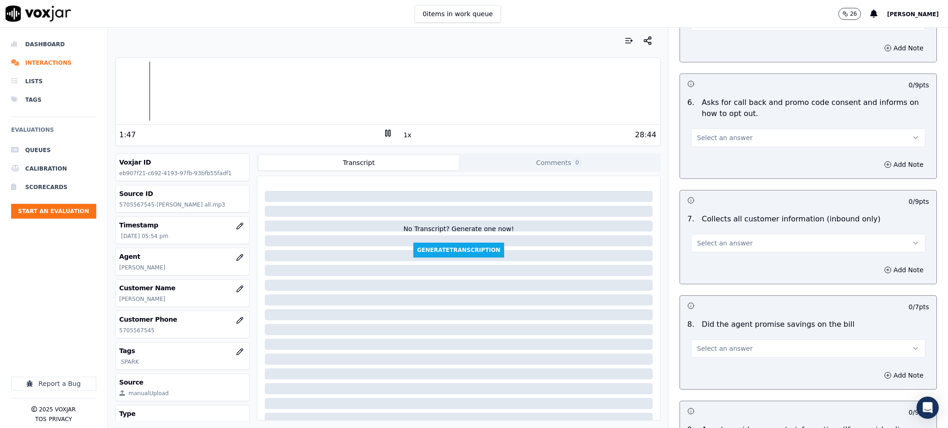
click at [714, 127] on div "Select an answer" at bounding box center [808, 137] width 234 height 20
drag, startPoint x: 714, startPoint y: 109, endPoint x: 711, endPoint y: 124, distance: 16.1
click at [714, 129] on button "Select an answer" at bounding box center [808, 138] width 234 height 19
click at [701, 140] on div "Yes" at bounding box center [788, 136] width 214 height 15
click at [709, 234] on button "Select an answer" at bounding box center [808, 243] width 234 height 19
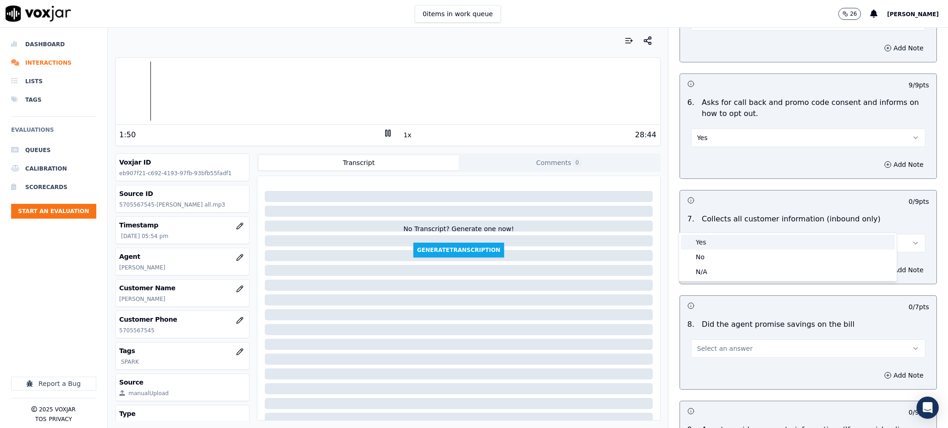
drag, startPoint x: 709, startPoint y: 245, endPoint x: 701, endPoint y: 305, distance: 60.6
click at [709, 246] on div "Yes" at bounding box center [788, 242] width 214 height 15
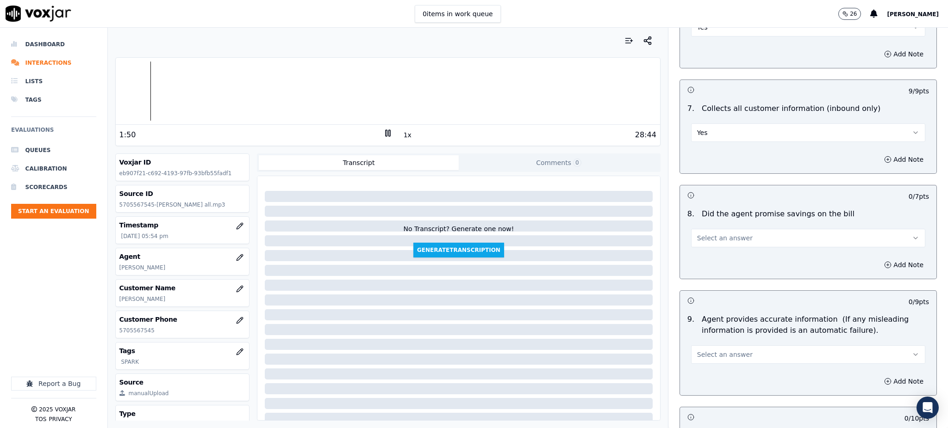
scroll to position [740, 0]
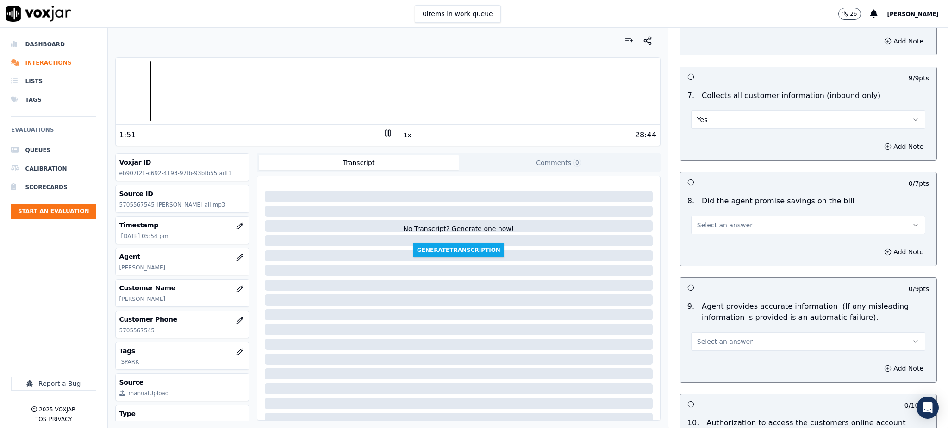
click at [707, 221] on span "Select an answer" at bounding box center [725, 225] width 56 height 9
drag, startPoint x: 704, startPoint y: 227, endPoint x: 697, endPoint y: 251, distance: 25.5
click at [702, 233] on div "Yes No N/A" at bounding box center [787, 239] width 217 height 48
click at [697, 333] on button "Select an answer" at bounding box center [808, 342] width 234 height 19
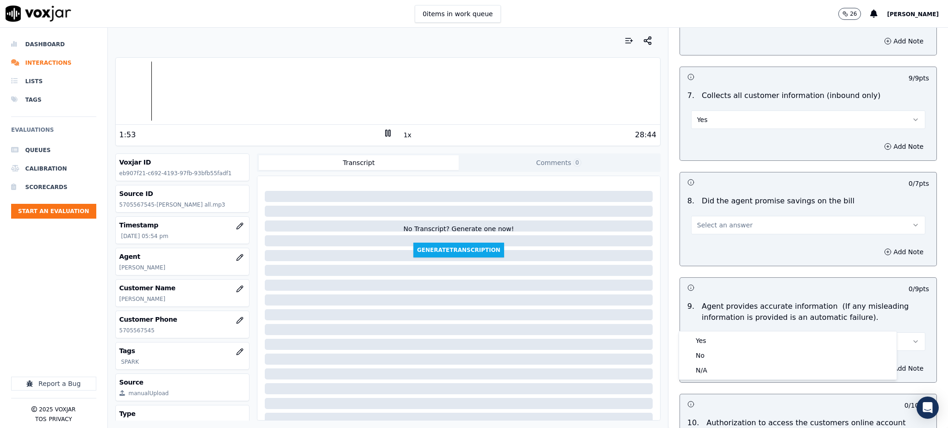
click at [715, 216] on button "Select an answer" at bounding box center [808, 225] width 234 height 19
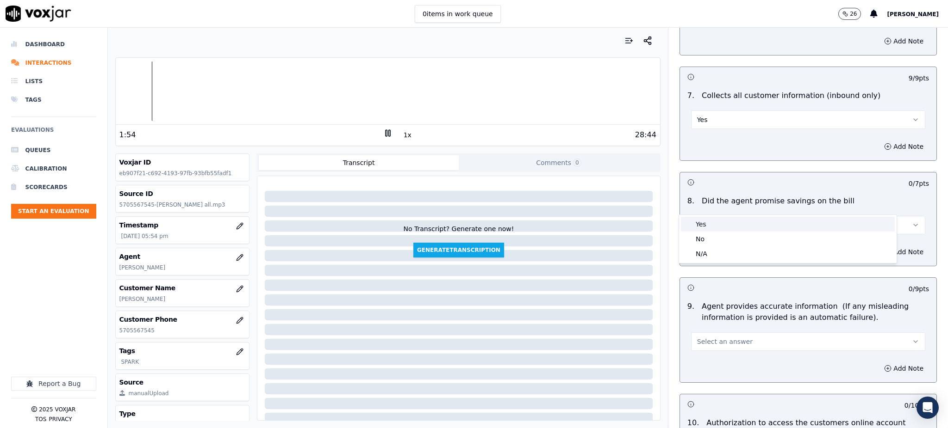
click at [712, 225] on div "Yes" at bounding box center [788, 224] width 214 height 15
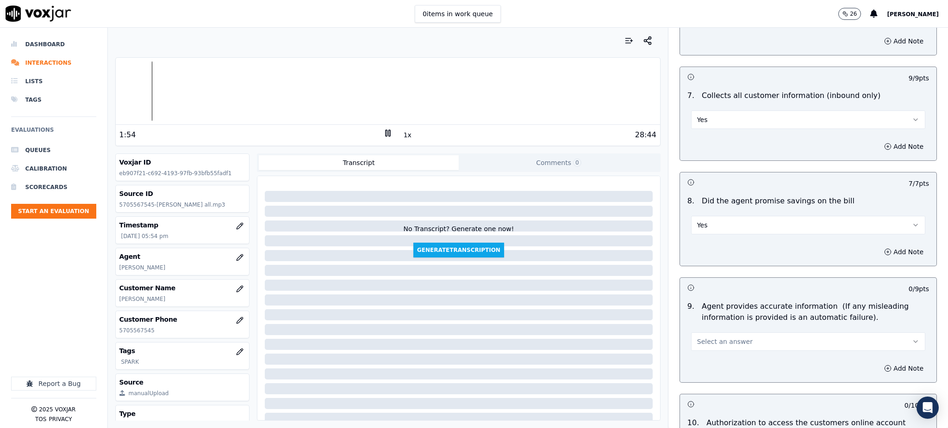
click at [705, 337] on span "Select an answer" at bounding box center [725, 341] width 56 height 9
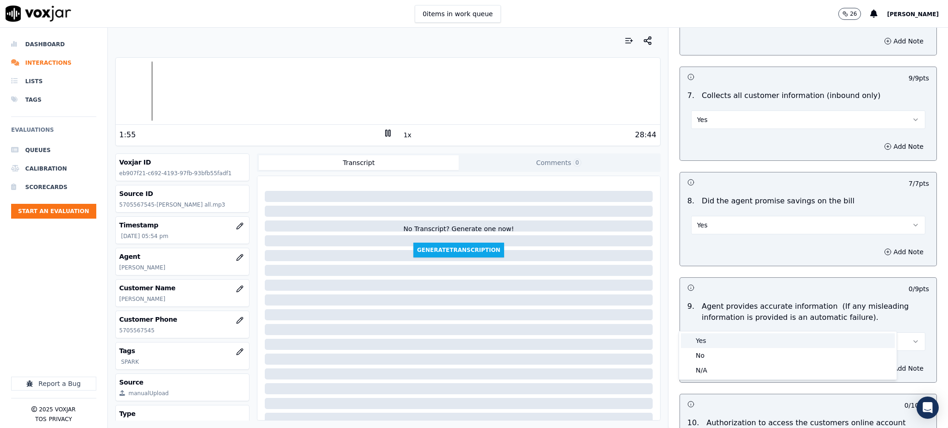
click at [707, 348] on div "Yes" at bounding box center [788, 341] width 214 height 15
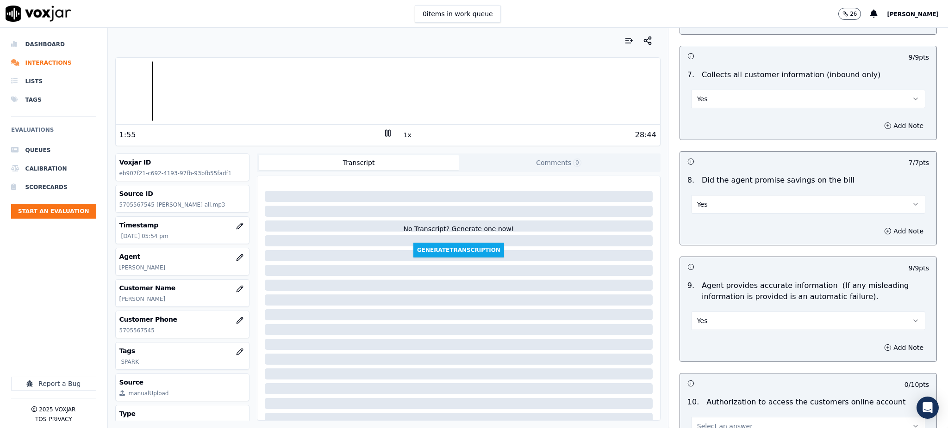
scroll to position [925, 0]
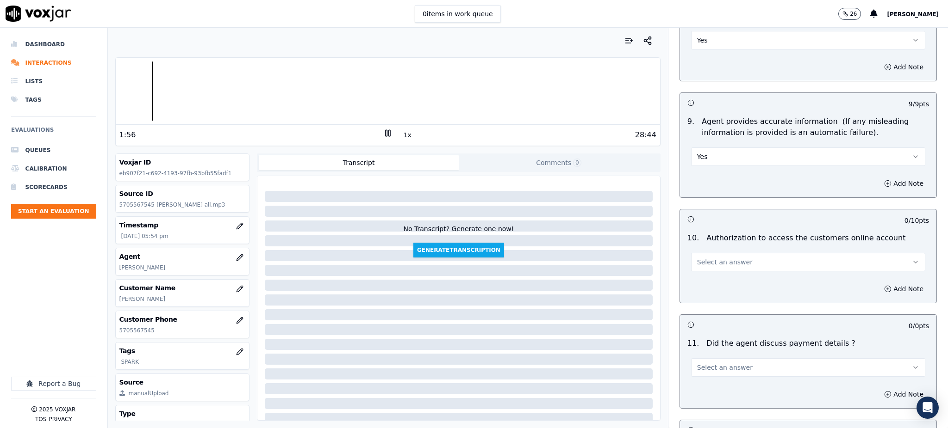
click at [709, 258] on span "Select an answer" at bounding box center [725, 262] width 56 height 9
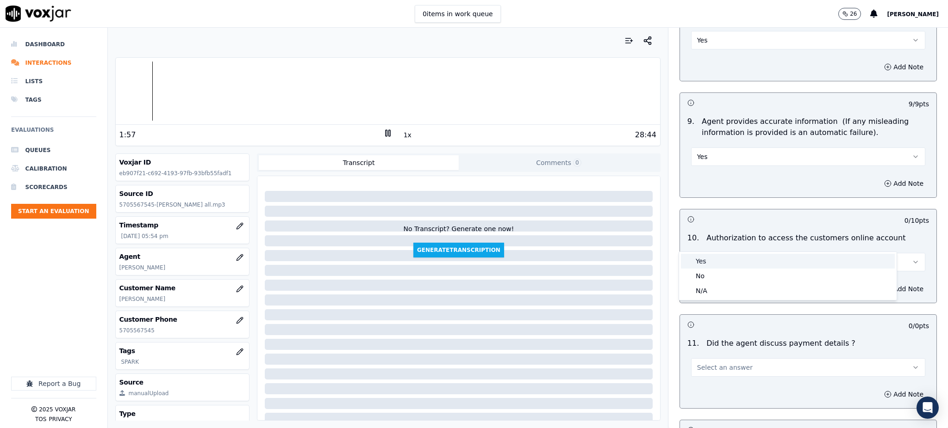
click at [712, 263] on div "Yes" at bounding box center [788, 261] width 214 height 15
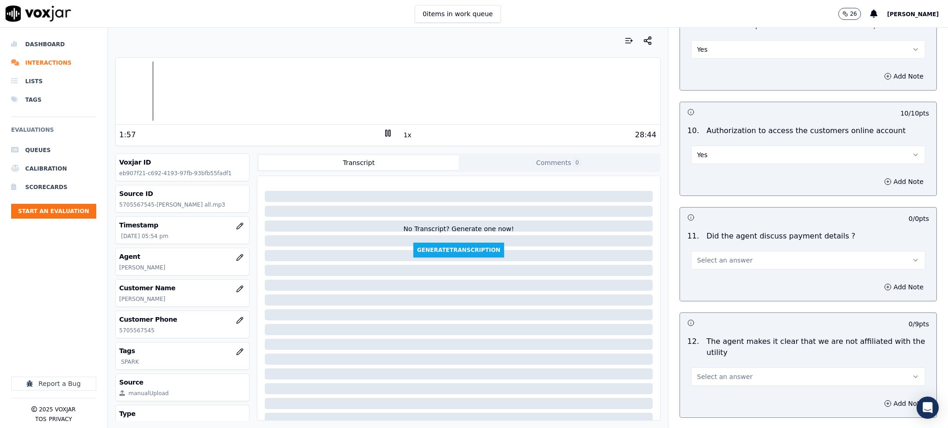
scroll to position [1049, 0]
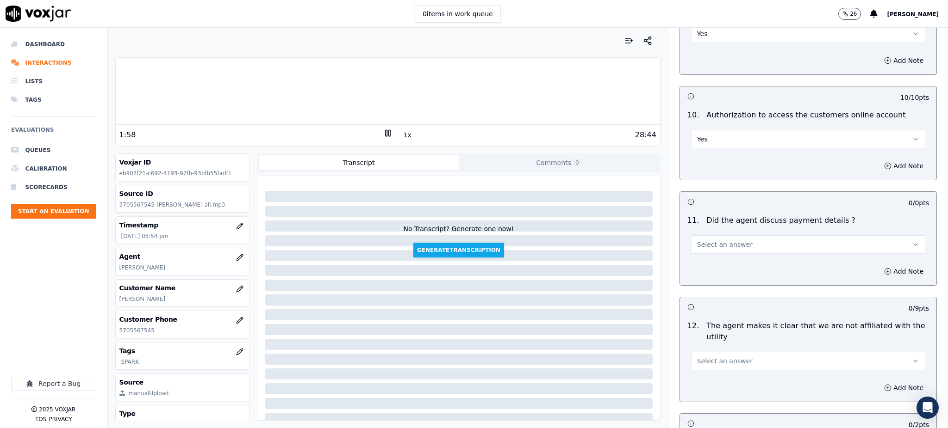
click at [710, 240] on span "Select an answer" at bounding box center [725, 244] width 56 height 9
click at [714, 280] on div "N/A" at bounding box center [788, 273] width 214 height 15
click at [697, 357] on span "Select an answer" at bounding box center [725, 361] width 56 height 9
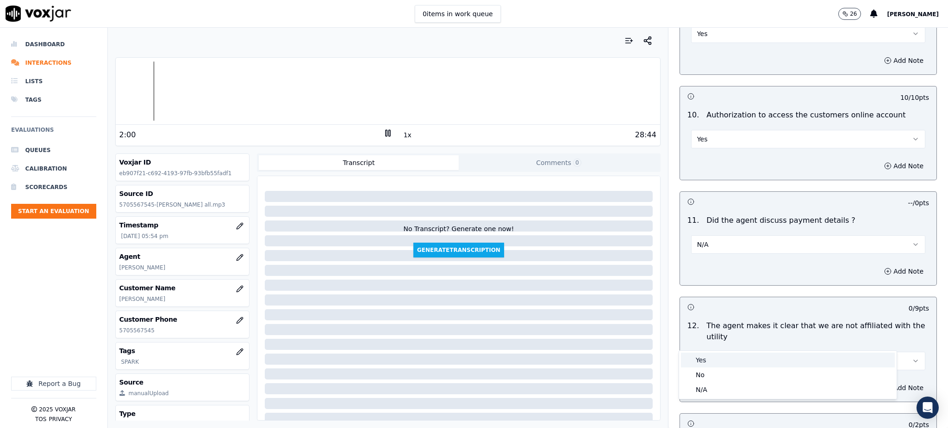
click at [701, 355] on div "Yes" at bounding box center [788, 360] width 214 height 15
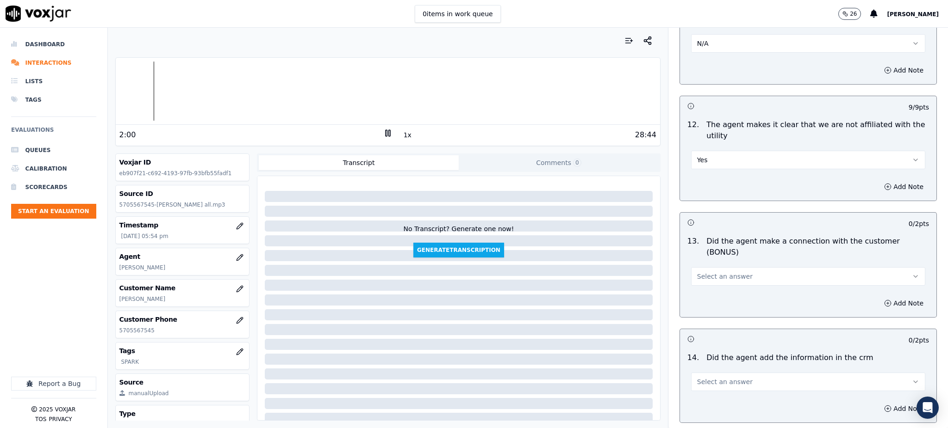
scroll to position [1296, 0]
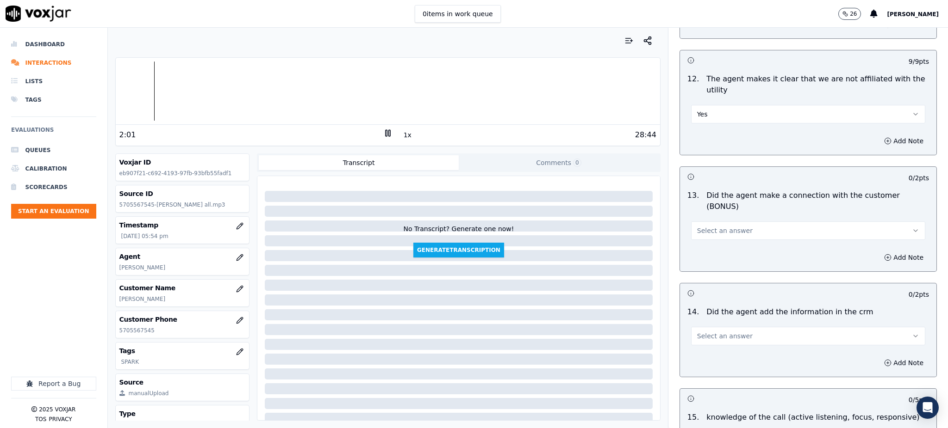
click at [702, 226] on span "Select an answer" at bounding box center [725, 230] width 56 height 9
click at [705, 218] on div "Yes" at bounding box center [788, 219] width 214 height 15
click at [716, 332] on span "Select an answer" at bounding box center [725, 336] width 56 height 9
click at [715, 329] on div "Yes" at bounding box center [788, 324] width 214 height 15
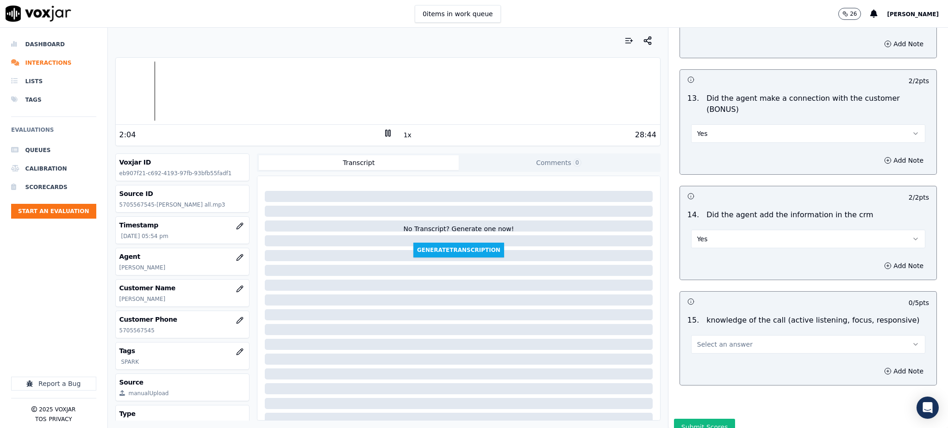
scroll to position [1401, 0]
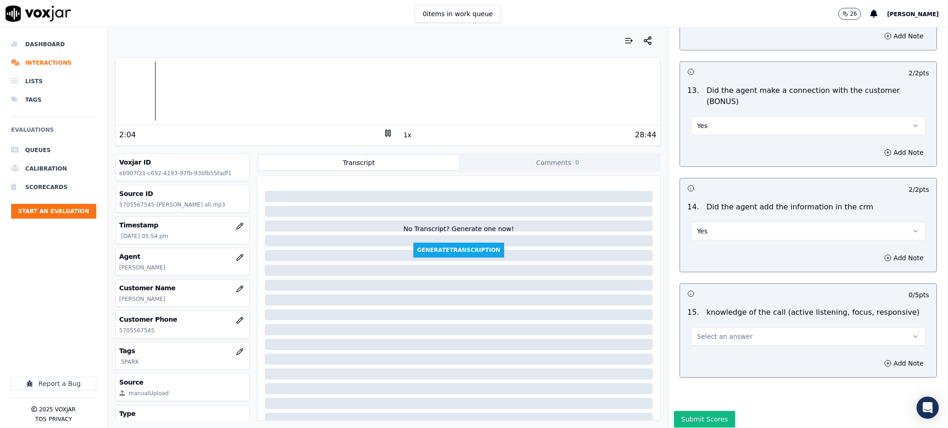
click at [707, 332] on span "Select an answer" at bounding box center [725, 336] width 56 height 9
click at [712, 324] on div "Yes" at bounding box center [788, 325] width 214 height 15
click at [704, 411] on button "Submit Scores" at bounding box center [705, 419] width 62 height 17
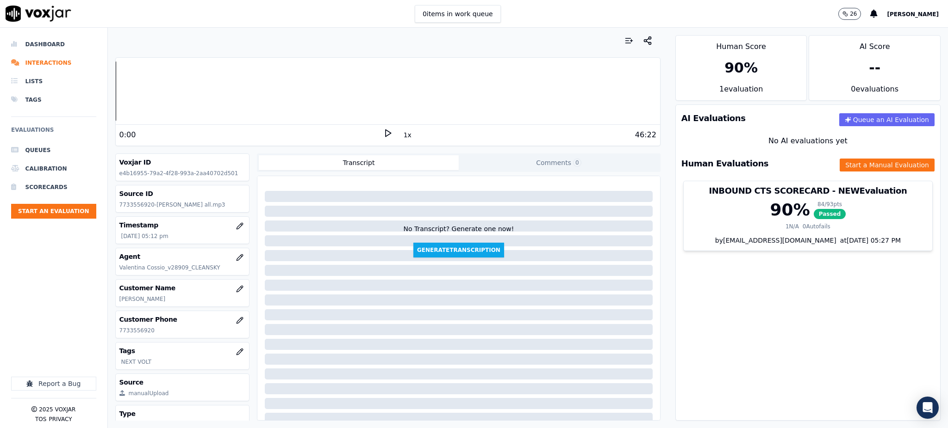
click at [383, 136] on icon at bounding box center [387, 133] width 9 height 9
drag, startPoint x: 153, startPoint y: 331, endPoint x: 111, endPoint y: 337, distance: 42.6
click at [111, 337] on div "Your browser does not support the audio element. 0:06 1x 46:22 Voxjar ID e4b169…" at bounding box center [388, 228] width 560 height 401
copy p "7733556920"
click at [383, 134] on icon at bounding box center [387, 133] width 9 height 9
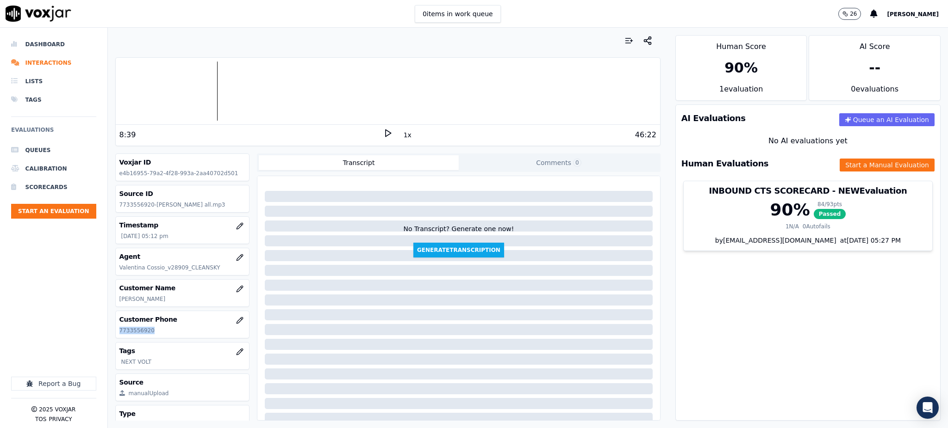
copy p "7733556920"
click at [383, 134] on icon at bounding box center [387, 133] width 9 height 9
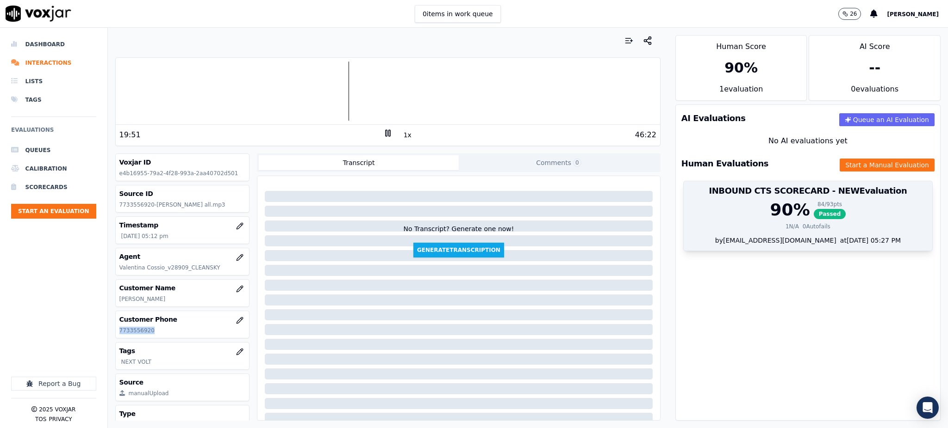
click at [813, 217] on span "Passed" at bounding box center [829, 214] width 32 height 10
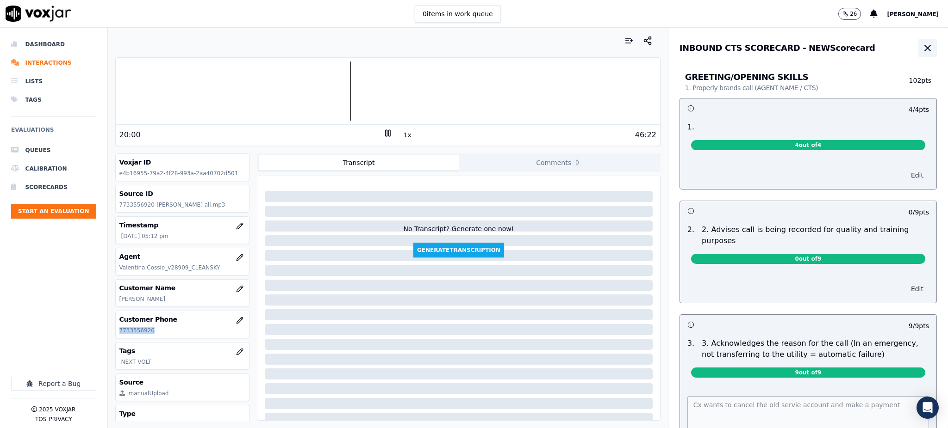
click at [922, 49] on icon "button" at bounding box center [927, 48] width 11 height 11
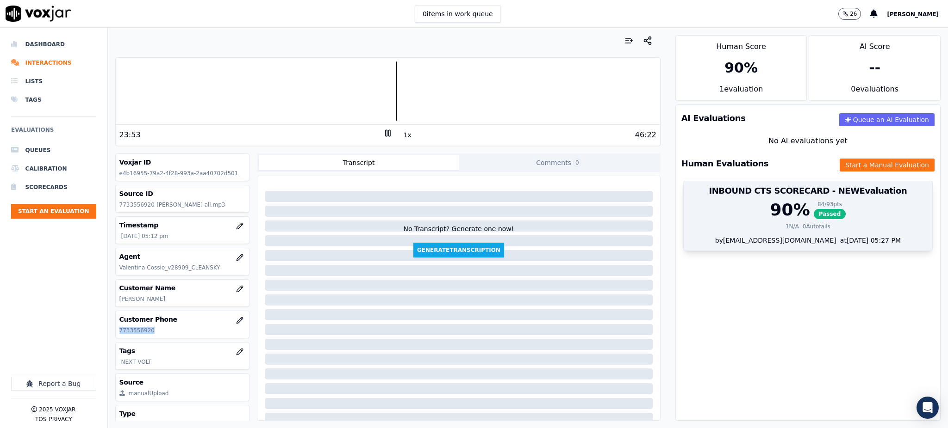
click at [813, 212] on span "Passed" at bounding box center [829, 214] width 32 height 10
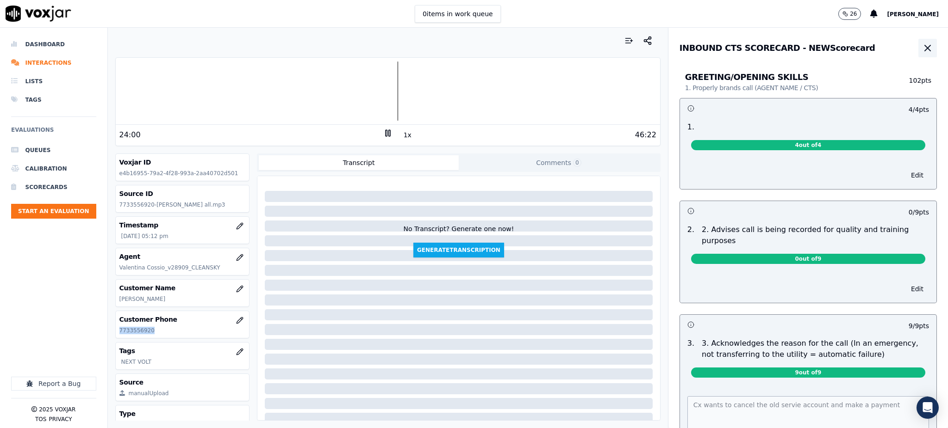
click at [925, 45] on icon "button" at bounding box center [928, 48] width 6 height 6
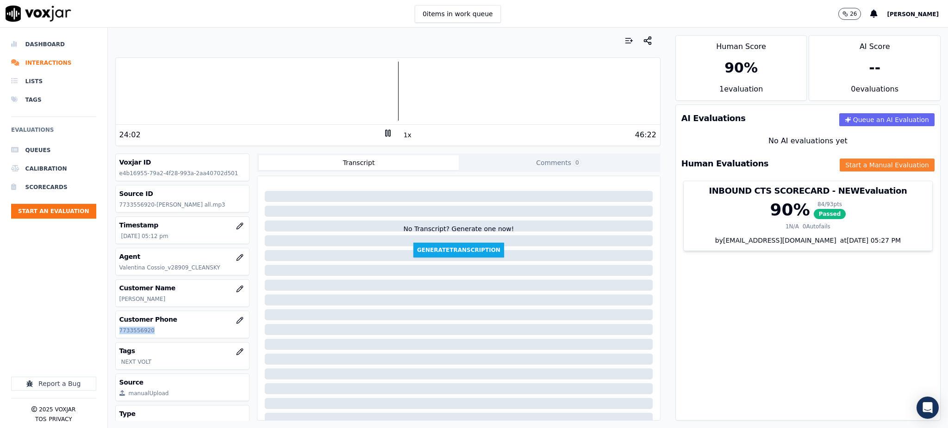
click at [865, 162] on button "Start a Manual Evaluation" at bounding box center [886, 165] width 95 height 13
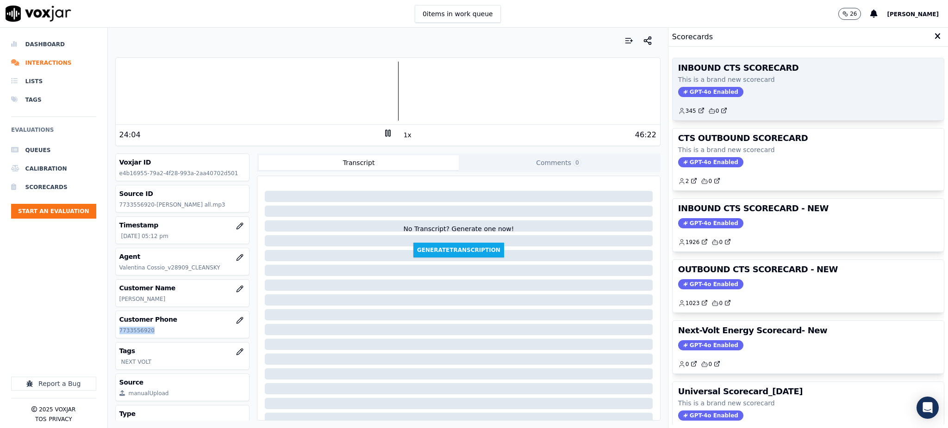
click at [687, 93] on span "GPT-4o Enabled" at bounding box center [710, 92] width 65 height 10
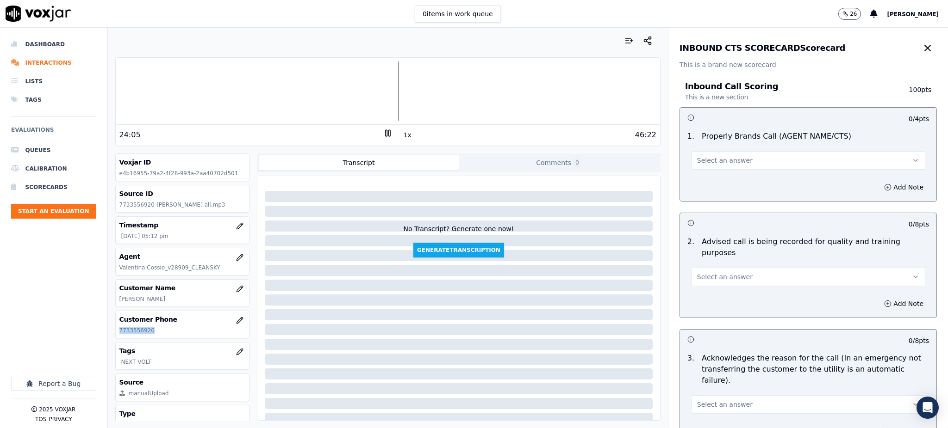
click at [712, 165] on span "Select an answer" at bounding box center [725, 160] width 56 height 9
click at [707, 181] on div "Yes" at bounding box center [788, 181] width 214 height 15
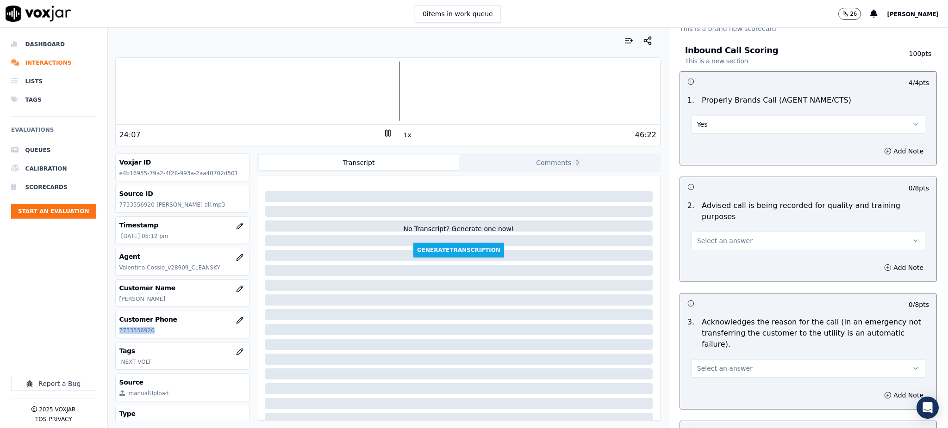
scroll to position [123, 0]
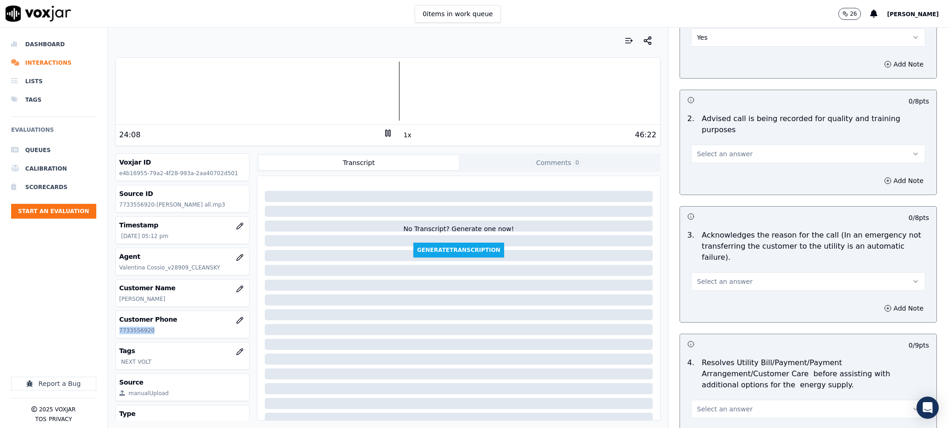
click at [699, 148] on button "Select an answer" at bounding box center [808, 154] width 234 height 19
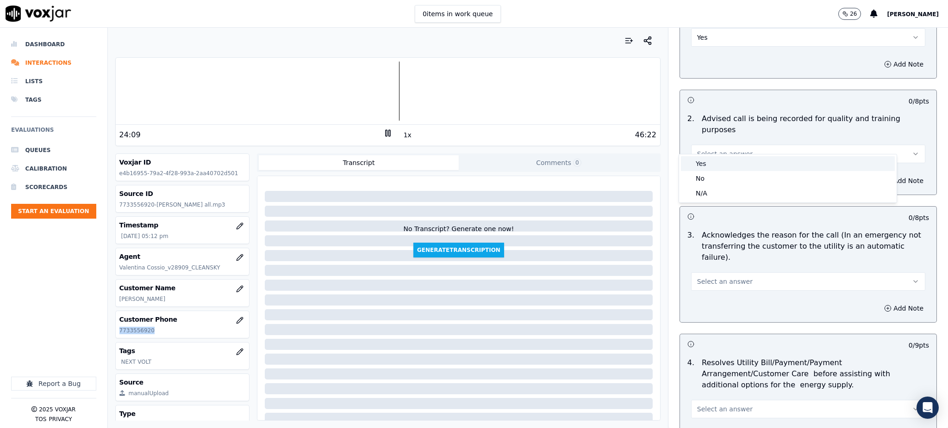
click at [701, 162] on div "Yes" at bounding box center [788, 163] width 214 height 15
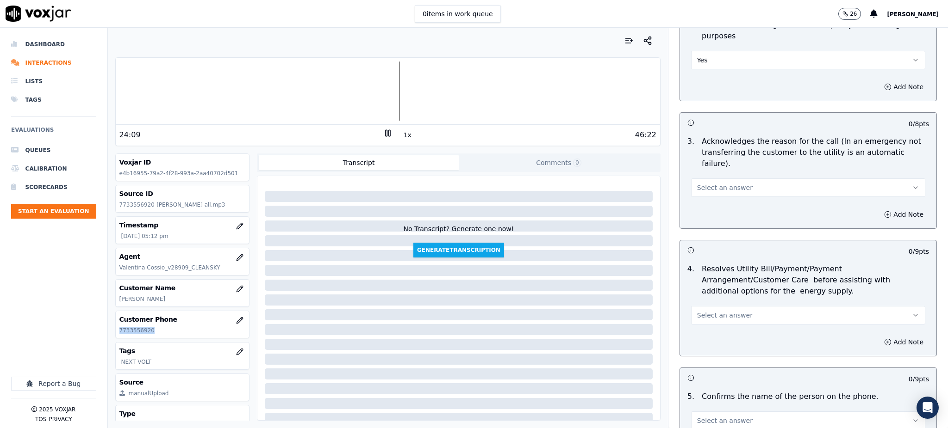
scroll to position [247, 0]
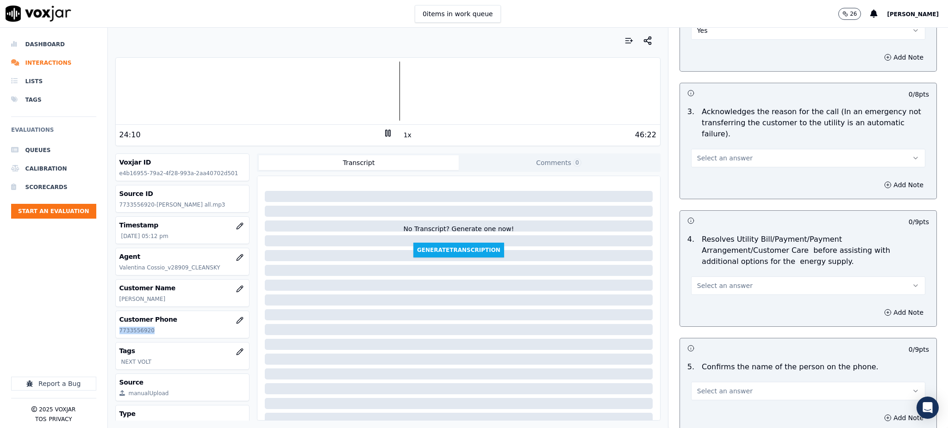
click at [698, 154] on span "Select an answer" at bounding box center [725, 158] width 56 height 9
click at [701, 155] on div "Yes" at bounding box center [788, 156] width 214 height 15
click at [707, 277] on button "Select an answer" at bounding box center [808, 286] width 234 height 19
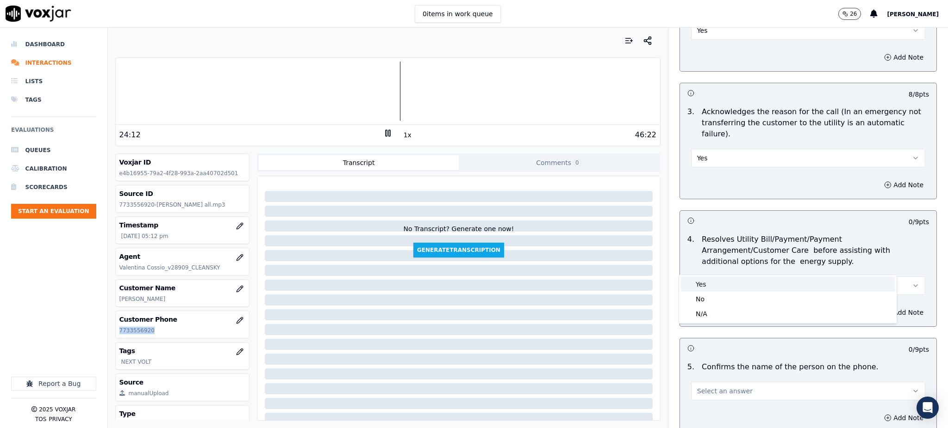
click at [707, 289] on div "Yes" at bounding box center [788, 284] width 214 height 15
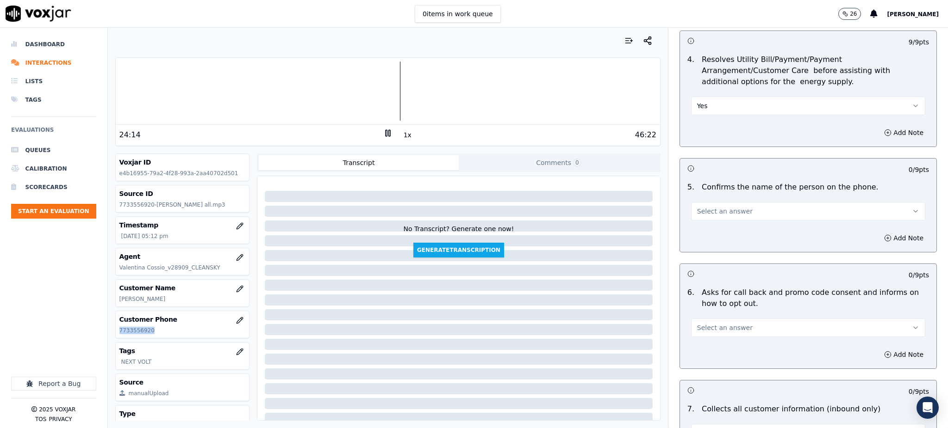
scroll to position [432, 0]
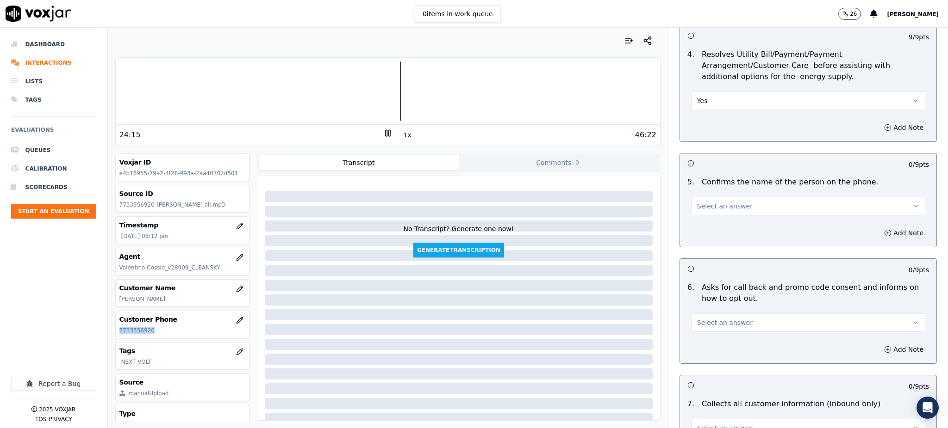
click at [699, 202] on span "Select an answer" at bounding box center [725, 206] width 56 height 9
click at [696, 210] on div "Yes" at bounding box center [788, 205] width 214 height 15
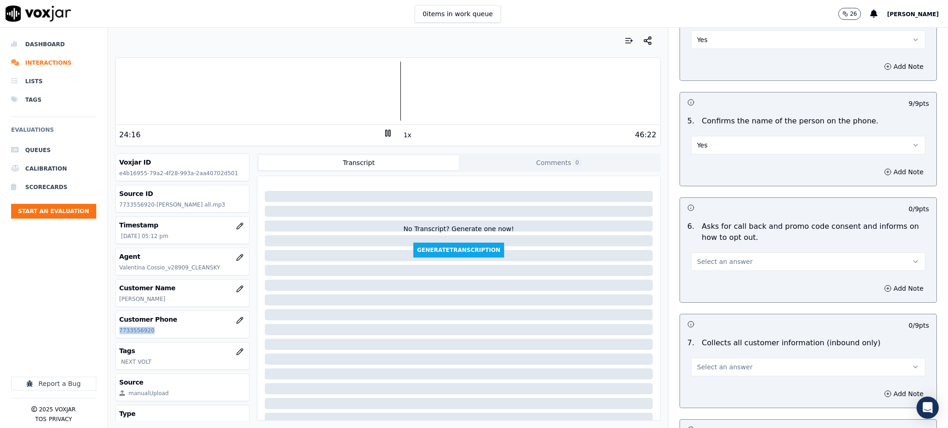
scroll to position [493, 0]
click at [701, 257] on span "Select an answer" at bounding box center [725, 261] width 56 height 9
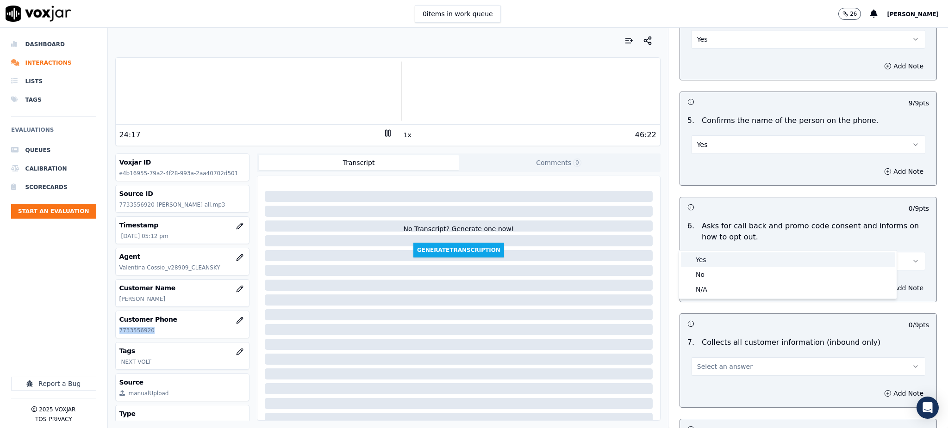
click at [712, 265] on div "Yes" at bounding box center [788, 260] width 214 height 15
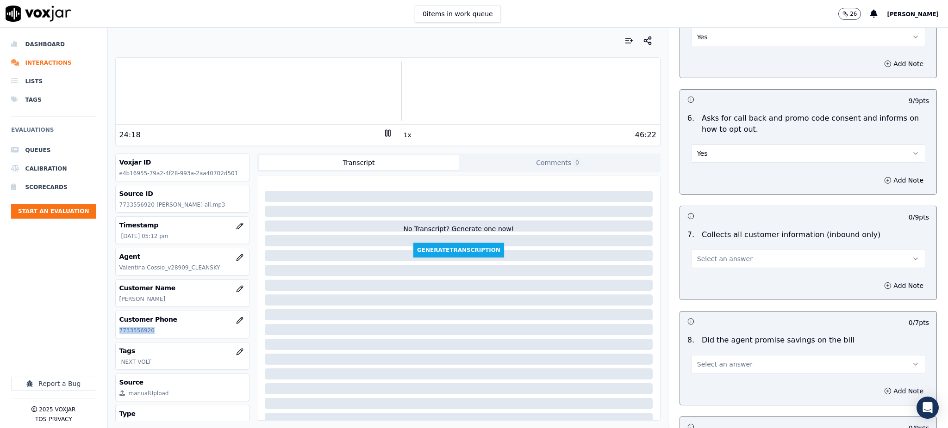
scroll to position [617, 0]
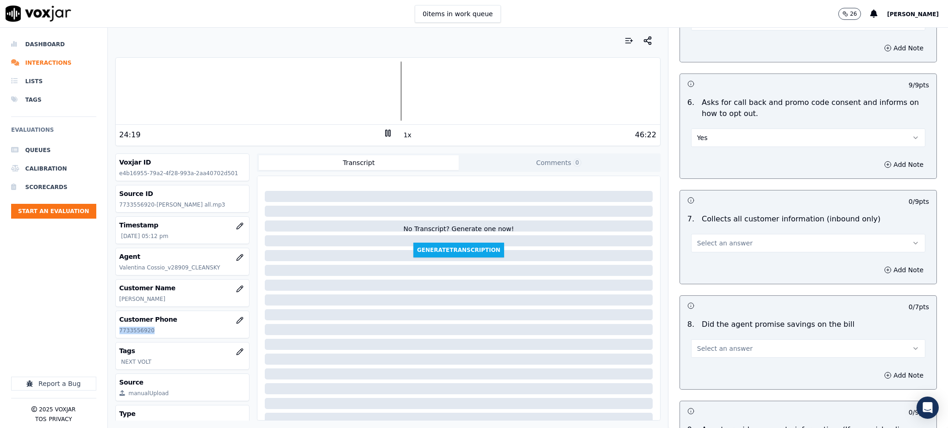
click at [700, 239] on span "Select an answer" at bounding box center [725, 243] width 56 height 9
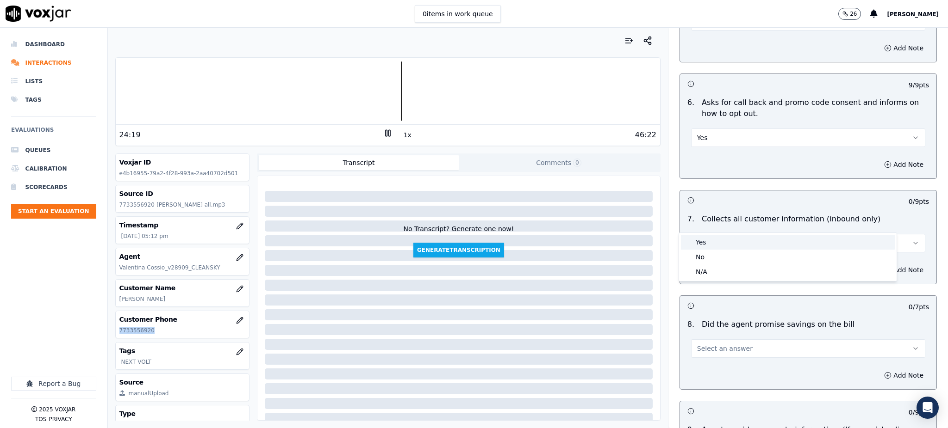
drag, startPoint x: 701, startPoint y: 243, endPoint x: 702, endPoint y: 252, distance: 8.5
click at [701, 244] on div "Yes" at bounding box center [788, 242] width 214 height 15
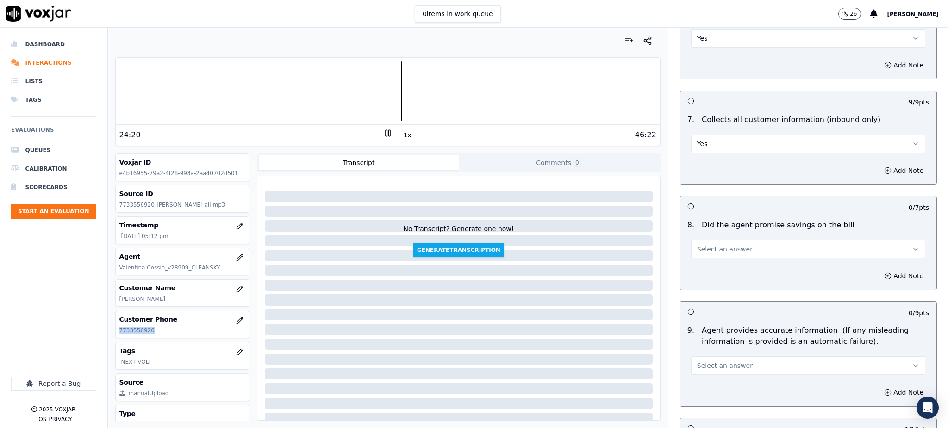
scroll to position [740, 0]
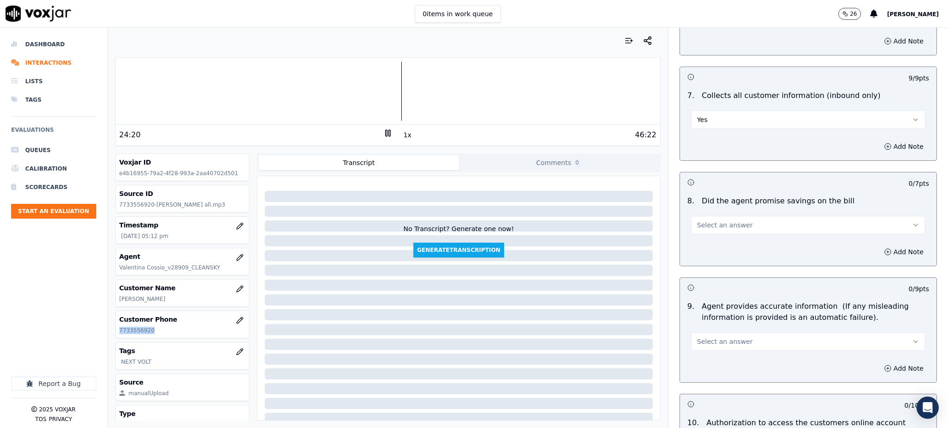
drag, startPoint x: 713, startPoint y: 202, endPoint x: 710, endPoint y: 212, distance: 10.6
click at [713, 221] on span "Select an answer" at bounding box center [725, 225] width 56 height 9
drag, startPoint x: 708, startPoint y: 223, endPoint x: 702, endPoint y: 234, distance: 12.6
click at [707, 223] on div "Yes" at bounding box center [788, 224] width 214 height 15
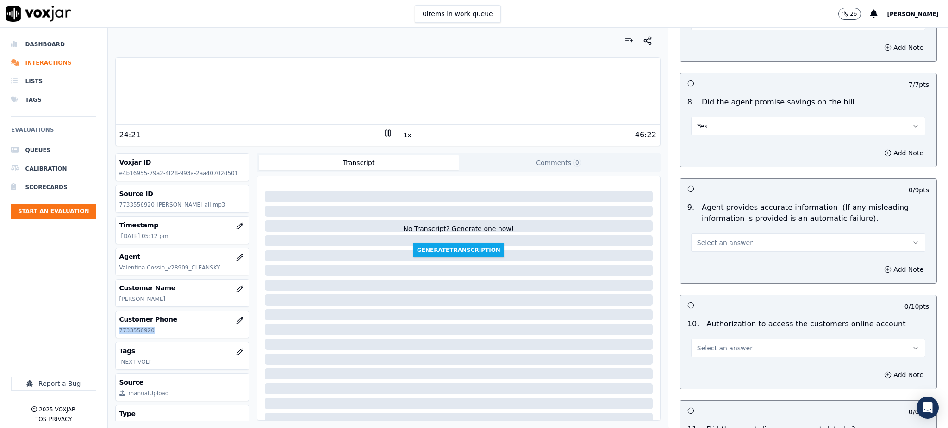
scroll to position [863, 0]
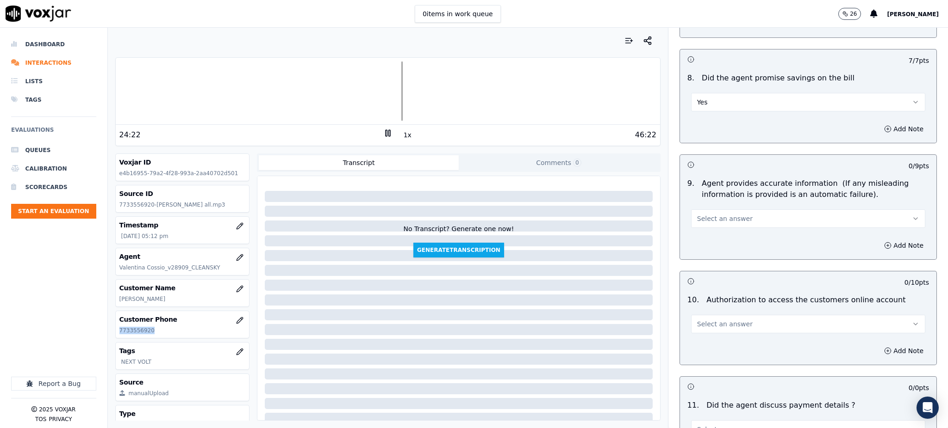
click at [701, 214] on span "Select an answer" at bounding box center [725, 218] width 56 height 9
click at [703, 218] on div "Yes" at bounding box center [788, 218] width 214 height 15
click at [700, 320] on span "Select an answer" at bounding box center [725, 324] width 56 height 9
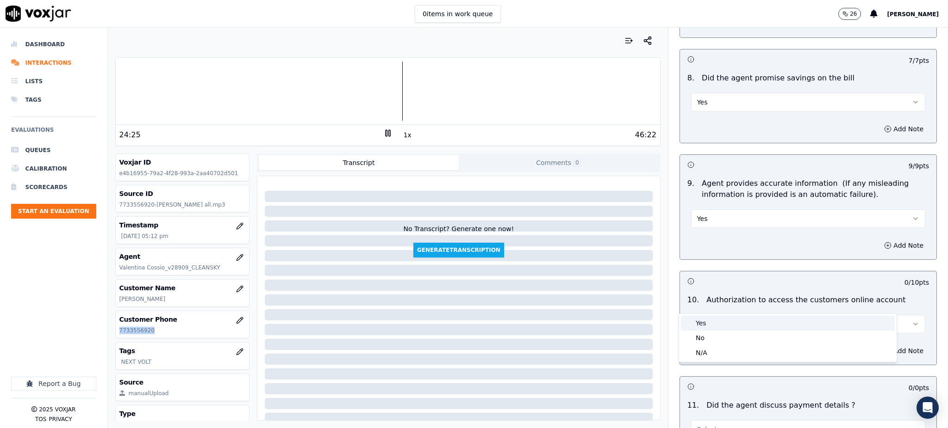
click at [701, 321] on div "Yes" at bounding box center [788, 323] width 214 height 15
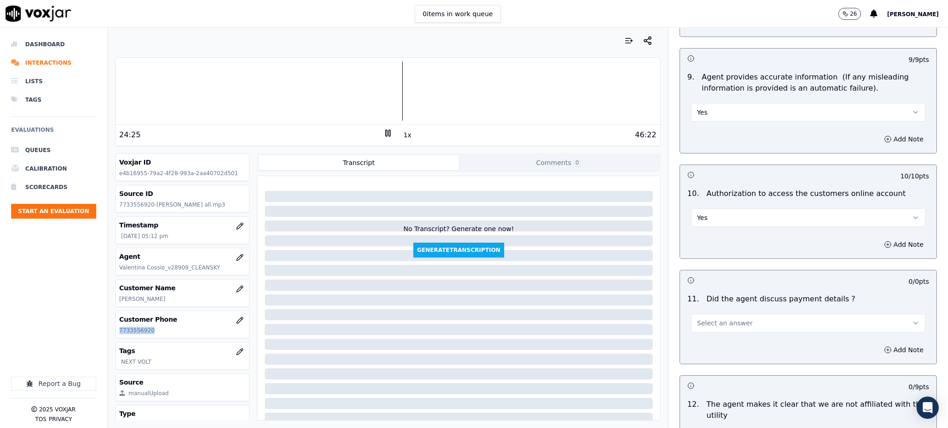
scroll to position [987, 0]
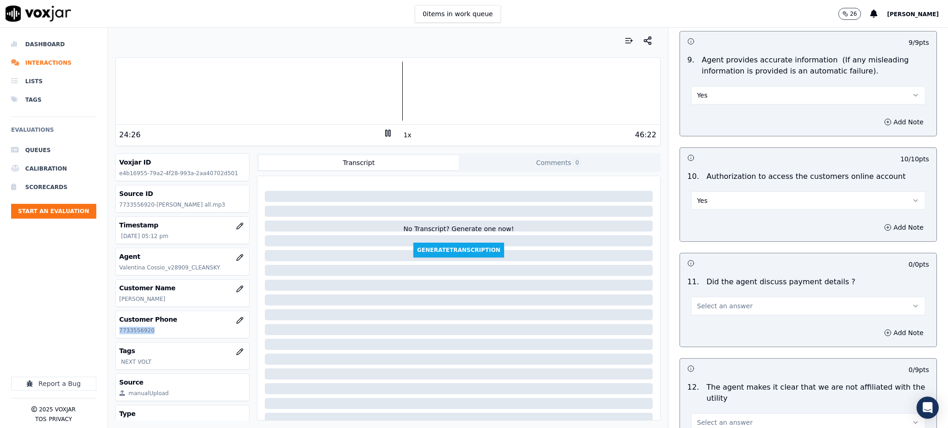
click at [702, 302] on span "Select an answer" at bounding box center [725, 306] width 56 height 9
click at [708, 337] on div "N/A" at bounding box center [788, 335] width 214 height 15
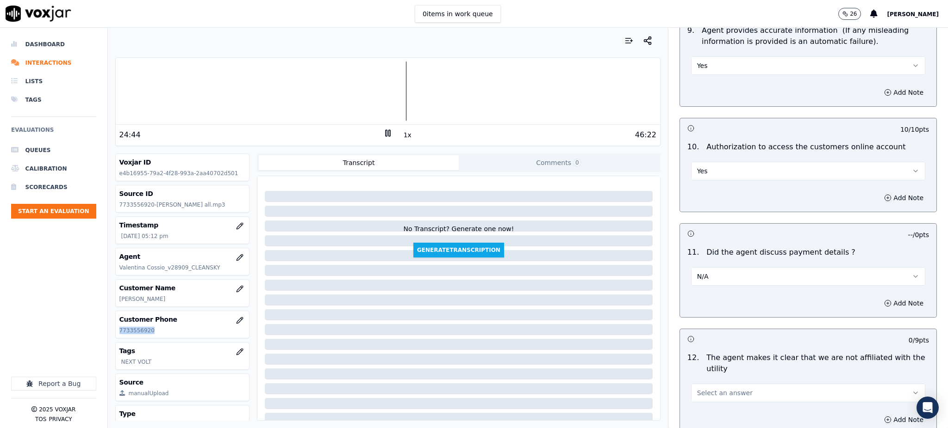
scroll to position [1111, 0]
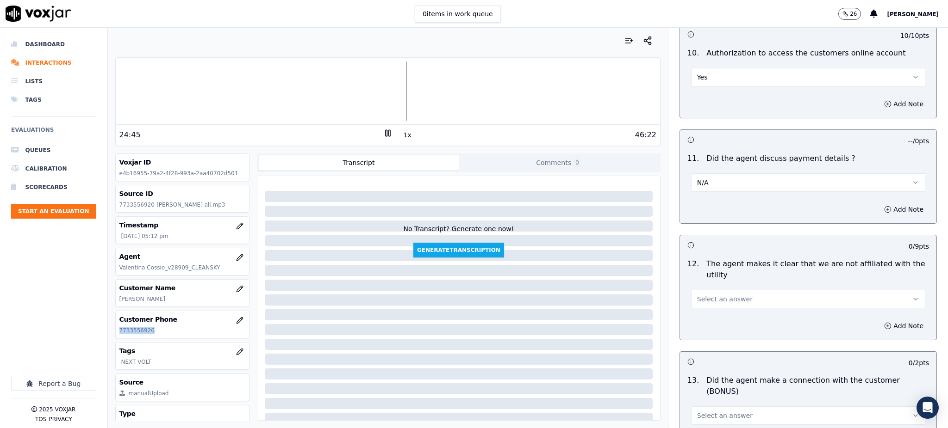
click at [709, 295] on span "Select an answer" at bounding box center [725, 299] width 56 height 9
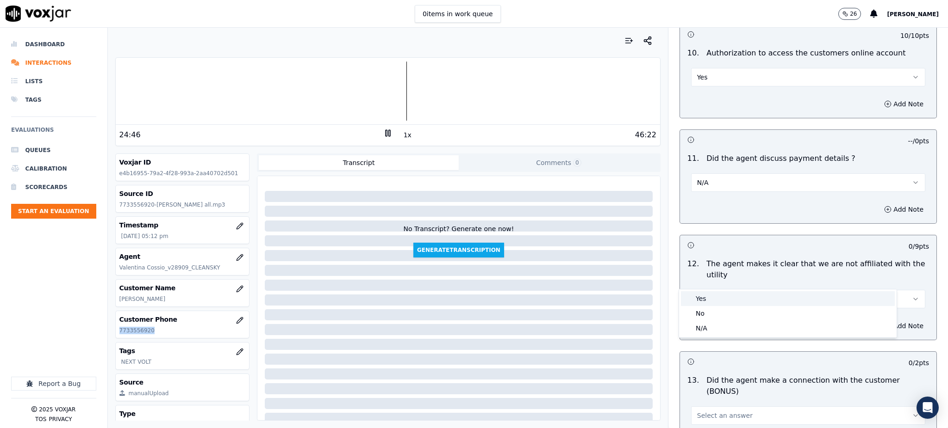
click at [707, 301] on div "Yes" at bounding box center [788, 299] width 214 height 15
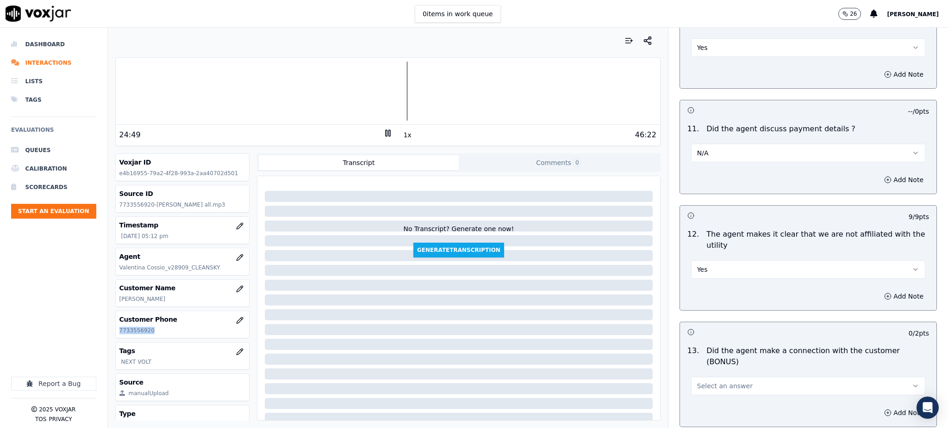
scroll to position [1296, 0]
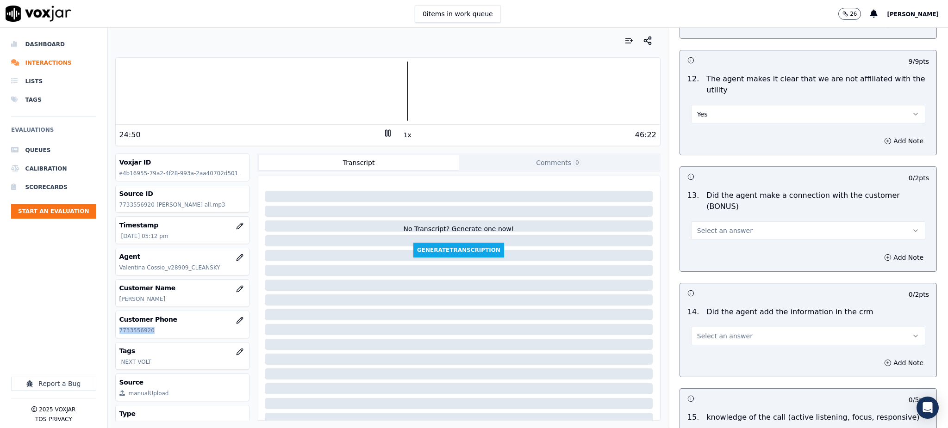
click at [699, 222] on button "Select an answer" at bounding box center [808, 231] width 234 height 19
click at [704, 225] on div "Yes" at bounding box center [788, 219] width 214 height 15
click at [698, 327] on button "Select an answer" at bounding box center [808, 336] width 234 height 19
click at [698, 326] on div "Yes" at bounding box center [788, 324] width 214 height 15
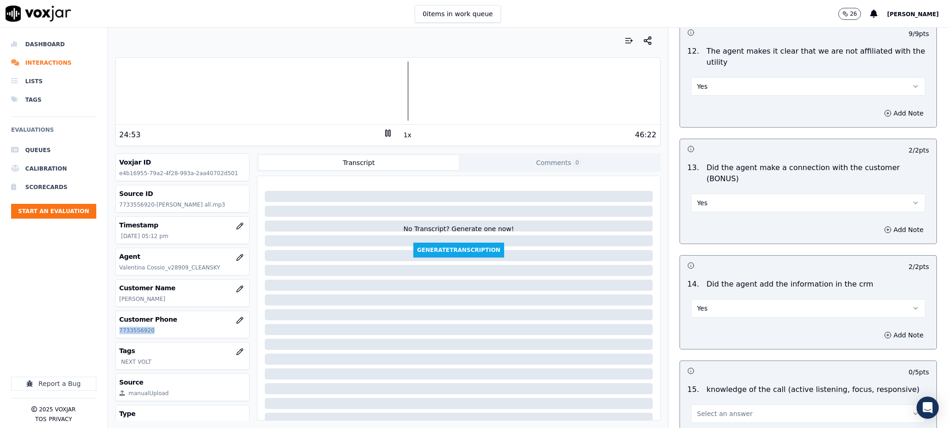
scroll to position [1401, 0]
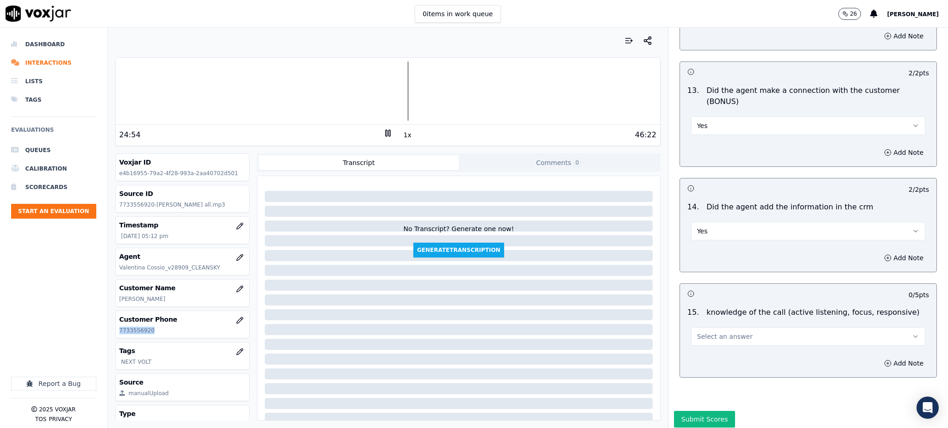
click at [701, 332] on span "Select an answer" at bounding box center [725, 336] width 56 height 9
click at [707, 324] on div "Yes" at bounding box center [788, 325] width 214 height 15
click at [699, 411] on button "Submit Scores" at bounding box center [705, 419] width 62 height 17
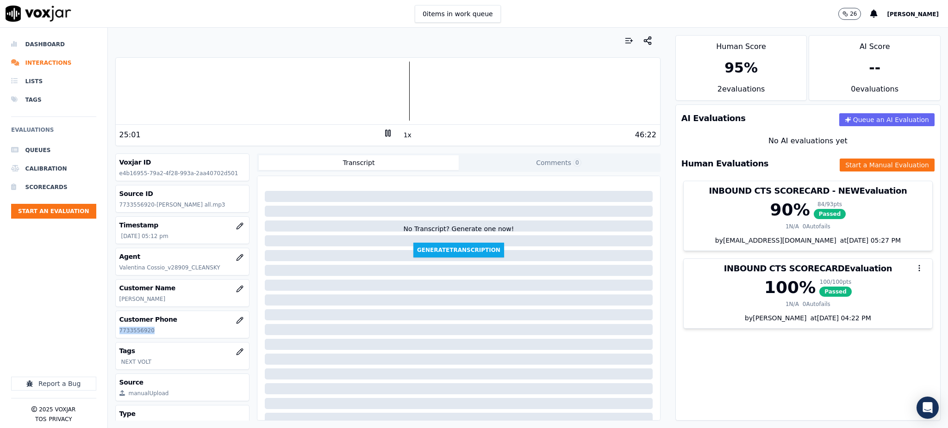
copy p "7733556920"
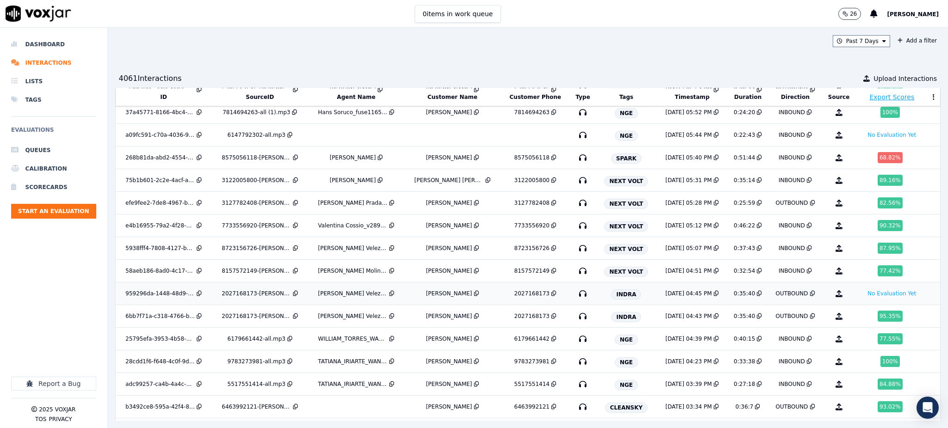
scroll to position [4563, 0]
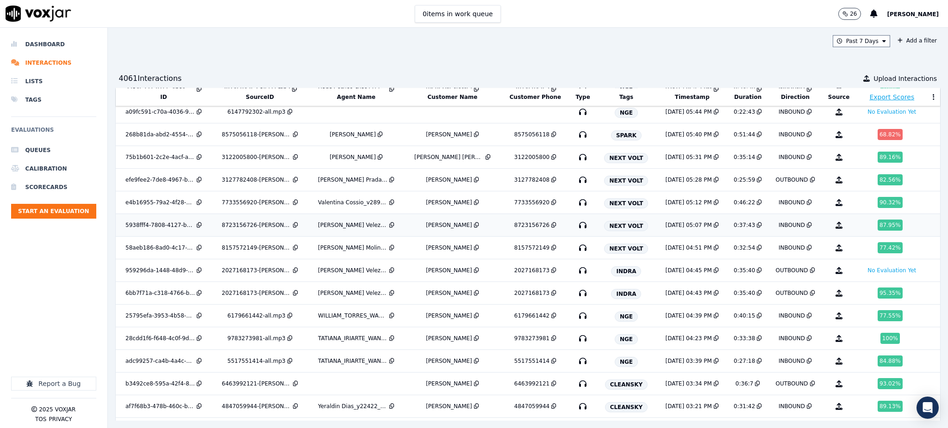
click at [577, 230] on icon "button" at bounding box center [582, 225] width 15 height 15
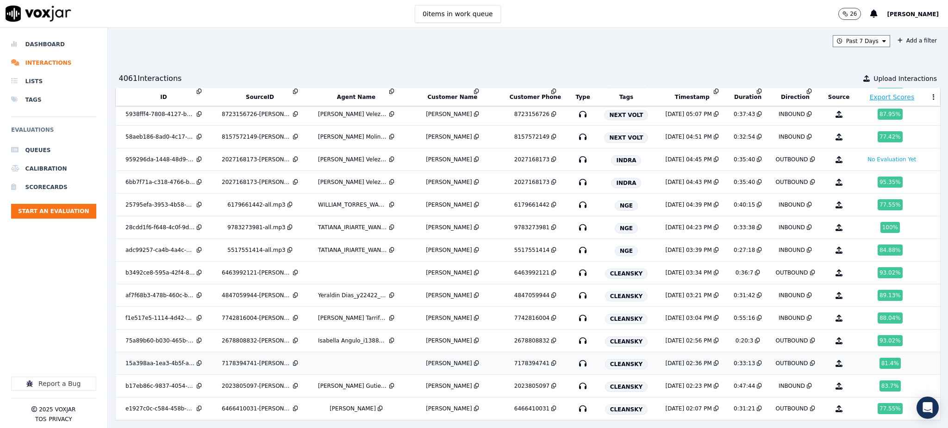
scroll to position [4686, 0]
click at [577, 336] on icon "button" at bounding box center [582, 341] width 15 height 15
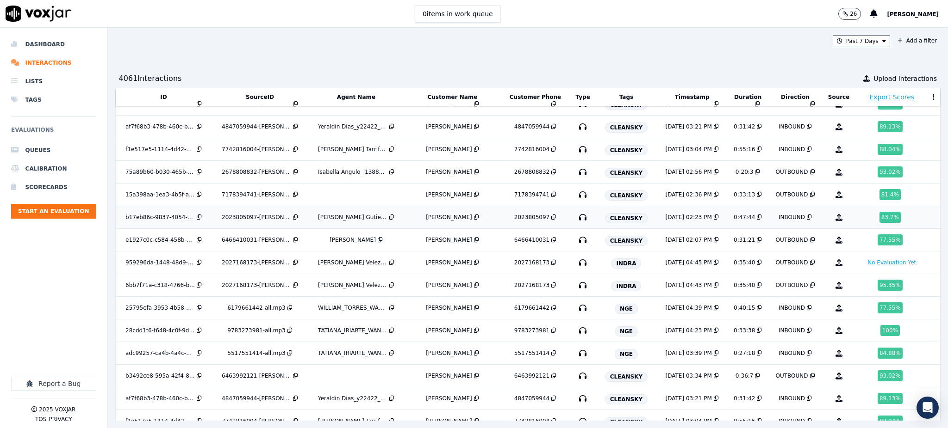
scroll to position [4904, 0]
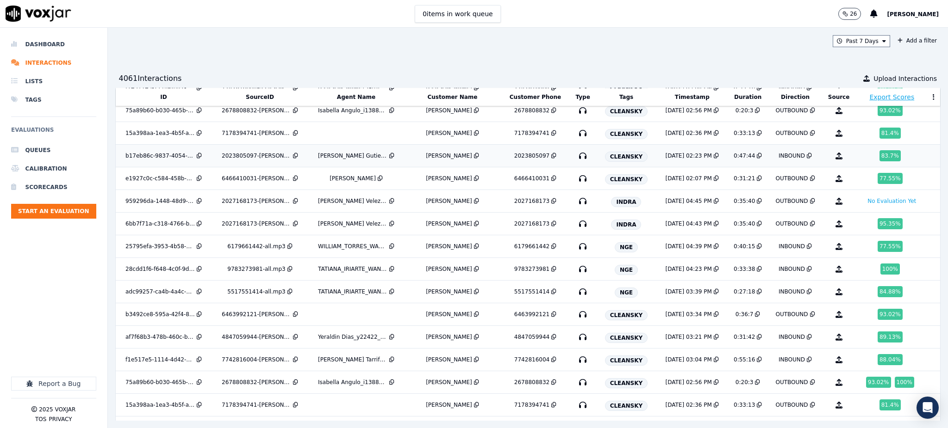
click at [579, 161] on icon "button" at bounding box center [582, 156] width 15 height 15
click at [578, 227] on icon "button" at bounding box center [582, 224] width 15 height 15
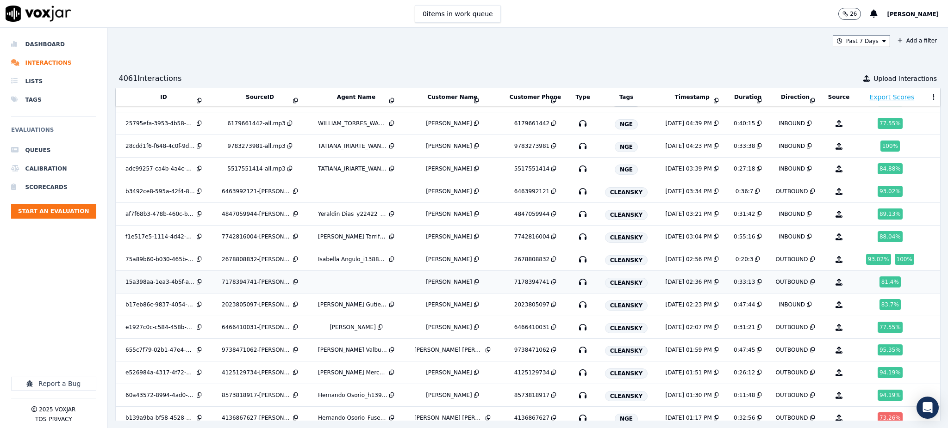
scroll to position [5028, 0]
click at [582, 356] on icon "button" at bounding box center [582, 349] width 15 height 15
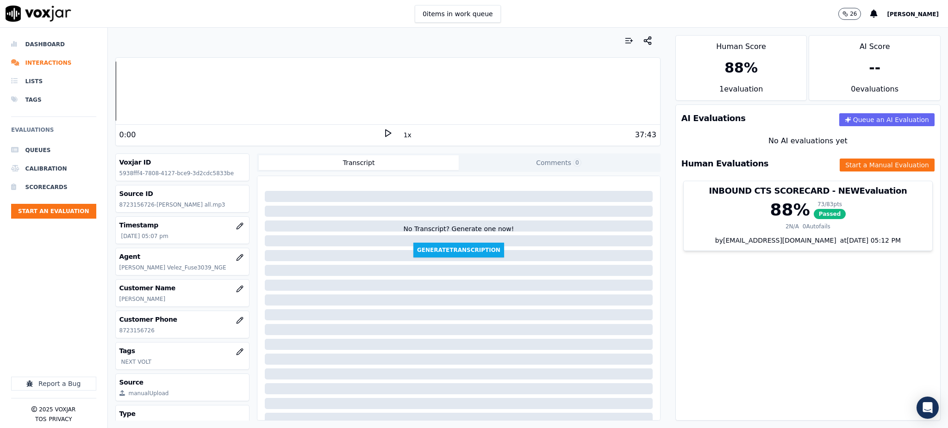
click at [383, 130] on icon at bounding box center [387, 133] width 9 height 9
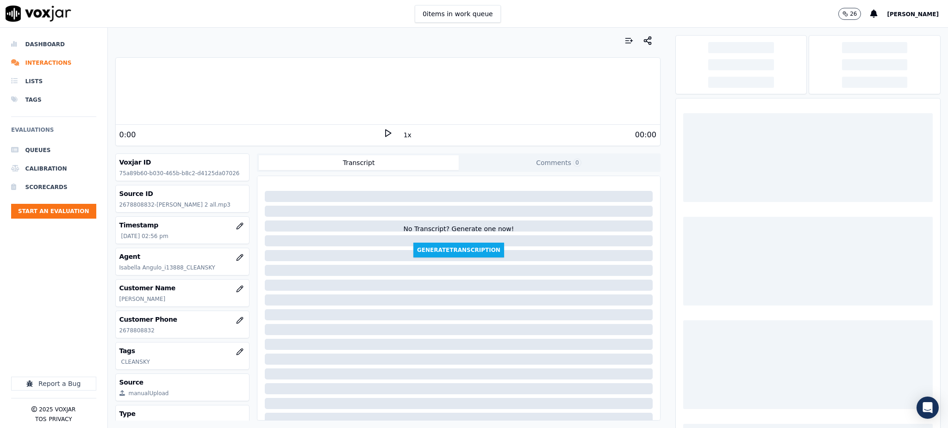
click at [383, 129] on icon at bounding box center [387, 133] width 9 height 9
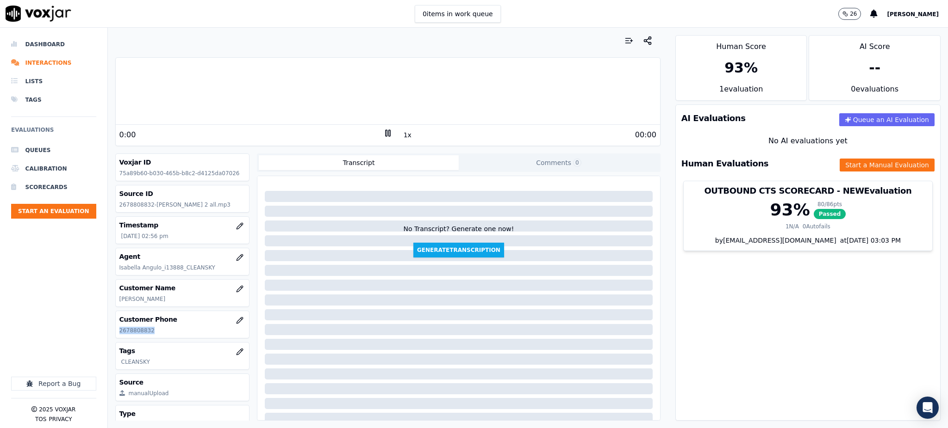
drag, startPoint x: 157, startPoint y: 334, endPoint x: 107, endPoint y: 331, distance: 50.5
click at [107, 334] on div "Dashboard Interactions Lists Tags Evaluations Queues Calibration Scorecards Sta…" at bounding box center [474, 228] width 948 height 401
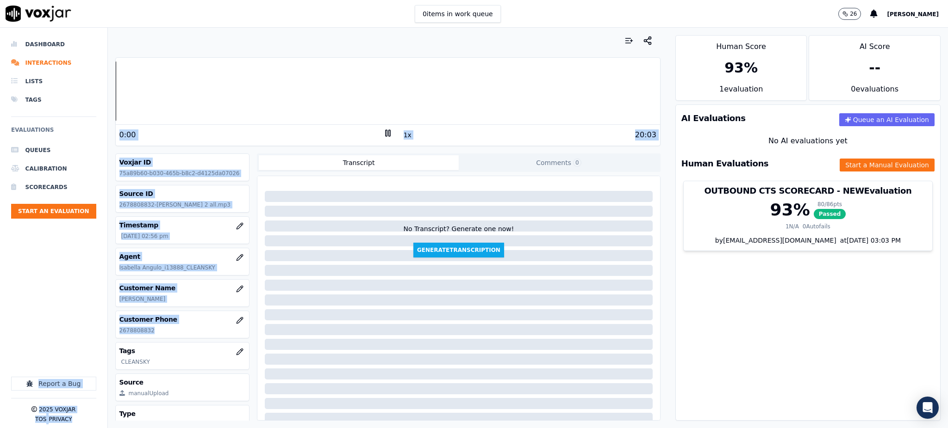
copy div "Report a Bug 2025 Voxjar TOS Privacy Your browser does not support the audio el…"
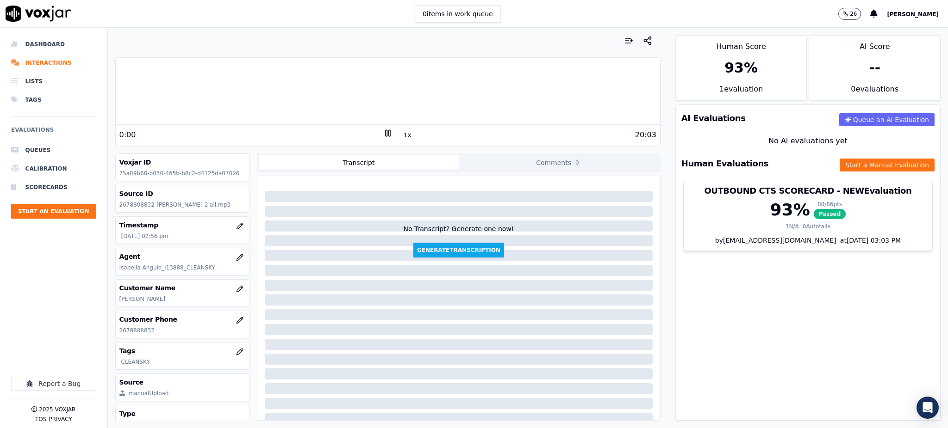
drag, startPoint x: 291, startPoint y: 307, endPoint x: 280, endPoint y: 303, distance: 11.3
click at [292, 306] on div at bounding box center [458, 302] width 403 height 244
drag, startPoint x: 161, startPoint y: 332, endPoint x: 109, endPoint y: 336, distance: 52.9
click at [109, 336] on div "Your browser does not support the audio element. 0:02 1x 20:03 Voxjar ID 75a89b…" at bounding box center [388, 228] width 560 height 401
copy p "2678808832"
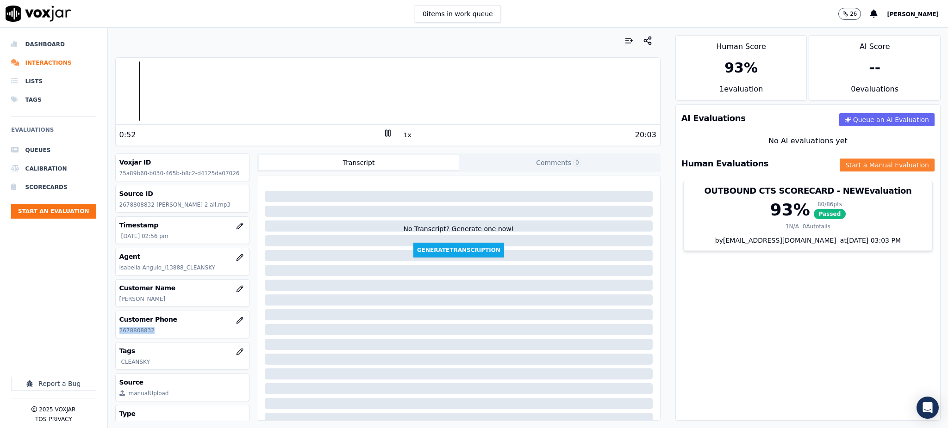
click at [839, 167] on button "Start a Manual Evaluation" at bounding box center [886, 165] width 95 height 13
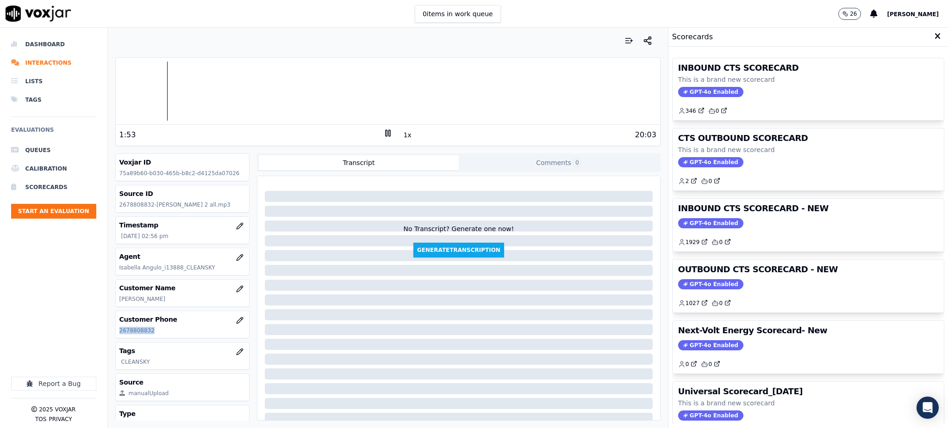
click at [383, 134] on icon at bounding box center [387, 133] width 9 height 9
click at [379, 126] on div "1:53 1x 20:03" at bounding box center [388, 135] width 544 height 20
click at [383, 133] on icon at bounding box center [387, 133] width 9 height 9
click at [934, 40] on icon at bounding box center [937, 36] width 6 height 8
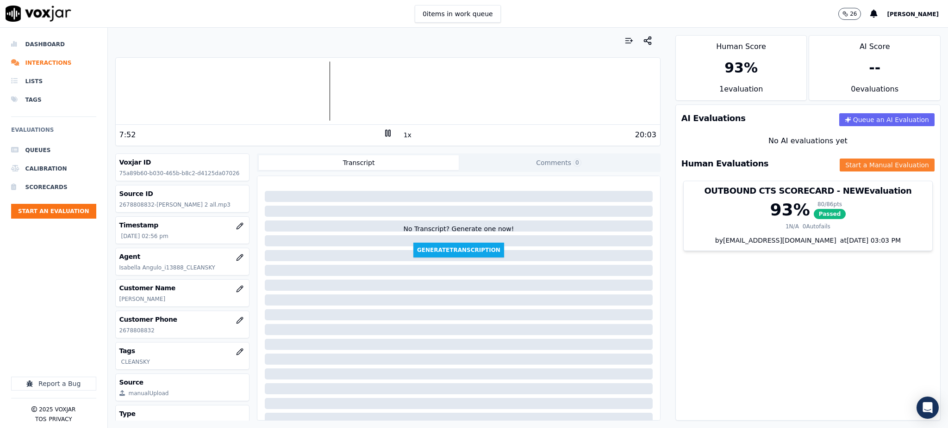
click at [847, 163] on button "Start a Manual Evaluation" at bounding box center [886, 165] width 95 height 13
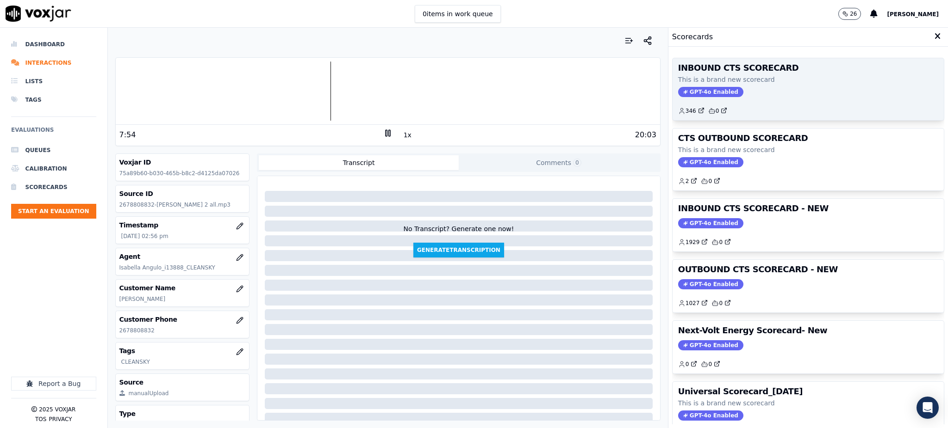
click at [692, 93] on span "GPT-4o Enabled" at bounding box center [710, 92] width 65 height 10
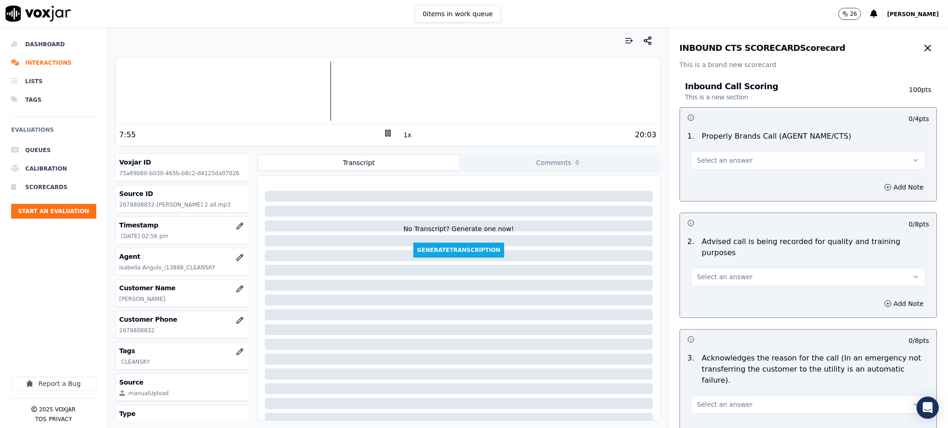
click at [697, 165] on span "Select an answer" at bounding box center [725, 160] width 56 height 9
drag, startPoint x: 701, startPoint y: 186, endPoint x: 700, endPoint y: 191, distance: 5.7
click at [701, 187] on div "Yes" at bounding box center [788, 181] width 214 height 15
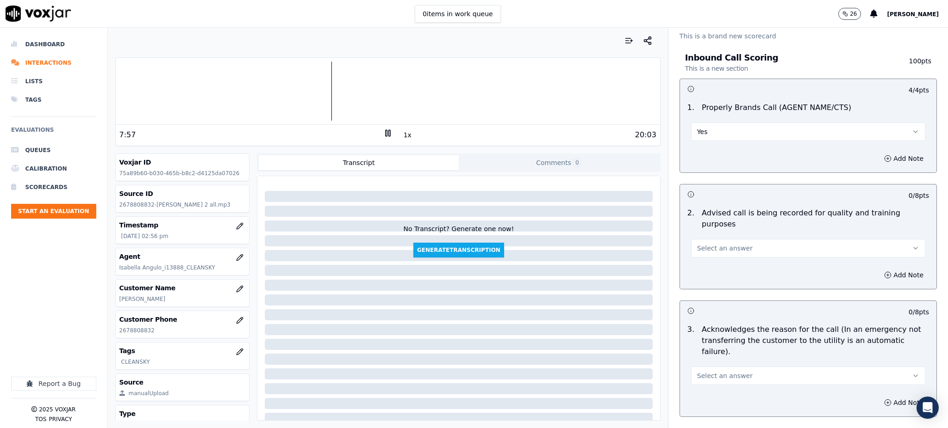
scroll to position [62, 0]
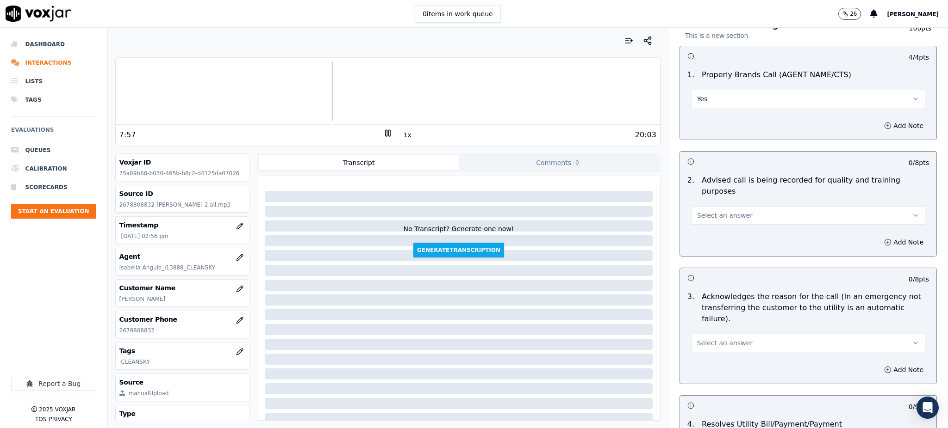
click at [701, 211] on span "Select an answer" at bounding box center [725, 215] width 56 height 9
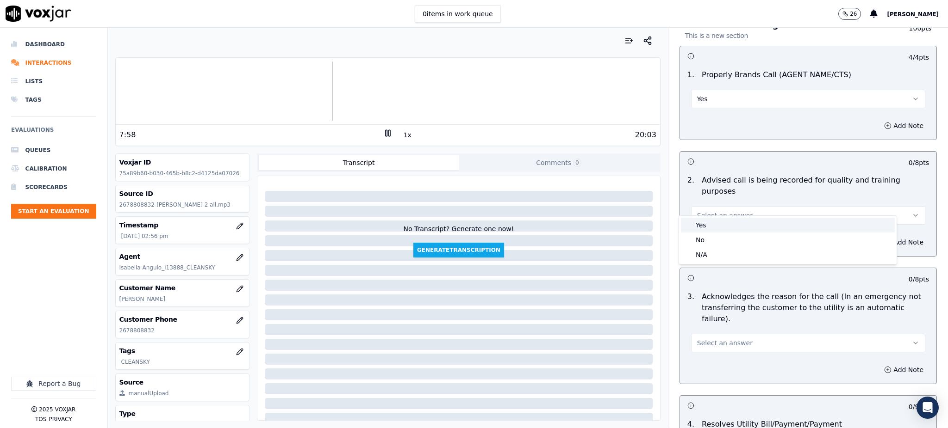
click at [706, 227] on div "Yes" at bounding box center [788, 225] width 214 height 15
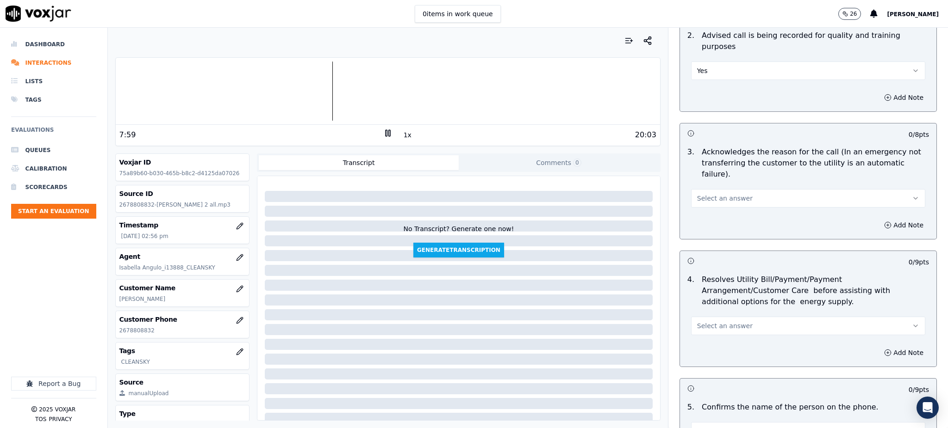
scroll to position [247, 0]
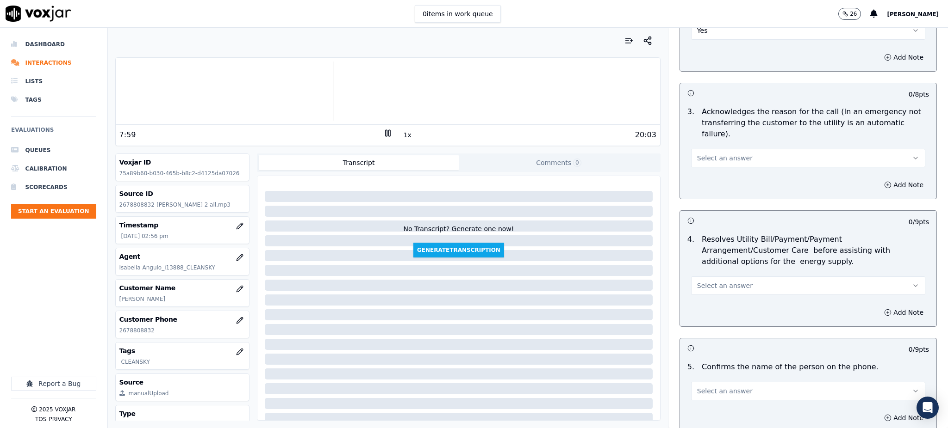
click at [697, 154] on span "Select an answer" at bounding box center [725, 158] width 56 height 9
click at [693, 162] on div "Yes" at bounding box center [788, 156] width 214 height 15
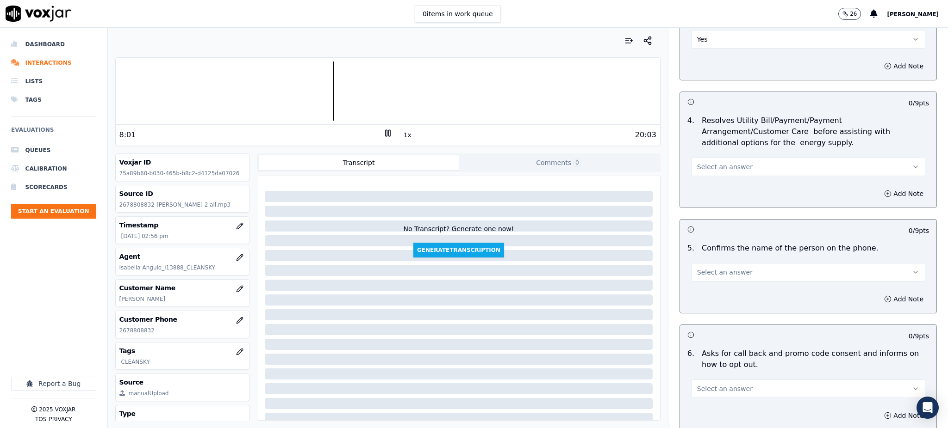
scroll to position [370, 0]
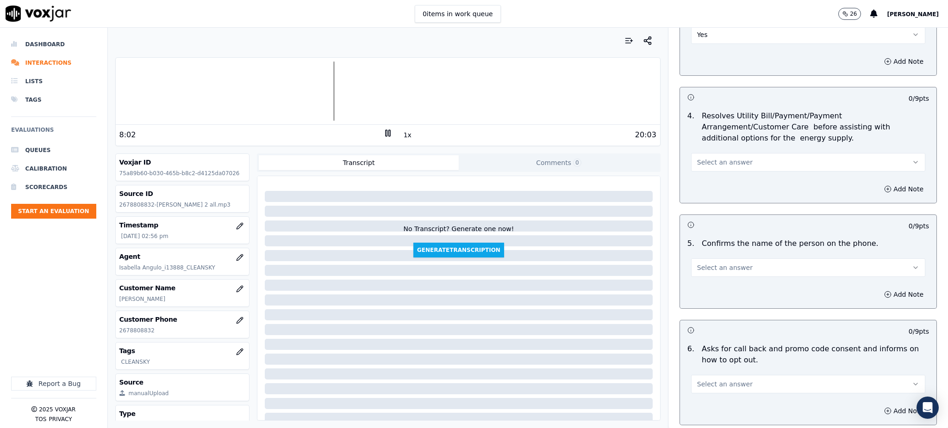
click at [697, 158] on span "Select an answer" at bounding box center [725, 162] width 56 height 9
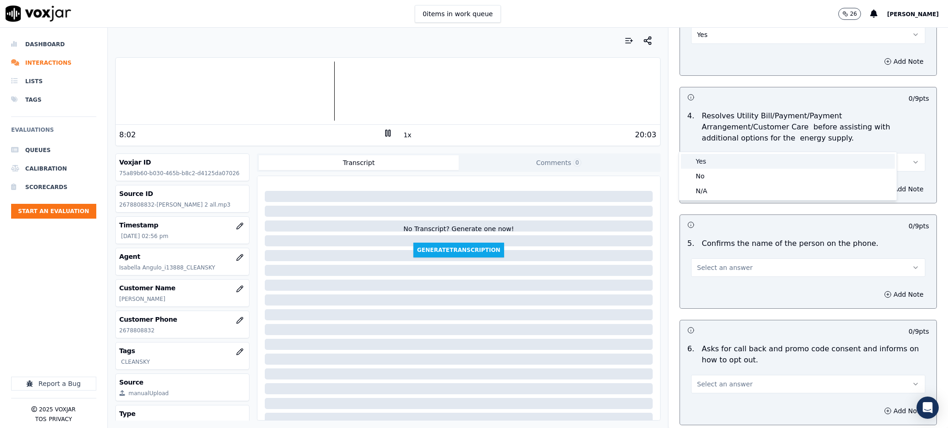
click at [696, 164] on div "Yes" at bounding box center [788, 161] width 214 height 15
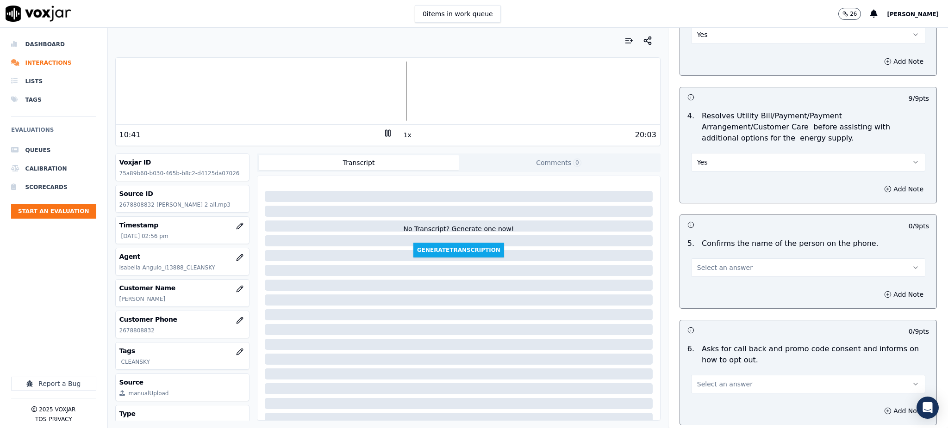
click at [707, 263] on span "Select an answer" at bounding box center [725, 267] width 56 height 9
click at [707, 267] on div "Yes" at bounding box center [788, 267] width 214 height 15
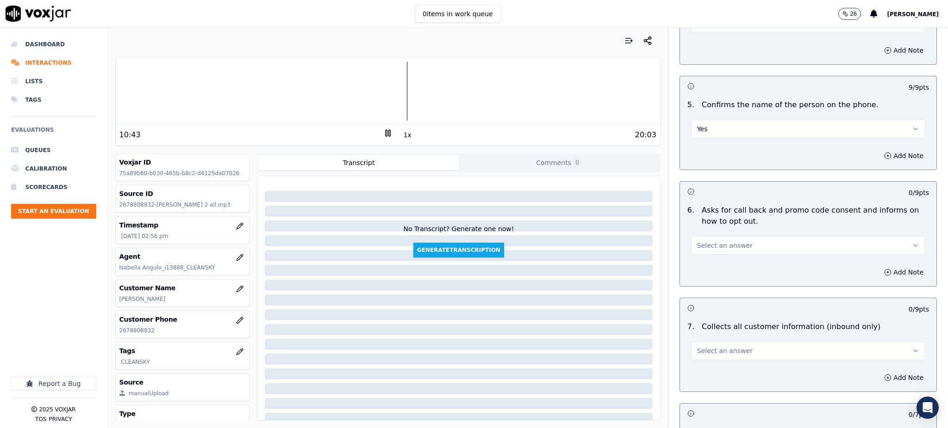
scroll to position [555, 0]
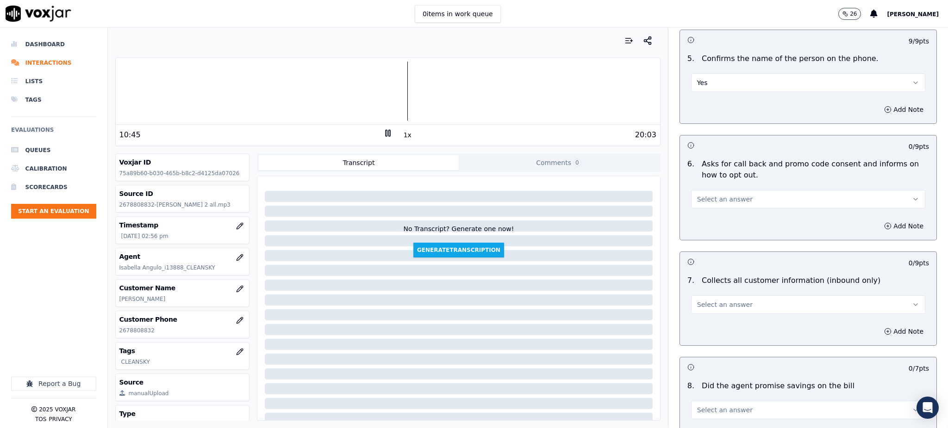
drag, startPoint x: 697, startPoint y: 165, endPoint x: 695, endPoint y: 179, distance: 14.0
click at [697, 181] on div "Select an answer" at bounding box center [807, 195] width 249 height 28
click at [697, 195] on span "Select an answer" at bounding box center [725, 199] width 56 height 9
click at [696, 200] on div "Yes" at bounding box center [788, 198] width 214 height 15
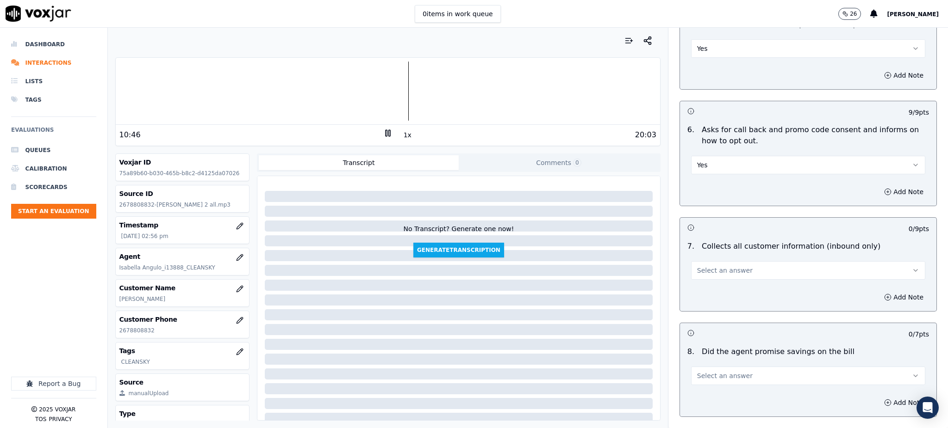
scroll to position [678, 0]
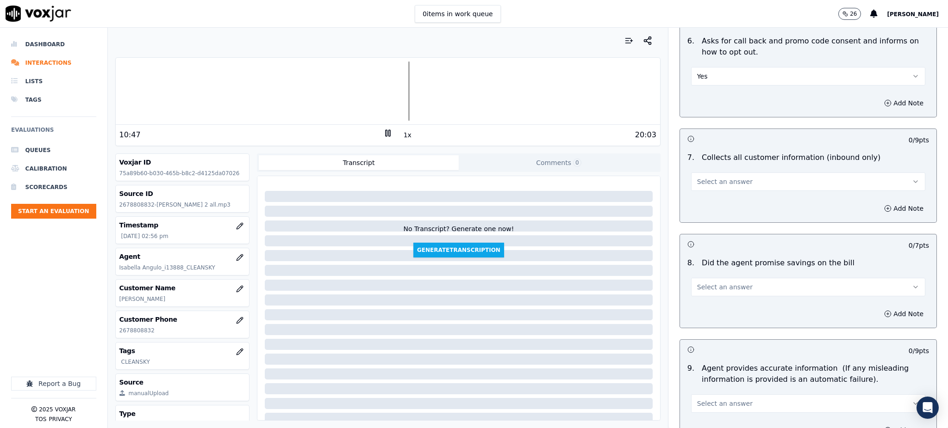
click at [697, 177] on span "Select an answer" at bounding box center [725, 181] width 56 height 9
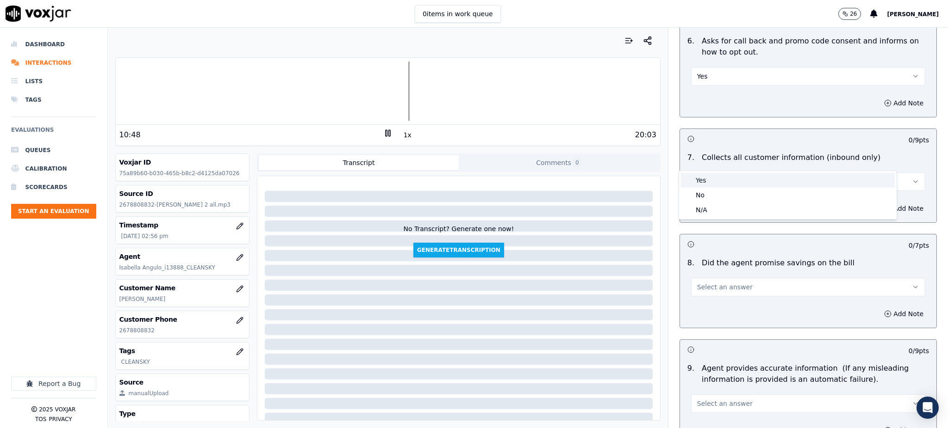
click at [702, 186] on div "Yes" at bounding box center [788, 180] width 214 height 15
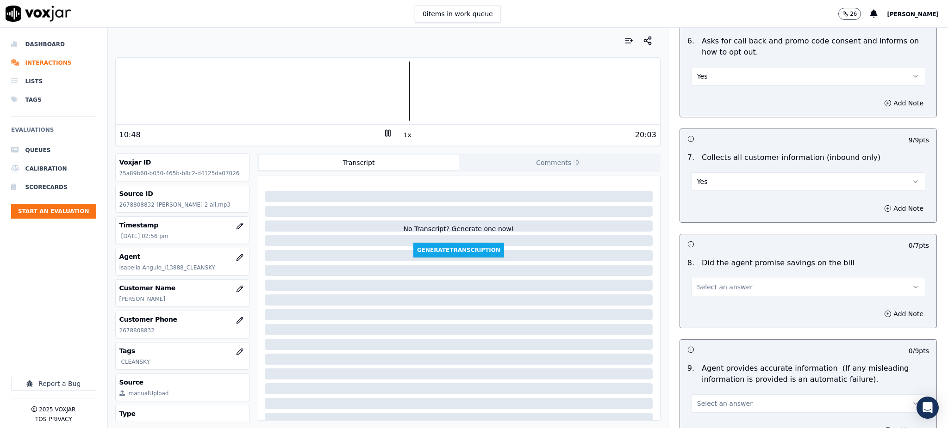
click at [713, 278] on button "Select an answer" at bounding box center [808, 287] width 234 height 19
click at [711, 285] on div "Yes" at bounding box center [788, 286] width 214 height 15
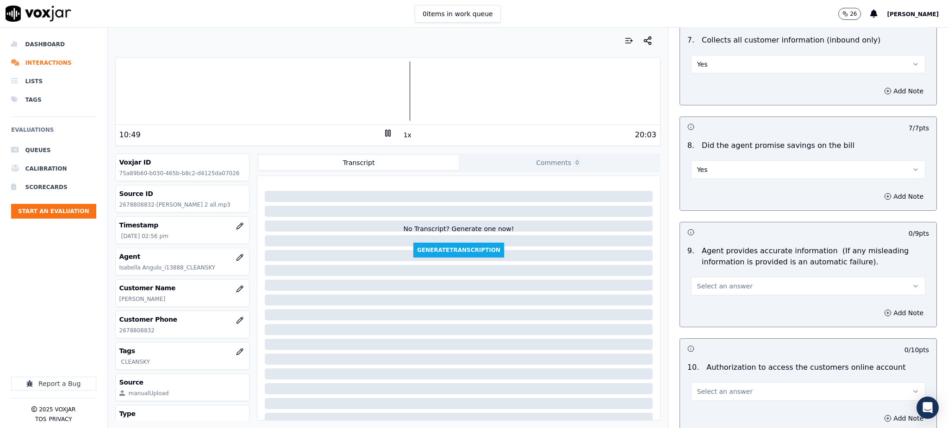
scroll to position [863, 0]
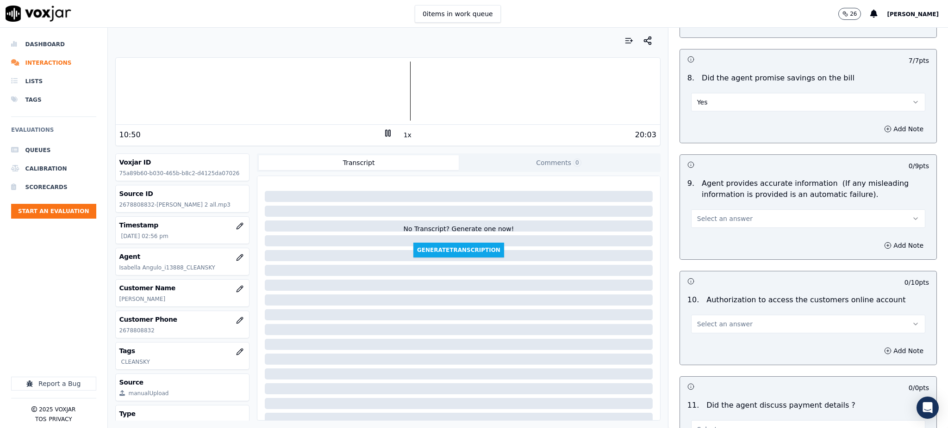
click at [711, 214] on span "Select an answer" at bounding box center [725, 218] width 56 height 9
click at [711, 215] on div "Yes" at bounding box center [788, 218] width 214 height 15
click at [709, 320] on span "Select an answer" at bounding box center [725, 324] width 56 height 9
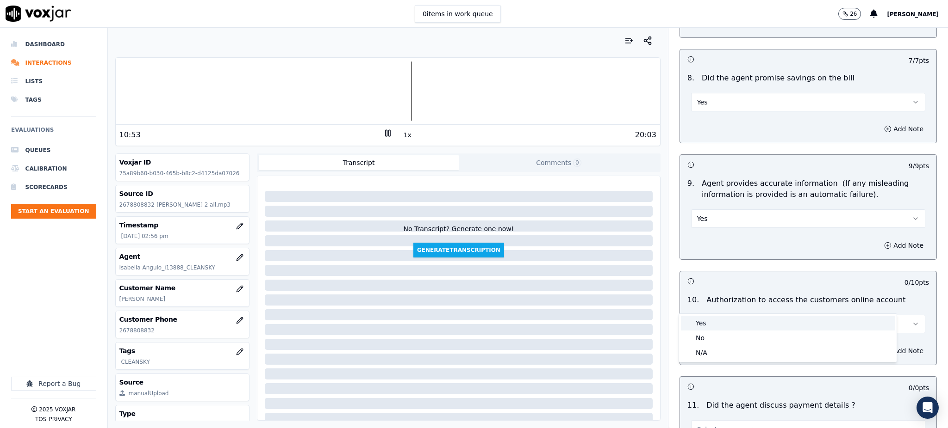
click at [709, 320] on div "Yes" at bounding box center [788, 323] width 214 height 15
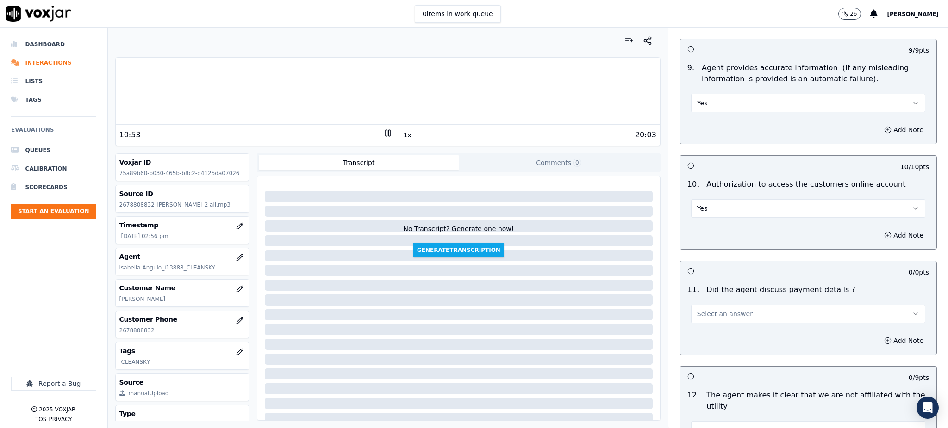
scroll to position [987, 0]
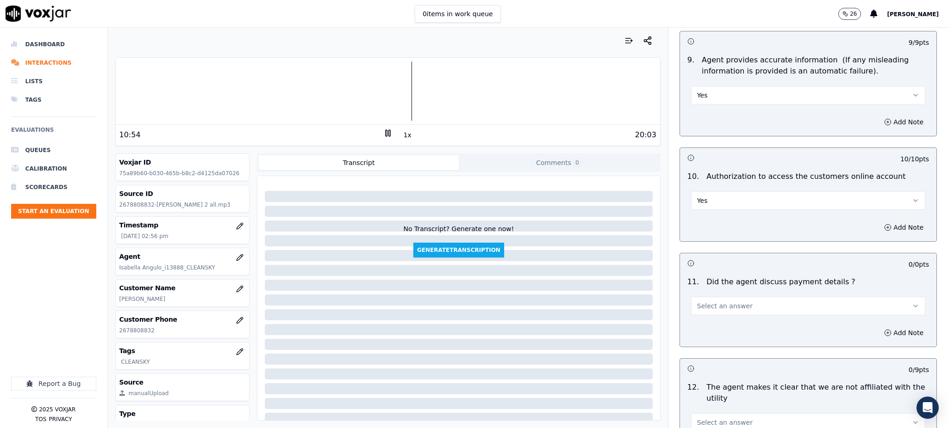
click at [691, 297] on button "Select an answer" at bounding box center [808, 306] width 234 height 19
drag, startPoint x: 702, startPoint y: 334, endPoint x: 704, endPoint y: 340, distance: 6.3
click at [703, 334] on div "N/A" at bounding box center [788, 335] width 214 height 15
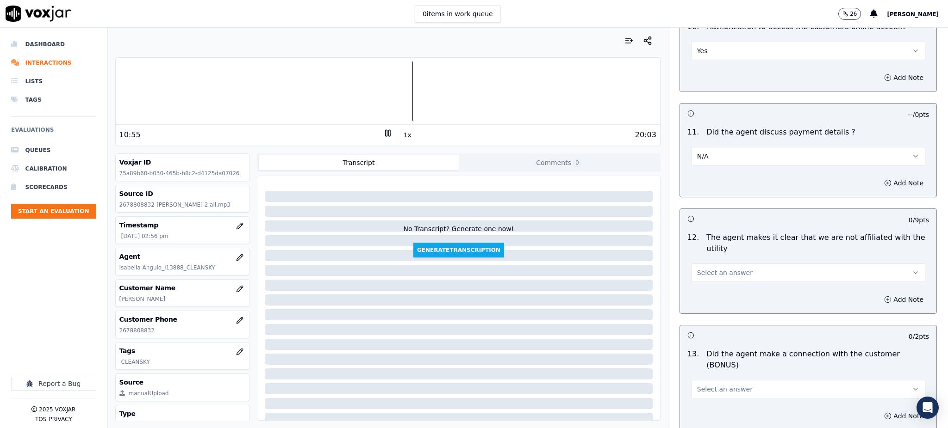
scroll to position [1172, 0]
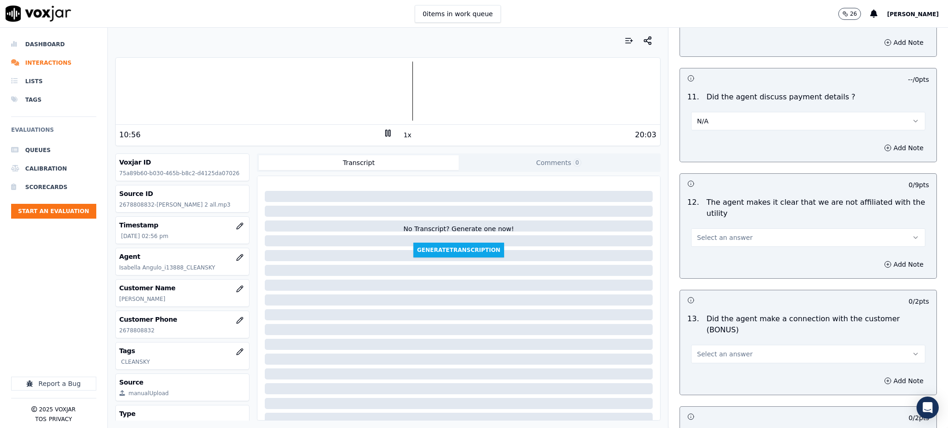
click at [705, 233] on span "Select an answer" at bounding box center [725, 237] width 56 height 9
click at [706, 242] on div "Yes" at bounding box center [788, 237] width 214 height 15
click at [697, 345] on button "Select an answer" at bounding box center [808, 354] width 234 height 19
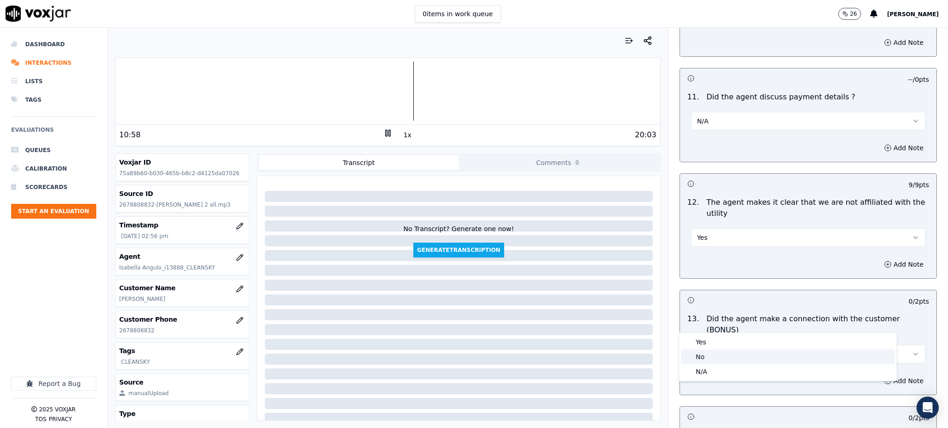
click at [695, 350] on div "No" at bounding box center [788, 357] width 214 height 15
click at [699, 345] on button "No" at bounding box center [808, 354] width 234 height 19
click at [695, 340] on div "Yes" at bounding box center [788, 342] width 214 height 15
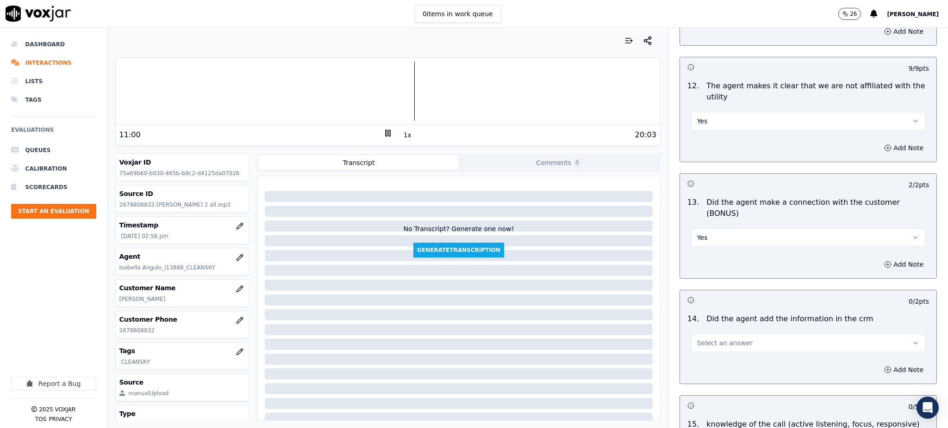
scroll to position [1296, 0]
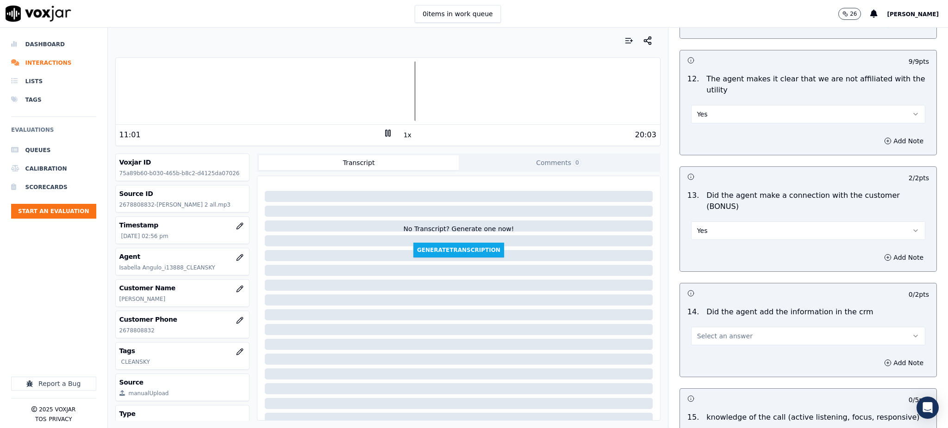
click at [697, 332] on span "Select an answer" at bounding box center [725, 336] width 56 height 9
click at [696, 321] on div "Yes" at bounding box center [788, 324] width 214 height 15
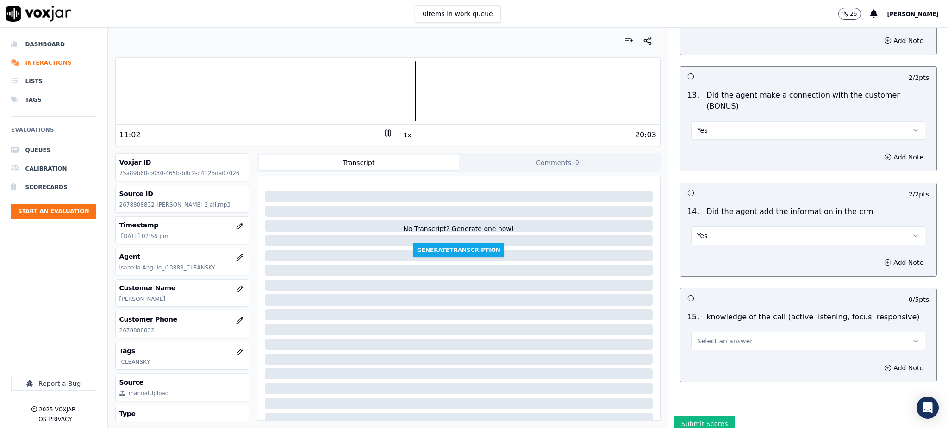
scroll to position [1401, 0]
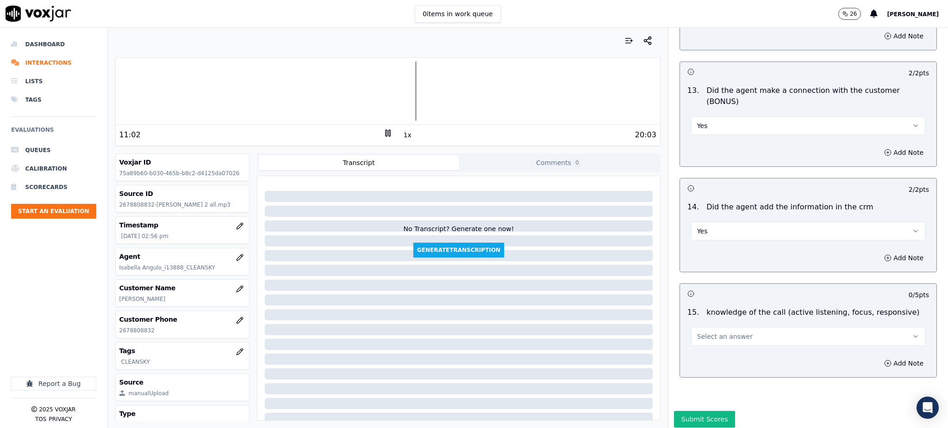
click at [699, 328] on button "Select an answer" at bounding box center [808, 337] width 234 height 19
click at [700, 322] on div "Yes" at bounding box center [788, 325] width 214 height 15
click at [699, 411] on button "Submit Scores" at bounding box center [705, 419] width 62 height 17
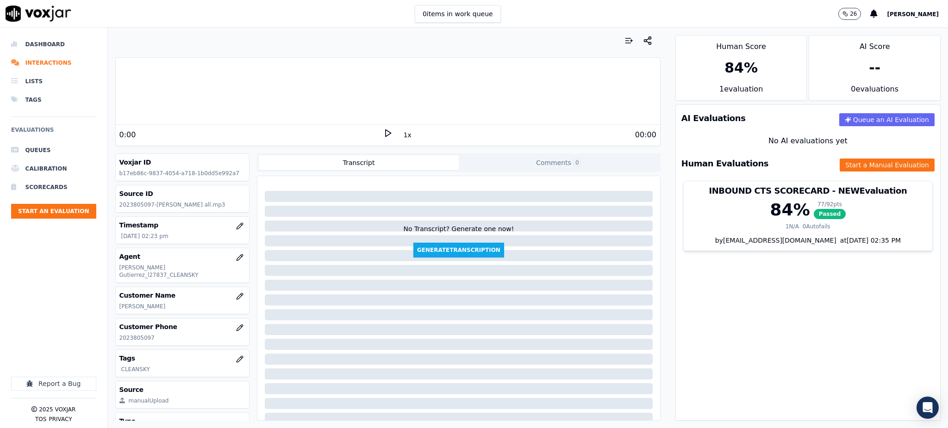
click at [385, 130] on polygon at bounding box center [388, 133] width 6 height 7
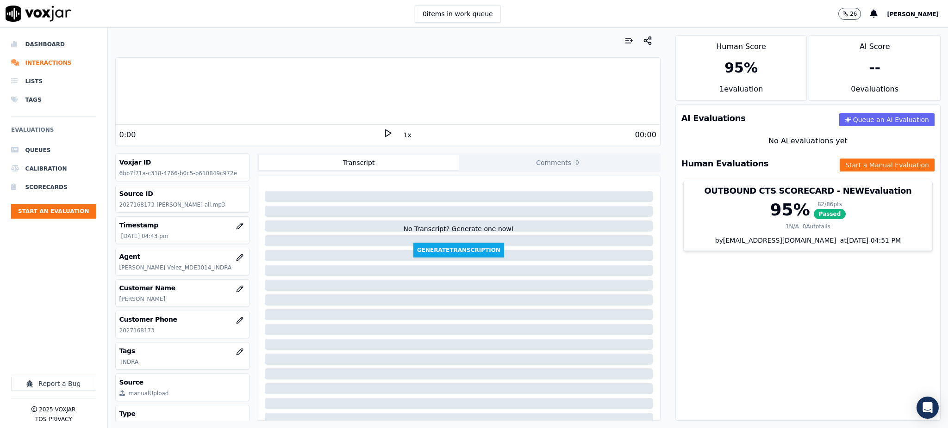
click at [385, 131] on polygon at bounding box center [388, 133] width 6 height 7
drag, startPoint x: 150, startPoint y: 329, endPoint x: 106, endPoint y: 331, distance: 44.0
click at [112, 334] on div "Your browser does not support the audio element. 2:05 1x 35:40 Voxjar ID 6bb7f7…" at bounding box center [388, 228] width 560 height 401
copy p "2027168173"
click at [880, 165] on button "Start a Manual Evaluation" at bounding box center [886, 165] width 95 height 13
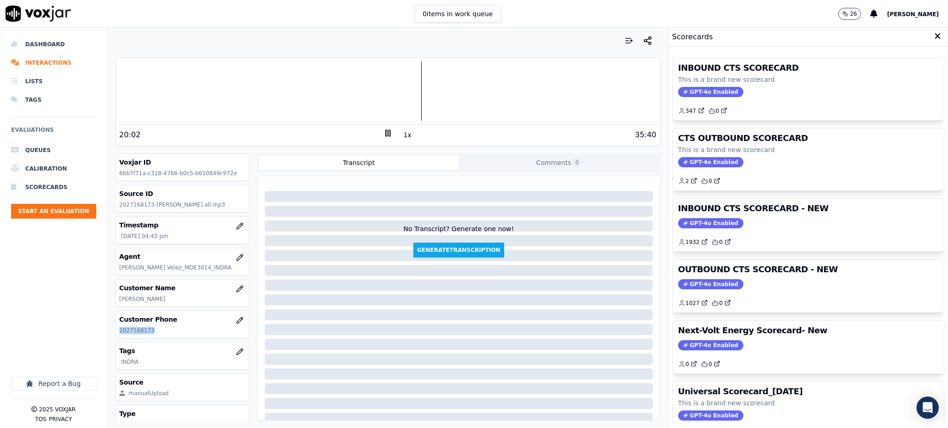
drag, startPoint x: 686, startPoint y: 89, endPoint x: 682, endPoint y: 93, distance: 5.6
click at [686, 92] on span "GPT-4o Enabled" at bounding box center [710, 92] width 65 height 10
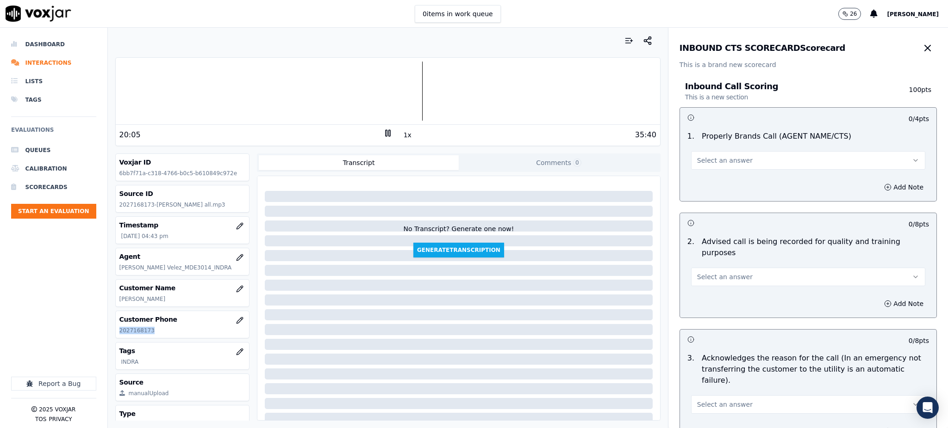
click at [722, 161] on span "Select an answer" at bounding box center [725, 160] width 56 height 9
click at [717, 181] on div "Yes" at bounding box center [788, 181] width 214 height 15
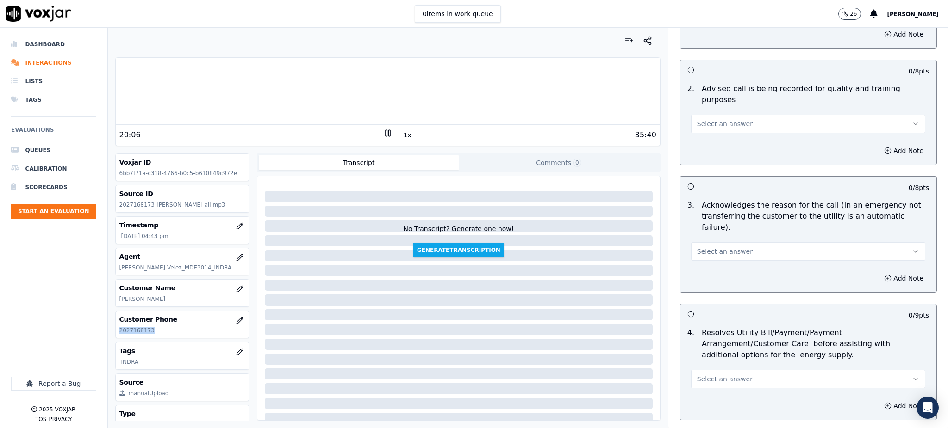
scroll to position [185, 0]
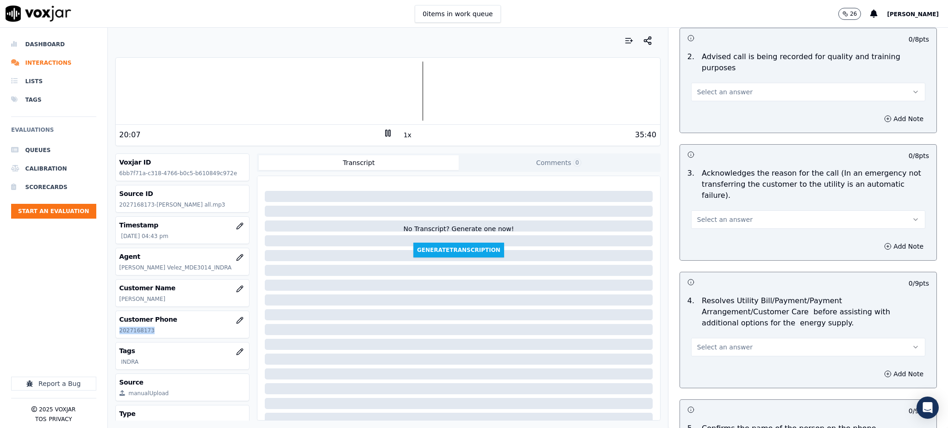
click at [706, 83] on button "Select an answer" at bounding box center [808, 92] width 234 height 19
click at [705, 105] on div "Yes" at bounding box center [788, 101] width 214 height 15
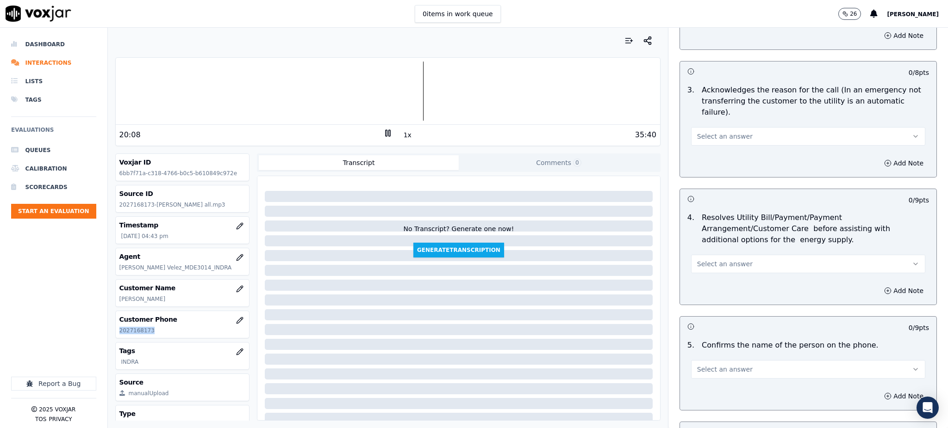
scroll to position [308, 0]
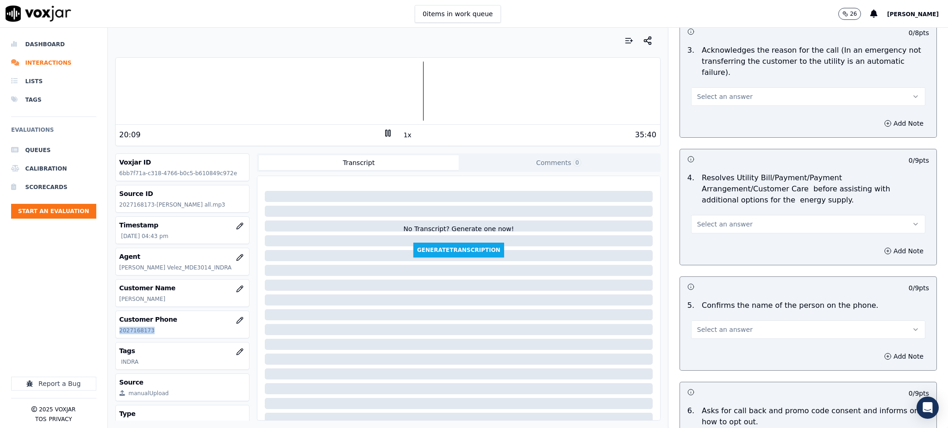
click at [714, 92] on span "Select an answer" at bounding box center [725, 96] width 56 height 9
click at [717, 99] on div "Yes" at bounding box center [788, 95] width 214 height 15
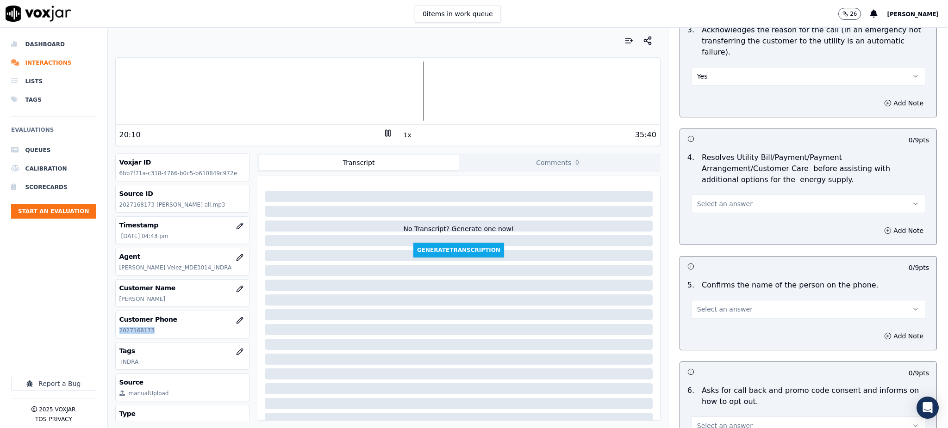
scroll to position [432, 0]
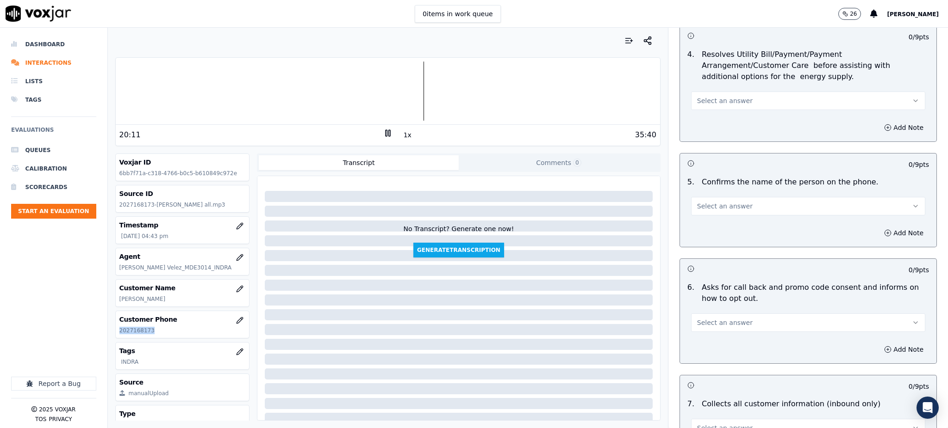
click at [706, 96] on span "Select an answer" at bounding box center [725, 100] width 56 height 9
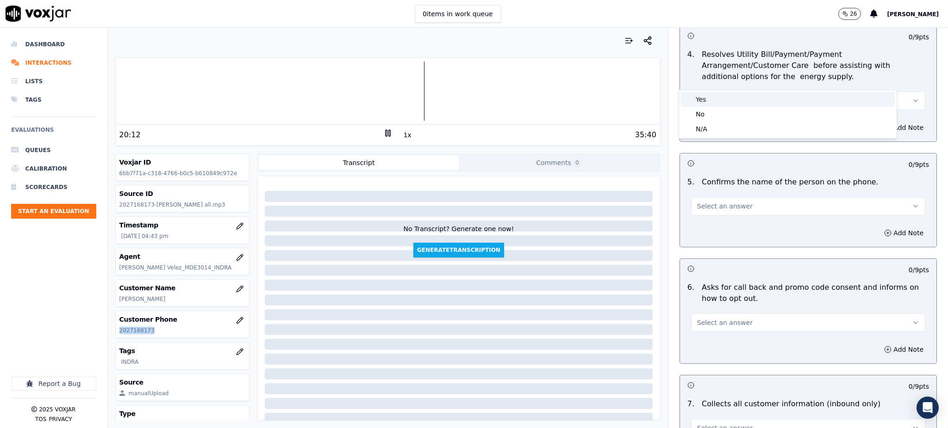
click at [707, 97] on div "Yes" at bounding box center [788, 99] width 214 height 15
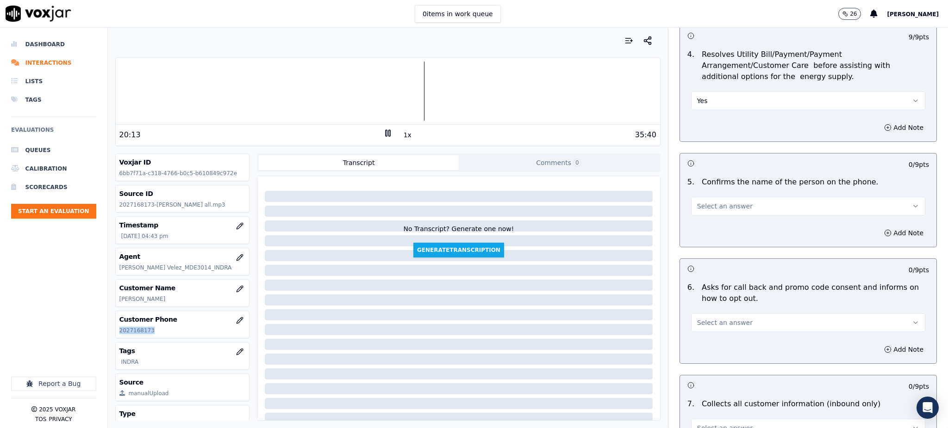
click at [697, 202] on span "Select an answer" at bounding box center [725, 206] width 56 height 9
click at [707, 205] on div "Yes" at bounding box center [788, 205] width 214 height 15
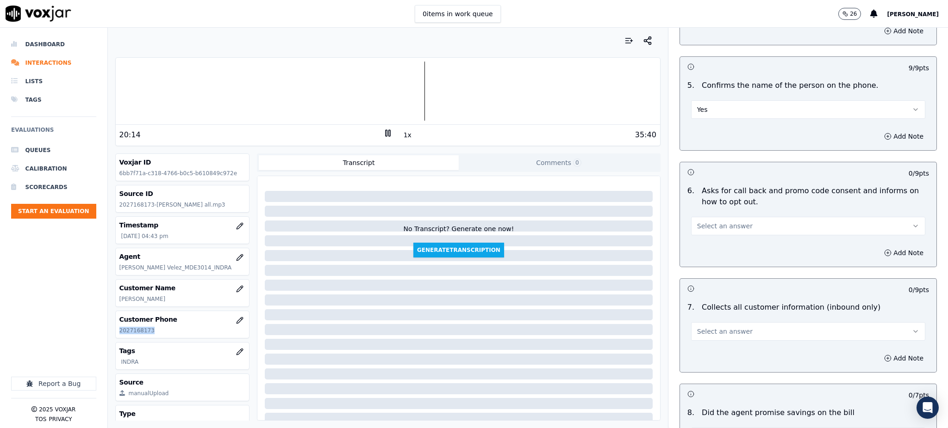
scroll to position [555, 0]
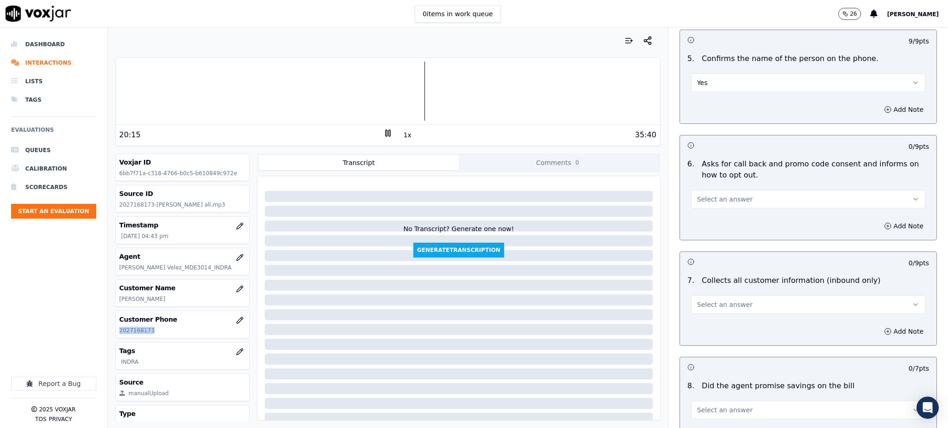
click at [698, 195] on span "Select an answer" at bounding box center [725, 199] width 56 height 9
click at [703, 203] on div "Yes" at bounding box center [788, 198] width 214 height 15
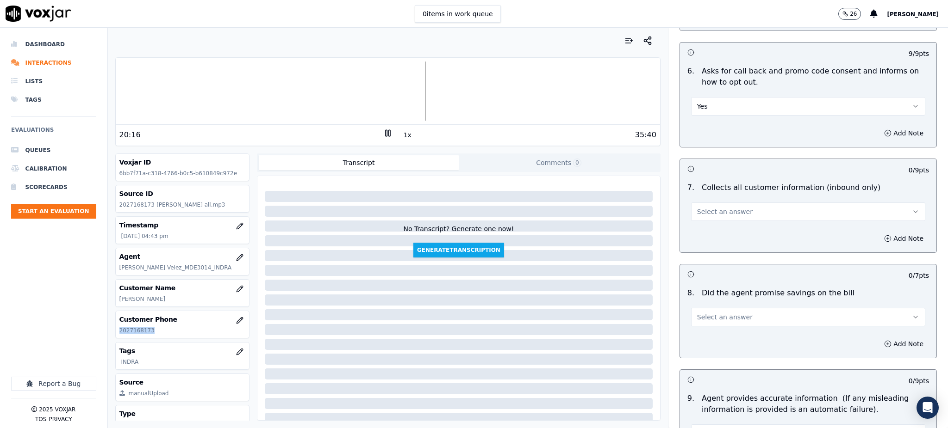
scroll to position [678, 0]
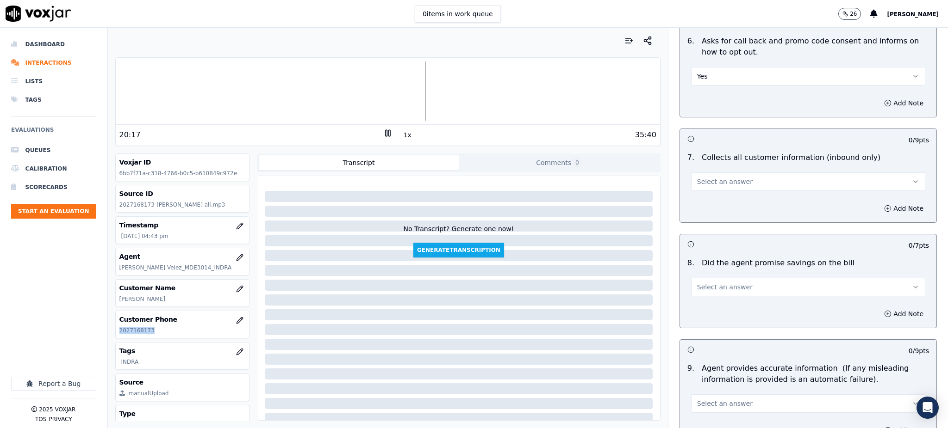
click at [701, 177] on span "Select an answer" at bounding box center [725, 181] width 56 height 9
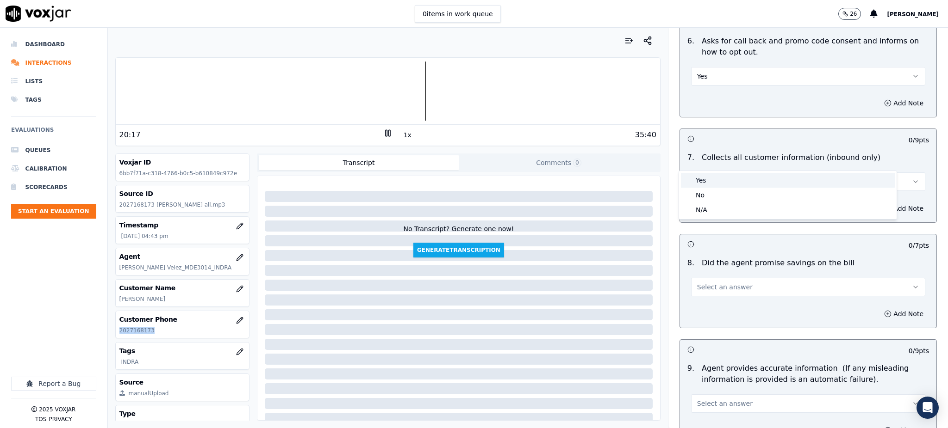
click at [705, 184] on div "Yes" at bounding box center [788, 180] width 214 height 15
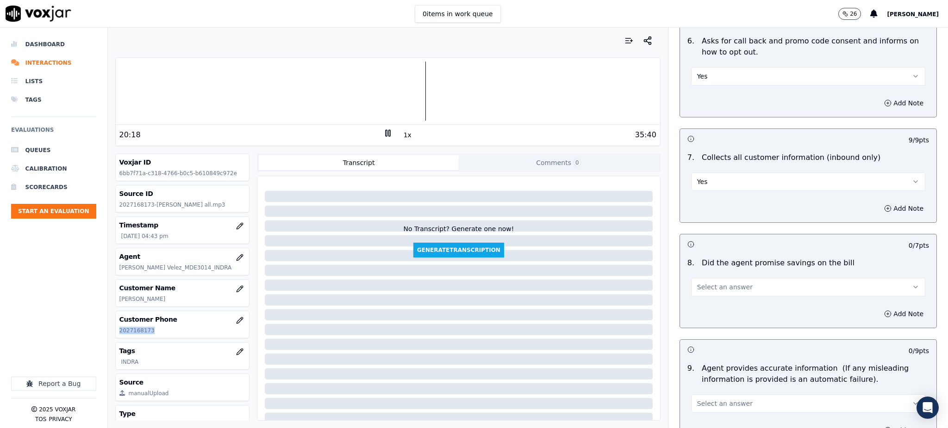
click at [697, 283] on span "Select an answer" at bounding box center [725, 287] width 56 height 9
click at [694, 285] on div "Yes" at bounding box center [788, 286] width 214 height 15
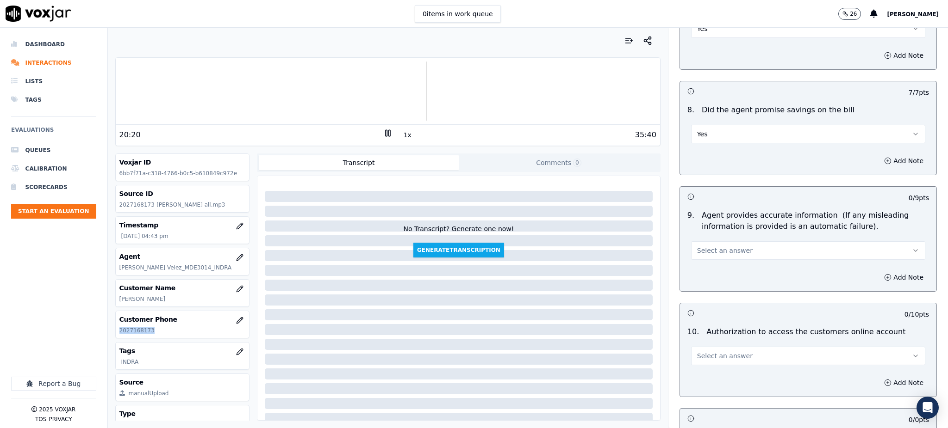
scroll to position [863, 0]
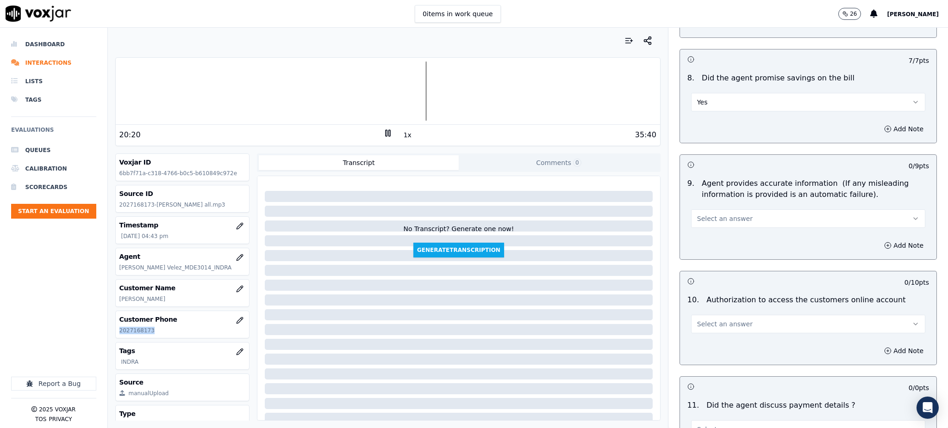
click at [717, 210] on button "Select an answer" at bounding box center [808, 219] width 234 height 19
click at [717, 214] on div "Yes" at bounding box center [788, 218] width 214 height 15
click at [702, 320] on span "Select an answer" at bounding box center [725, 324] width 56 height 9
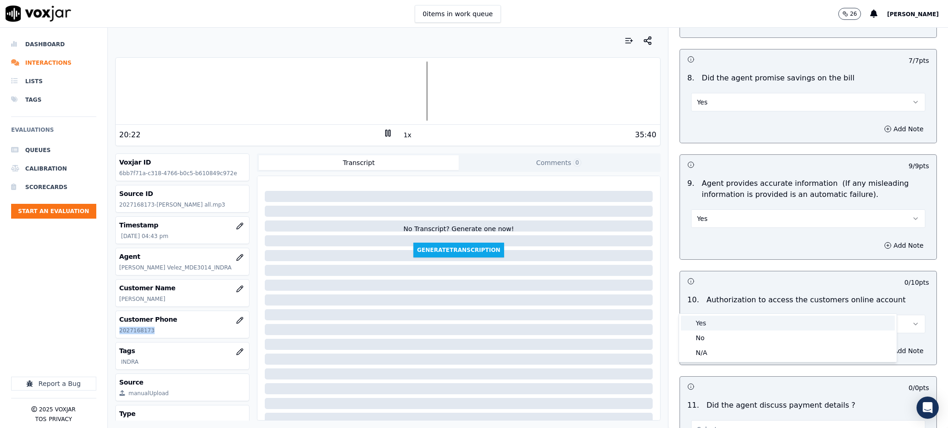
click at [714, 323] on div "Yes" at bounding box center [788, 323] width 214 height 15
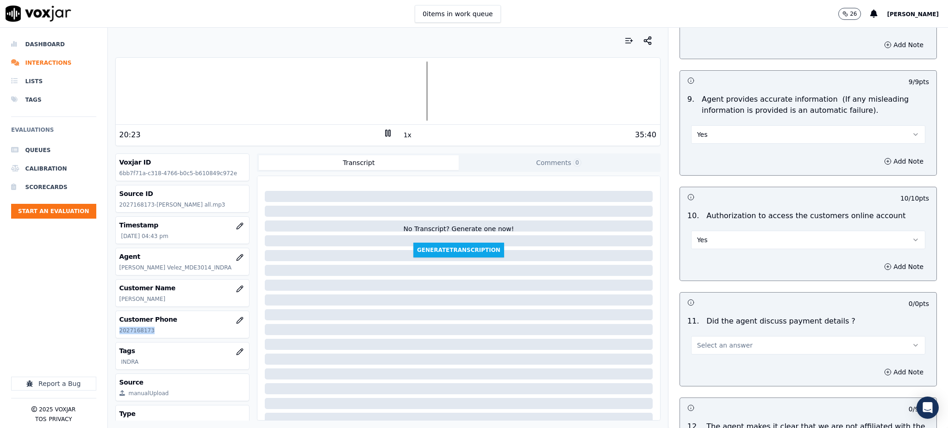
scroll to position [987, 0]
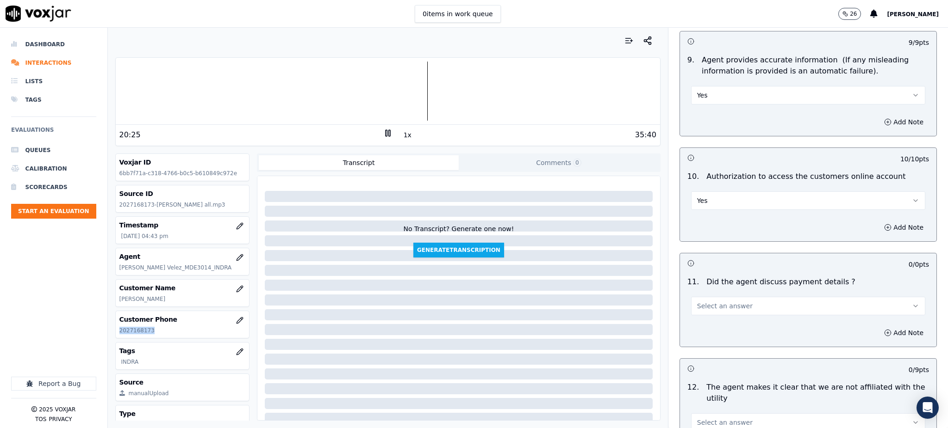
click at [704, 302] on span "Select an answer" at bounding box center [725, 306] width 56 height 9
click at [706, 332] on div "N/A" at bounding box center [788, 335] width 214 height 15
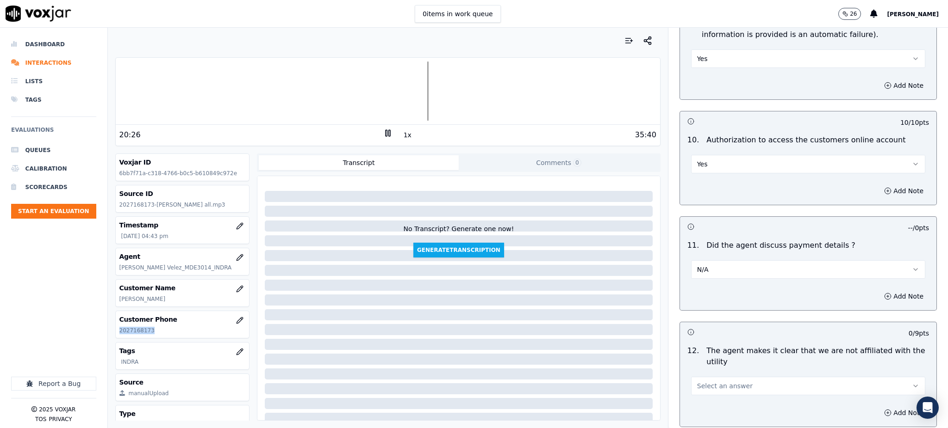
scroll to position [1172, 0]
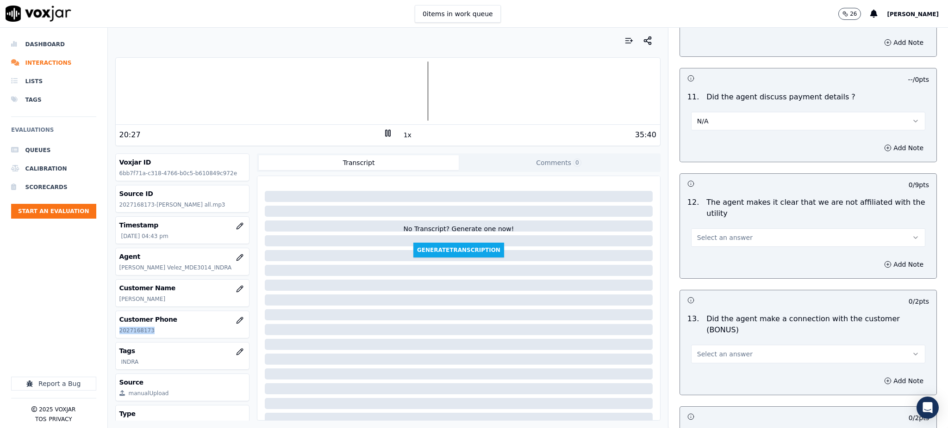
click at [741, 229] on button "Select an answer" at bounding box center [808, 238] width 234 height 19
click at [734, 240] on div "Yes" at bounding box center [788, 237] width 214 height 15
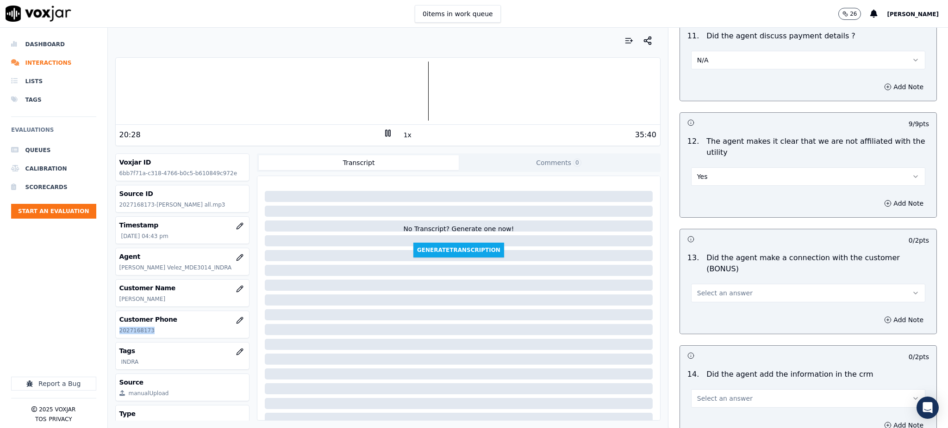
scroll to position [1234, 0]
drag, startPoint x: 720, startPoint y: 261, endPoint x: 720, endPoint y: 269, distance: 7.4
click at [720, 288] on span "Select an answer" at bounding box center [725, 292] width 56 height 9
click at [723, 285] on div "Yes" at bounding box center [788, 280] width 214 height 15
click at [714, 394] on span "Select an answer" at bounding box center [725, 398] width 56 height 9
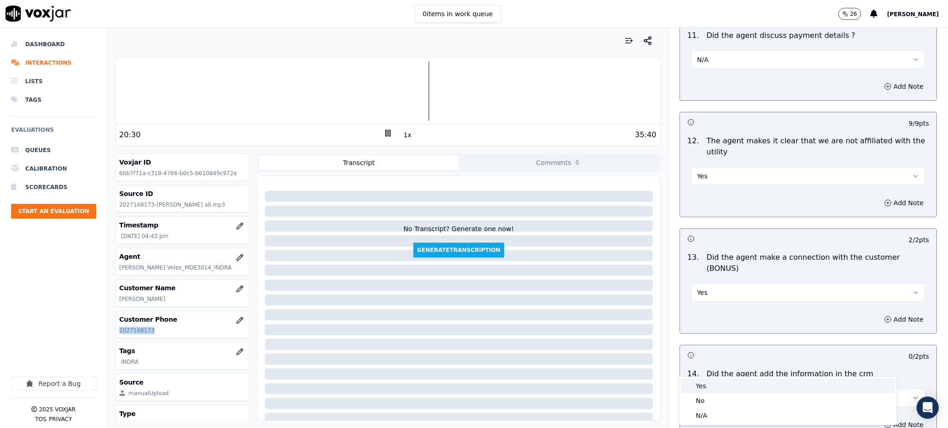
click at [715, 387] on div "Yes" at bounding box center [788, 386] width 214 height 15
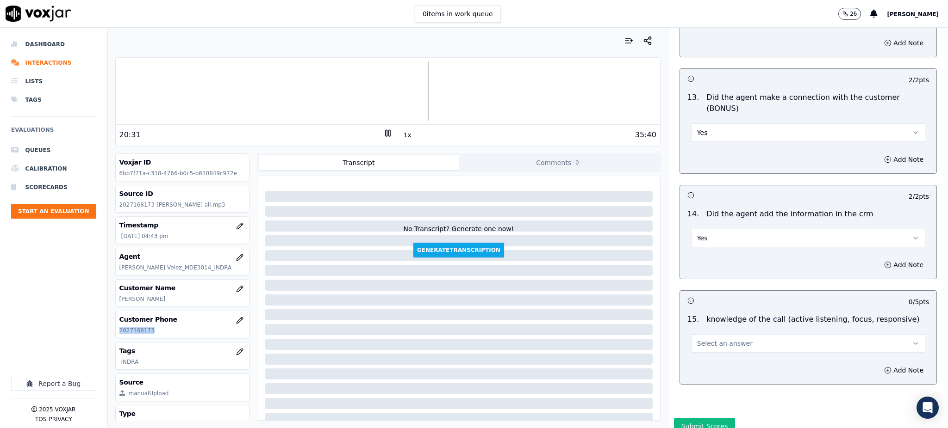
scroll to position [1401, 0]
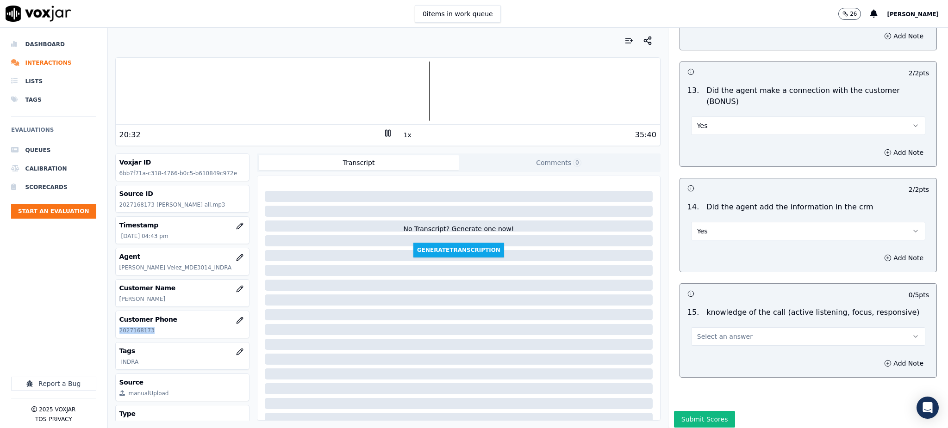
click at [728, 328] on button "Select an answer" at bounding box center [808, 337] width 234 height 19
drag, startPoint x: 715, startPoint y: 329, endPoint x: 702, endPoint y: 379, distance: 52.5
click at [715, 329] on div "Yes" at bounding box center [788, 325] width 214 height 15
drag, startPoint x: 702, startPoint y: 379, endPoint x: 705, endPoint y: 366, distance: 13.7
click at [702, 411] on button "Submit Scores" at bounding box center [705, 419] width 62 height 17
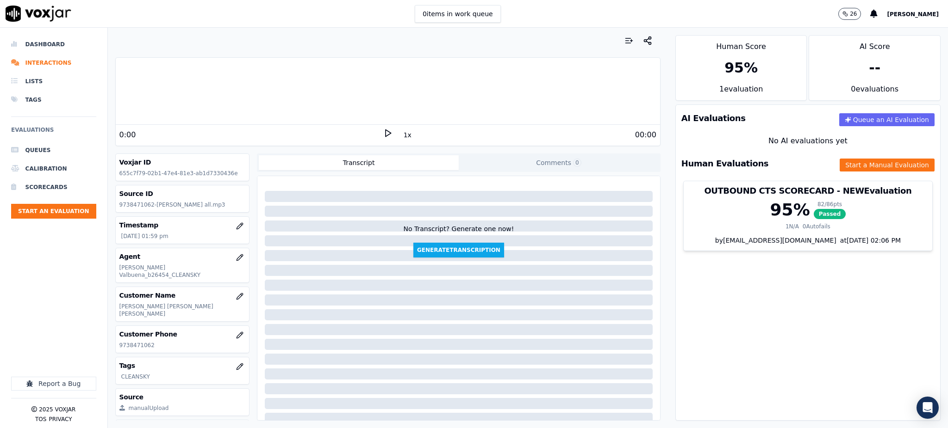
click at [385, 133] on polygon at bounding box center [388, 133] width 6 height 7
drag, startPoint x: 161, startPoint y: 330, endPoint x: 114, endPoint y: 332, distance: 46.3
click at [115, 332] on div "Customer Phone [PHONE_NUMBER]" at bounding box center [182, 340] width 135 height 28
copy p "9738471062"
click at [848, 161] on button "Start a Manual Evaluation" at bounding box center [886, 165] width 95 height 13
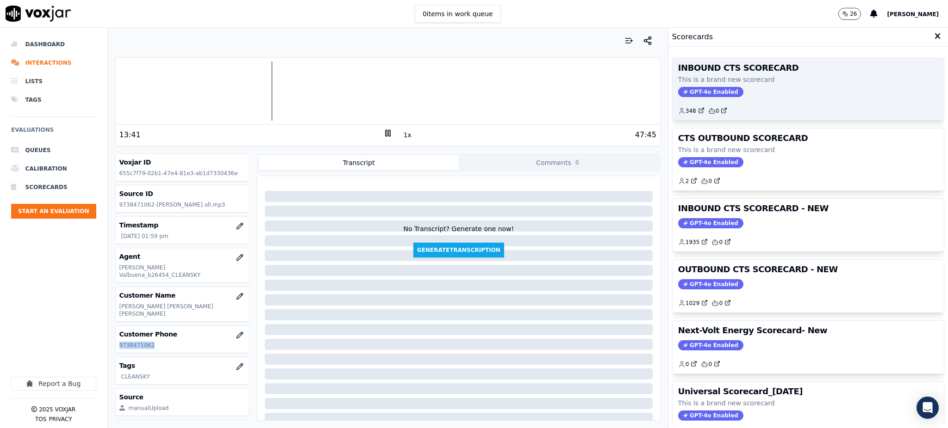
click at [716, 95] on span "GPT-4o Enabled" at bounding box center [710, 92] width 65 height 10
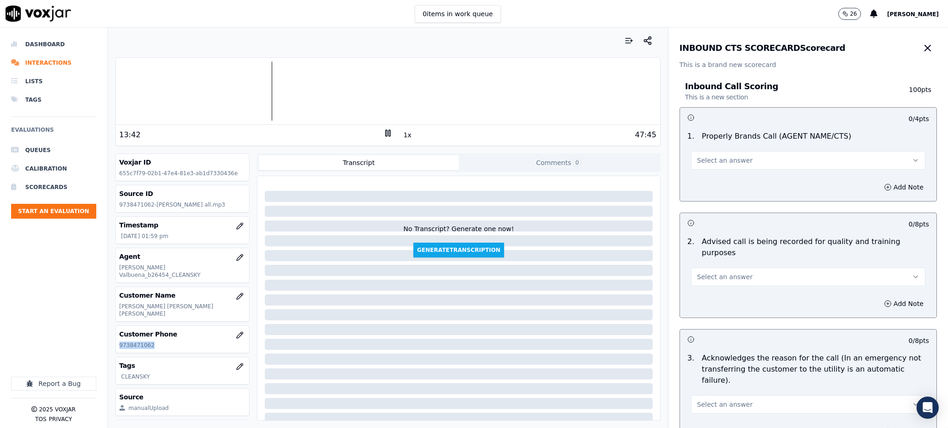
drag, startPoint x: 709, startPoint y: 153, endPoint x: 711, endPoint y: 168, distance: 14.9
click at [710, 155] on button "Select an answer" at bounding box center [808, 160] width 234 height 19
click at [712, 183] on div "Yes" at bounding box center [788, 181] width 214 height 15
click at [710, 273] on span "Select an answer" at bounding box center [725, 277] width 56 height 9
click at [709, 288] on div "Yes" at bounding box center [788, 286] width 214 height 15
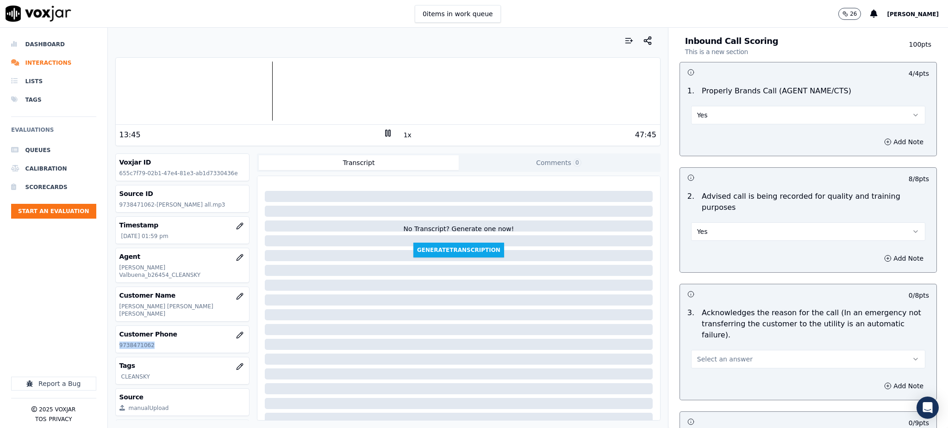
scroll to position [185, 0]
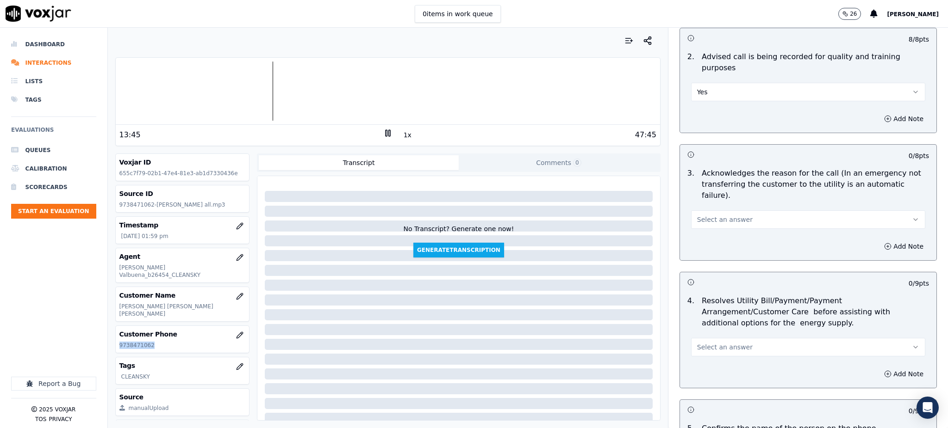
click at [711, 215] on span "Select an answer" at bounding box center [725, 219] width 56 height 9
click at [710, 215] on div "Yes" at bounding box center [788, 218] width 214 height 15
click at [715, 343] on span "Select an answer" at bounding box center [725, 347] width 56 height 9
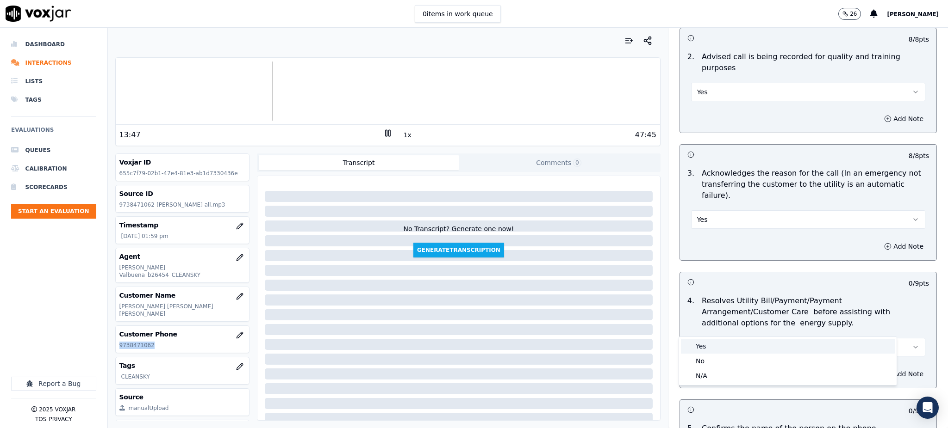
click at [714, 342] on div "Yes" at bounding box center [788, 346] width 214 height 15
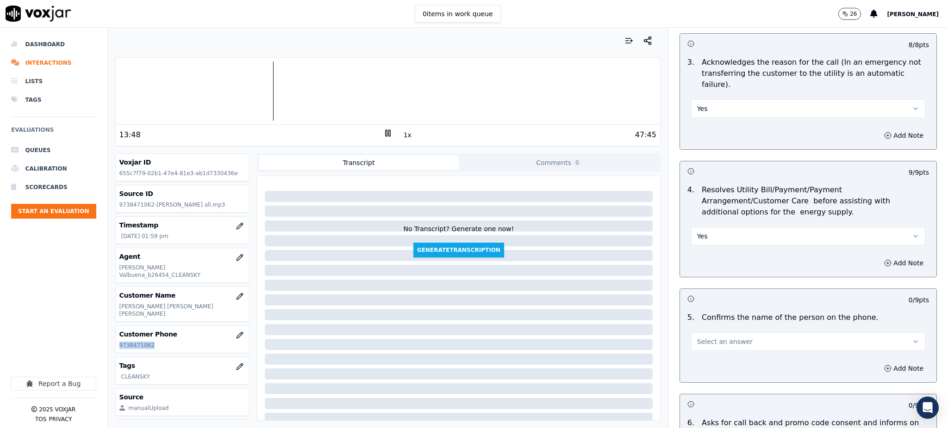
scroll to position [308, 0]
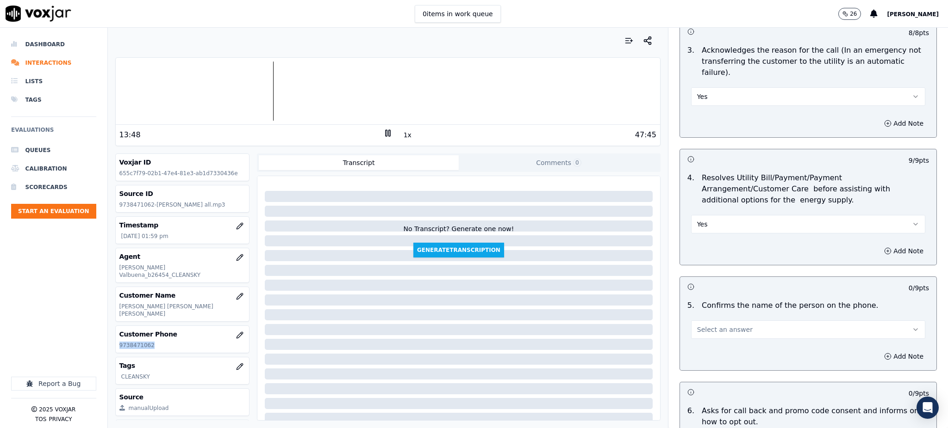
click at [697, 325] on span "Select an answer" at bounding box center [725, 329] width 56 height 9
click at [701, 325] on div "Yes" at bounding box center [788, 328] width 214 height 15
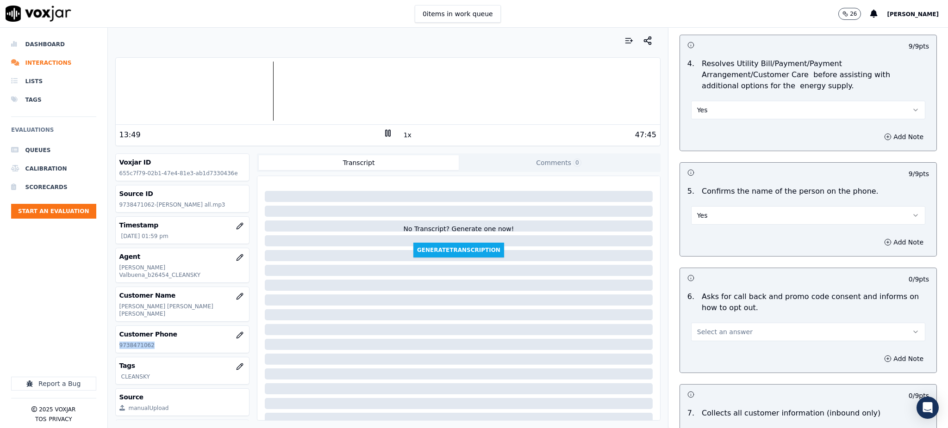
scroll to position [432, 0]
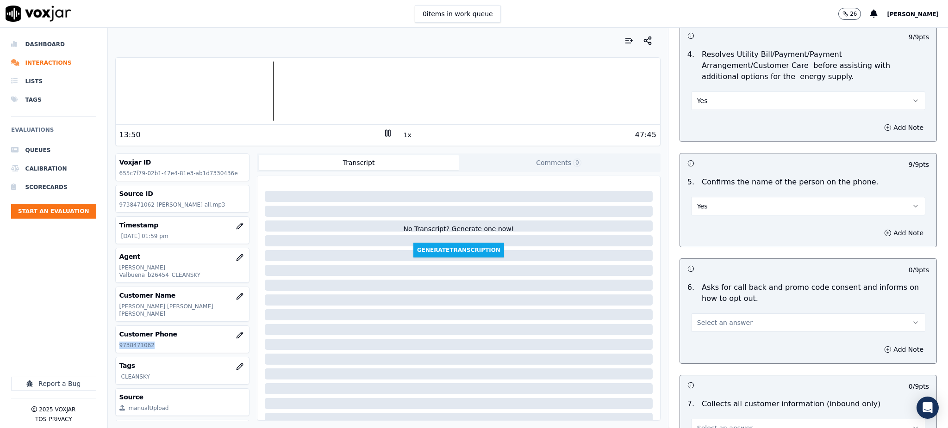
click at [707, 318] on span "Select an answer" at bounding box center [725, 322] width 56 height 9
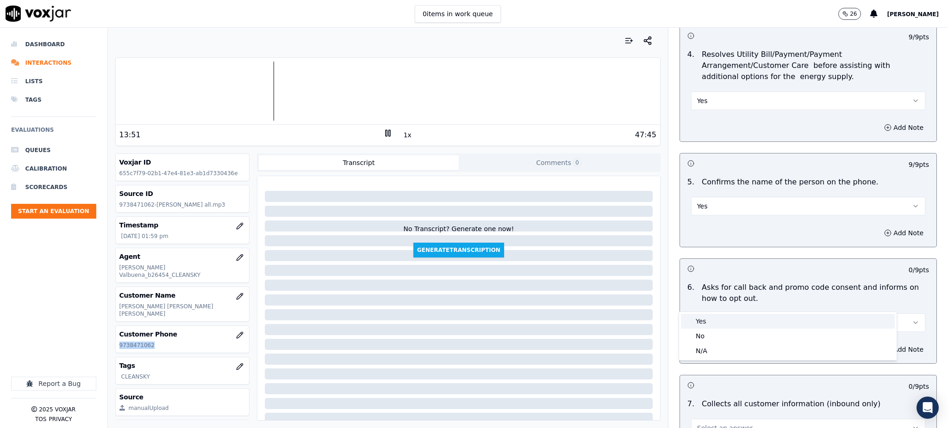
drag, startPoint x: 707, startPoint y: 320, endPoint x: 707, endPoint y: 353, distance: 32.9
click at [707, 322] on div "Yes" at bounding box center [788, 321] width 214 height 15
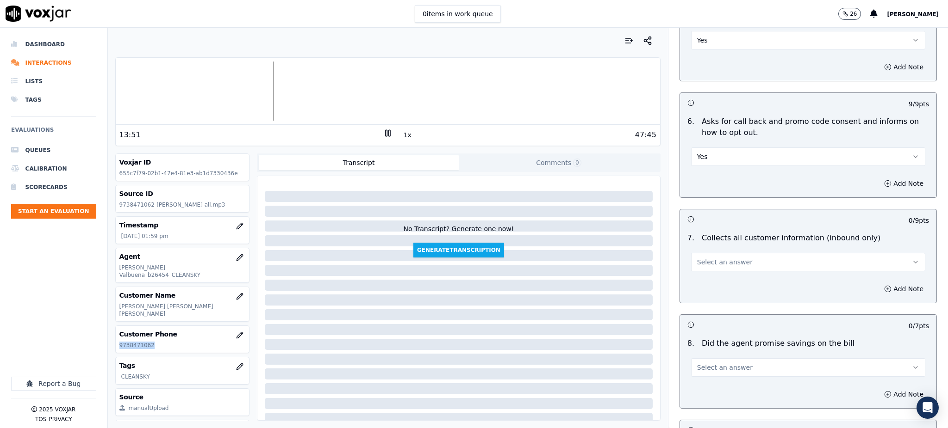
scroll to position [617, 0]
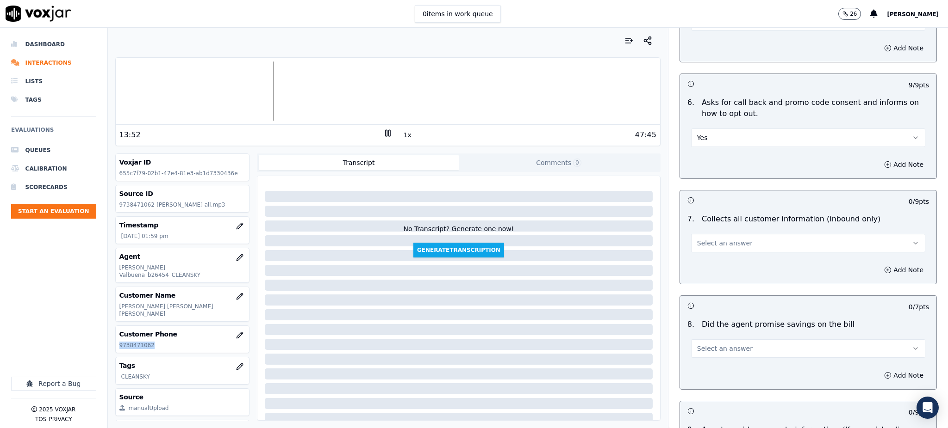
drag, startPoint x: 719, startPoint y: 218, endPoint x: 720, endPoint y: 224, distance: 6.5
click at [719, 239] on span "Select an answer" at bounding box center [725, 243] width 56 height 9
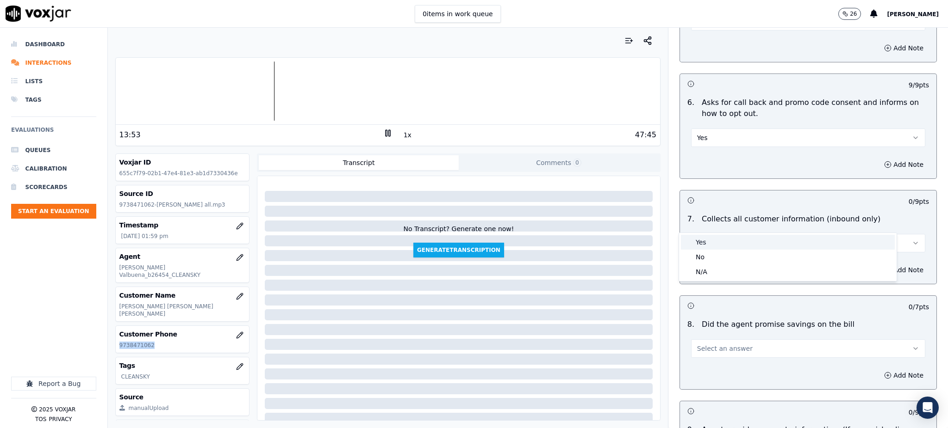
click at [720, 244] on div "Yes" at bounding box center [788, 242] width 214 height 15
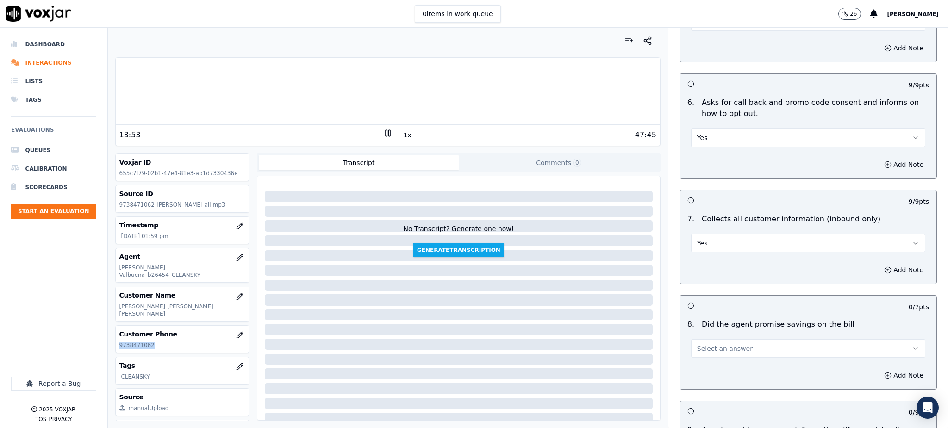
click at [698, 344] on span "Select an answer" at bounding box center [725, 348] width 56 height 9
click at [700, 347] on div "Yes" at bounding box center [788, 348] width 214 height 15
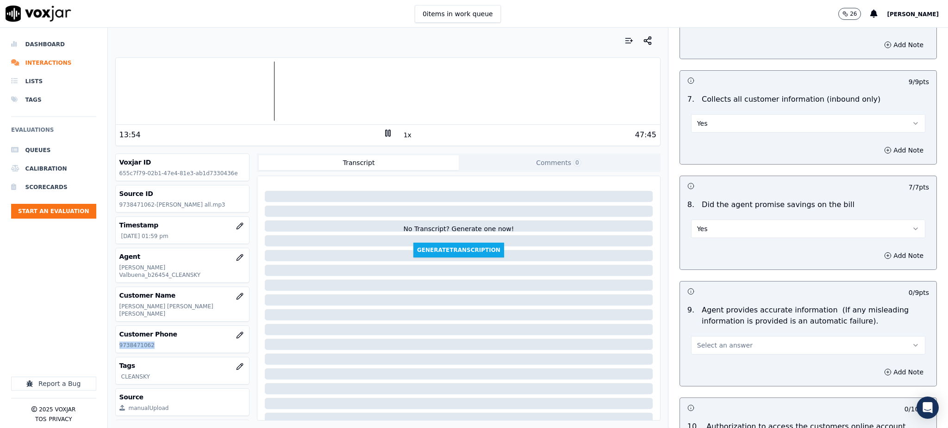
scroll to position [740, 0]
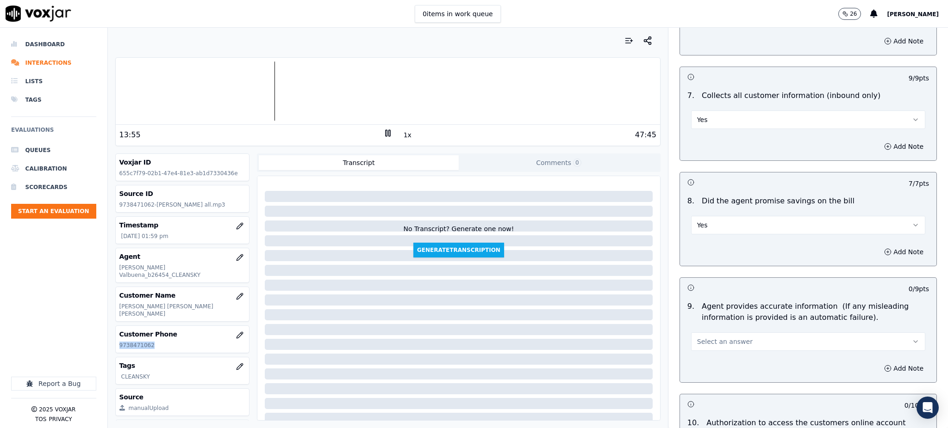
click at [697, 337] on span "Select an answer" at bounding box center [725, 341] width 56 height 9
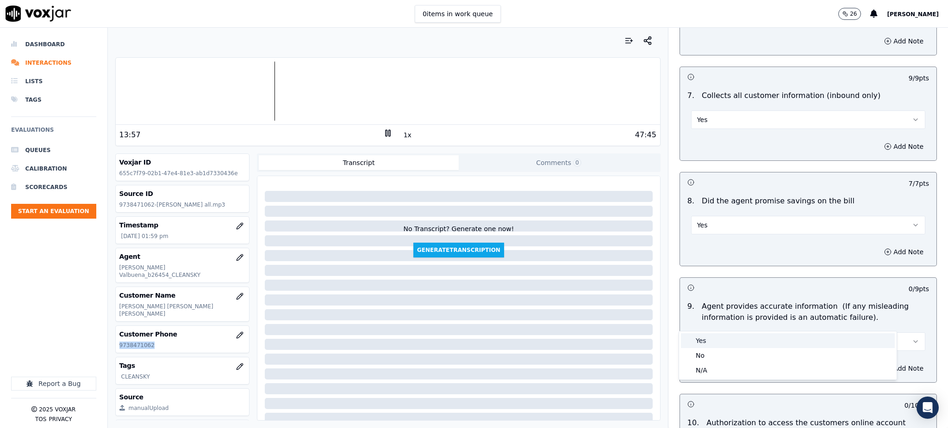
click at [714, 346] on div "Yes" at bounding box center [788, 341] width 214 height 15
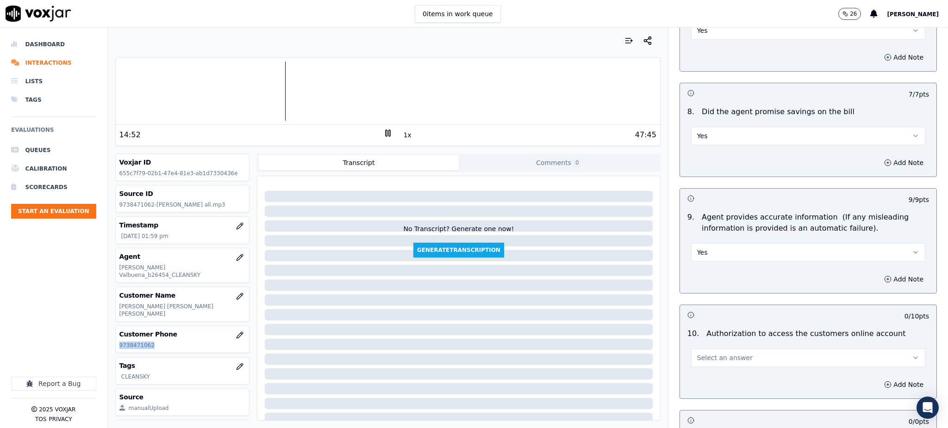
scroll to position [863, 0]
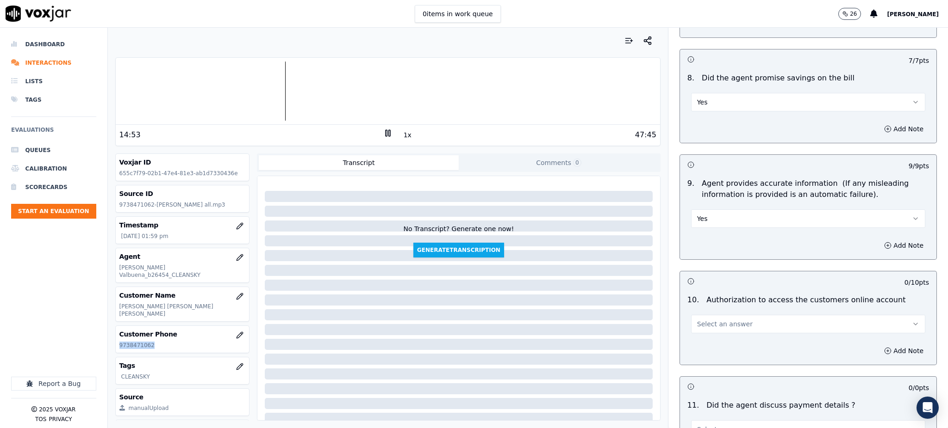
click at [697, 320] on span "Select an answer" at bounding box center [725, 324] width 56 height 9
click at [699, 321] on div "Yes" at bounding box center [788, 323] width 214 height 15
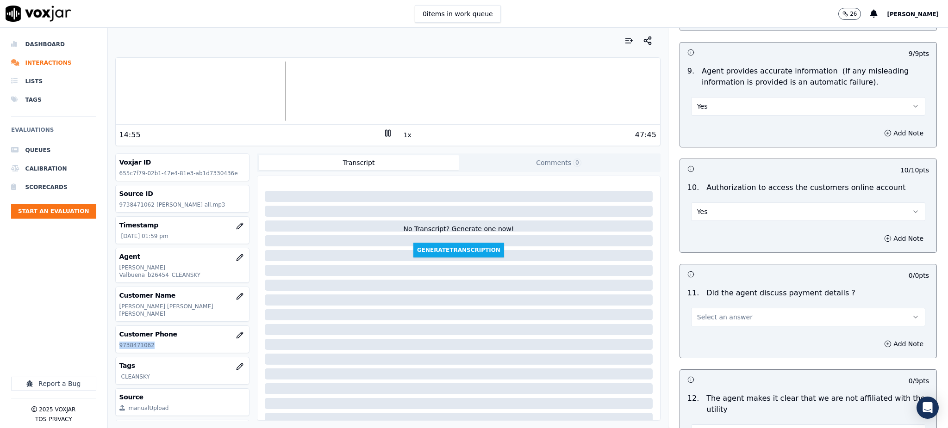
scroll to position [987, 0]
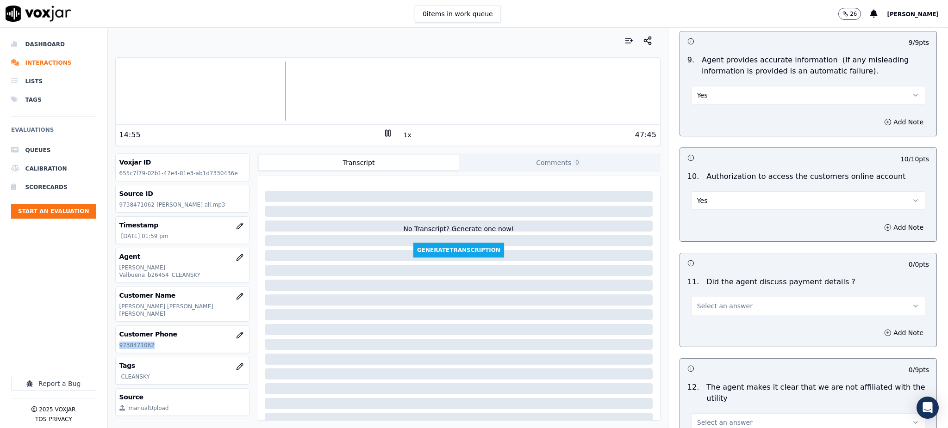
click at [709, 302] on span "Select an answer" at bounding box center [725, 306] width 56 height 9
click at [717, 334] on div "N/A" at bounding box center [788, 335] width 214 height 15
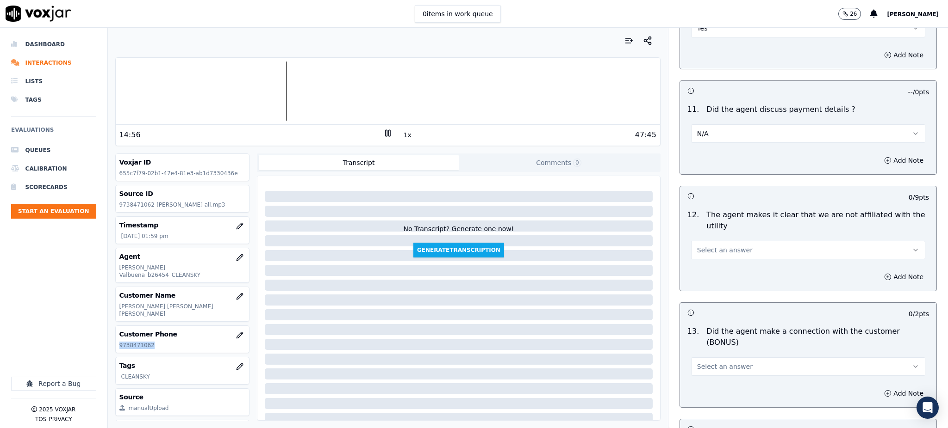
scroll to position [1172, 0]
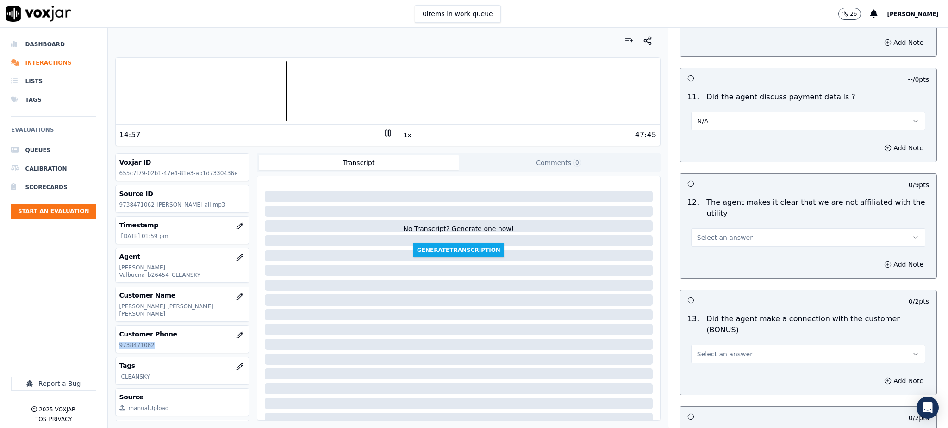
click at [710, 233] on span "Select an answer" at bounding box center [725, 237] width 56 height 9
click at [713, 230] on div "Yes" at bounding box center [788, 237] width 214 height 15
click at [706, 350] on span "Select an answer" at bounding box center [725, 354] width 56 height 9
click at [713, 341] on div "Yes" at bounding box center [788, 342] width 214 height 15
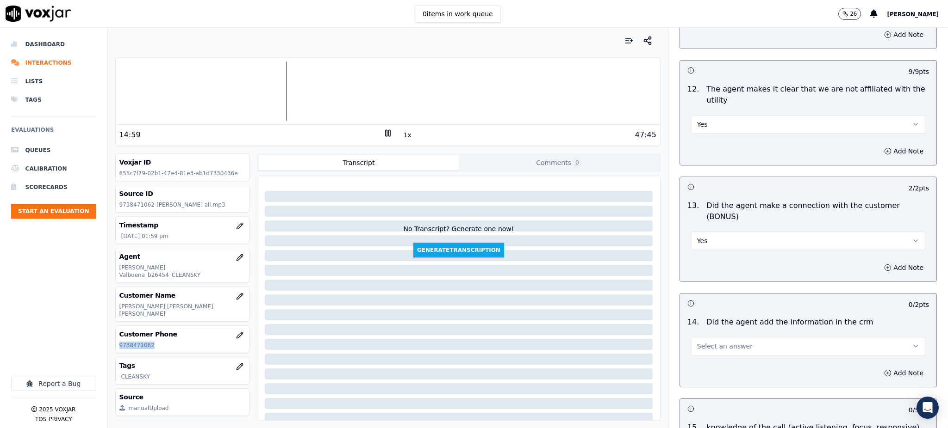
scroll to position [1296, 0]
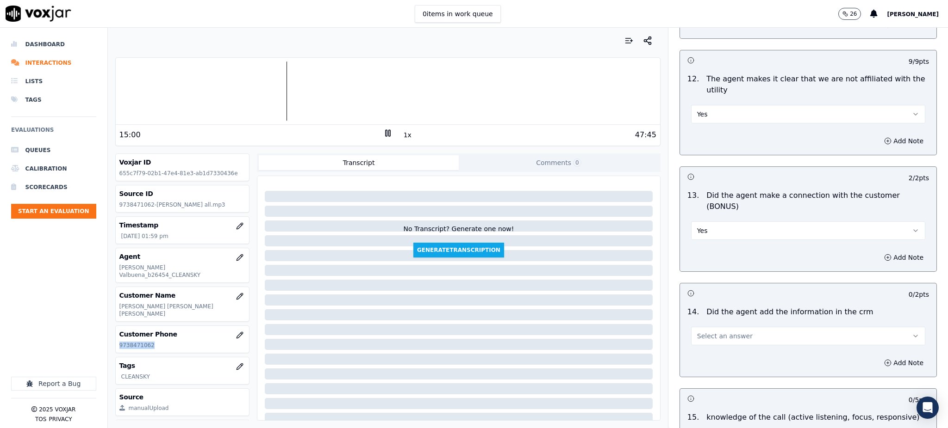
click at [701, 327] on button "Select an answer" at bounding box center [808, 336] width 234 height 19
drag, startPoint x: 707, startPoint y: 323, endPoint x: 700, endPoint y: 365, distance: 43.1
click at [707, 323] on div "Yes" at bounding box center [788, 324] width 214 height 15
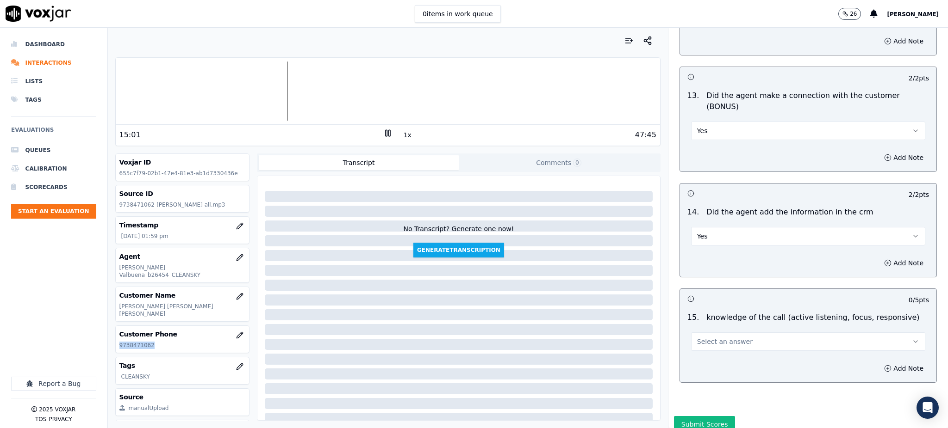
scroll to position [1401, 0]
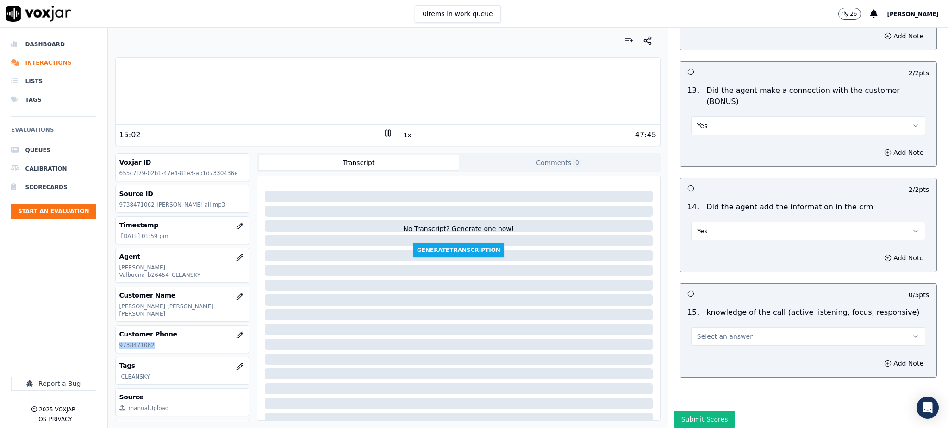
click at [700, 332] on span "Select an answer" at bounding box center [725, 336] width 56 height 9
click at [709, 327] on div "Yes" at bounding box center [788, 325] width 214 height 15
click at [694, 411] on button "Submit Scores" at bounding box center [705, 419] width 62 height 17
